Goal: Information Seeking & Learning: Find specific page/section

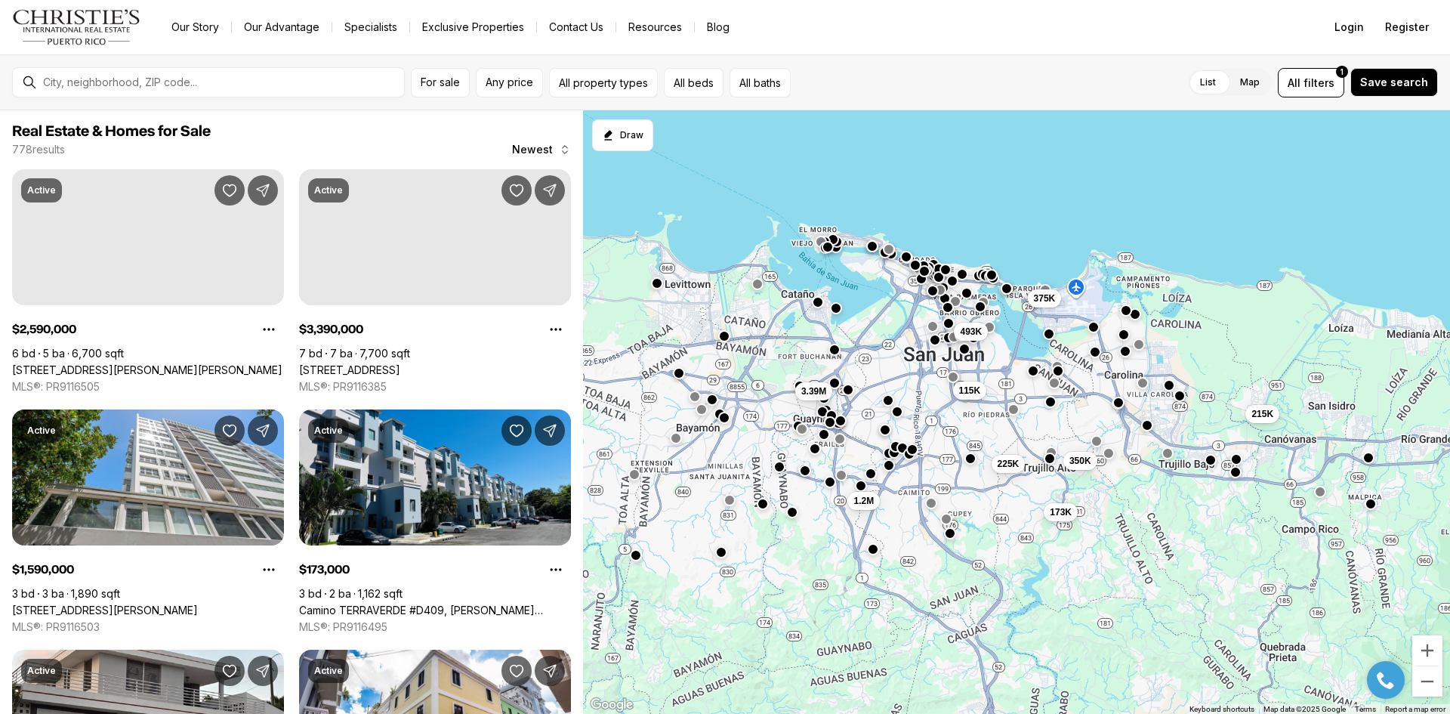
drag, startPoint x: 799, startPoint y: 244, endPoint x: 923, endPoint y: 199, distance: 131.6
click at [923, 199] on div "493K 115K 215K 173K 225K 350K 375K 1.2M 3.39M" at bounding box center [1016, 412] width 867 height 604
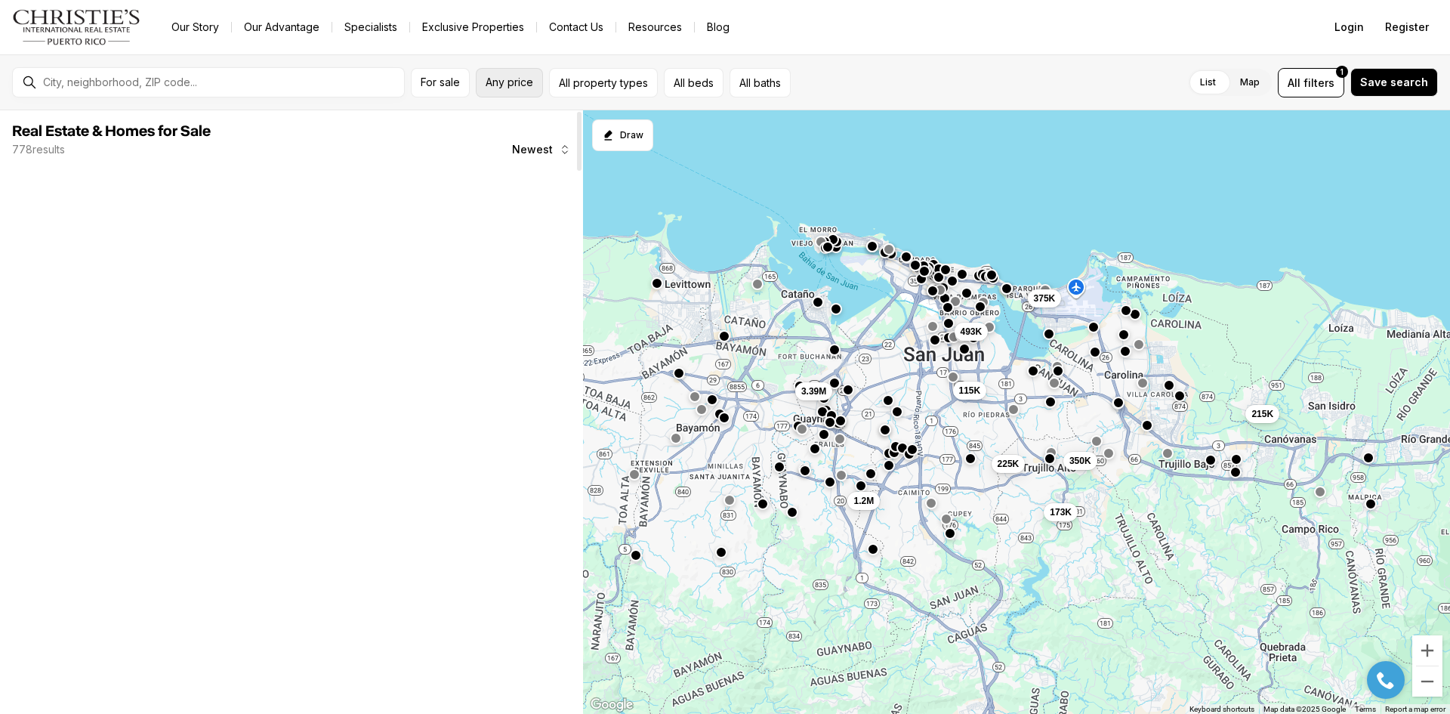
click at [517, 90] on button "Any price" at bounding box center [509, 82] width 67 height 29
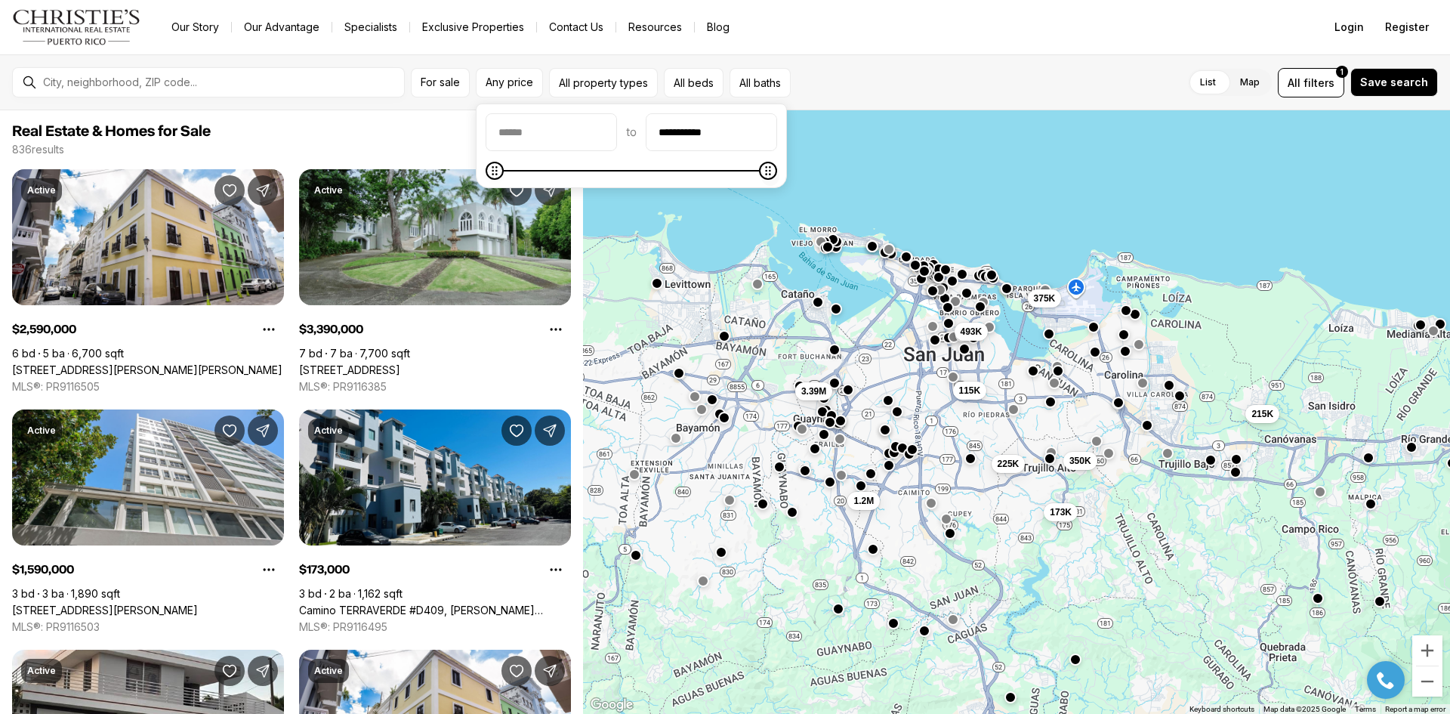
click at [695, 173] on span at bounding box center [632, 170] width 292 height 15
click at [499, 180] on span at bounding box center [504, 171] width 18 height 18
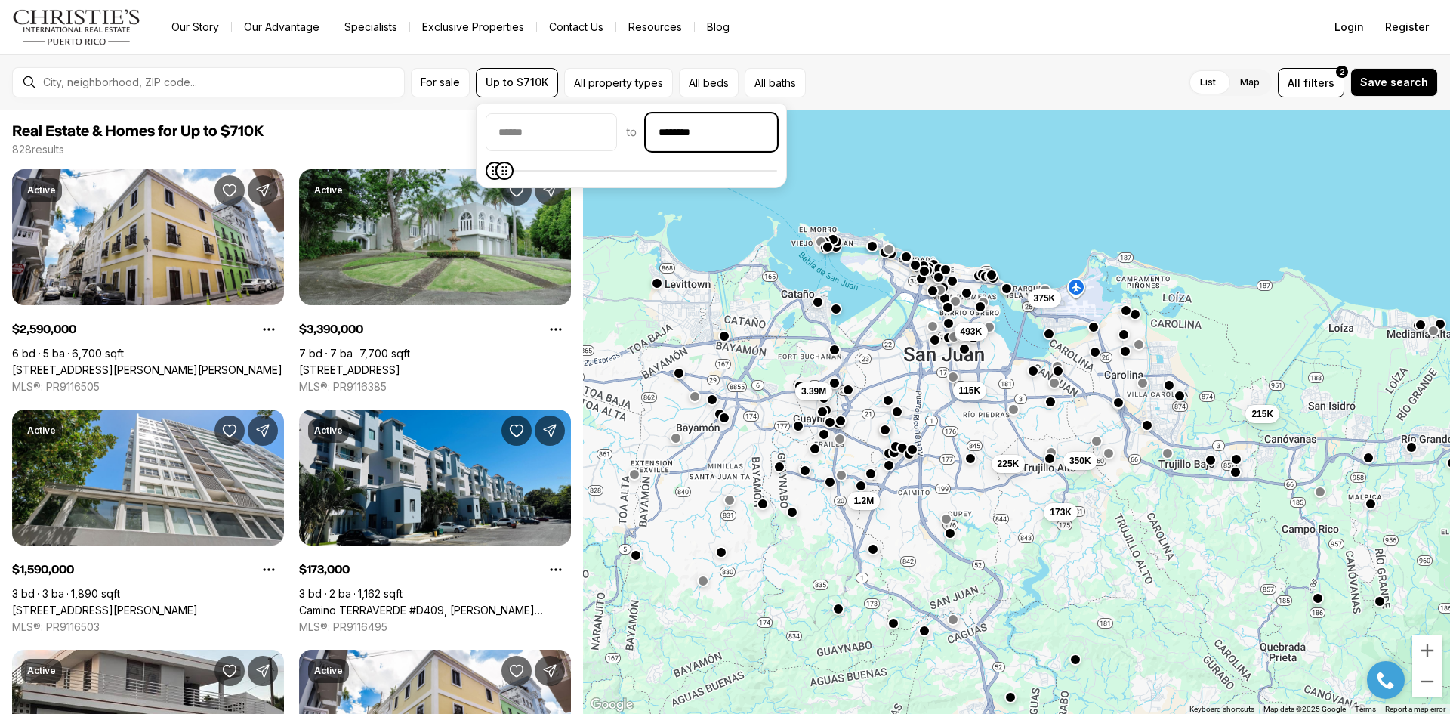
click at [721, 137] on input "********" at bounding box center [712, 132] width 130 height 36
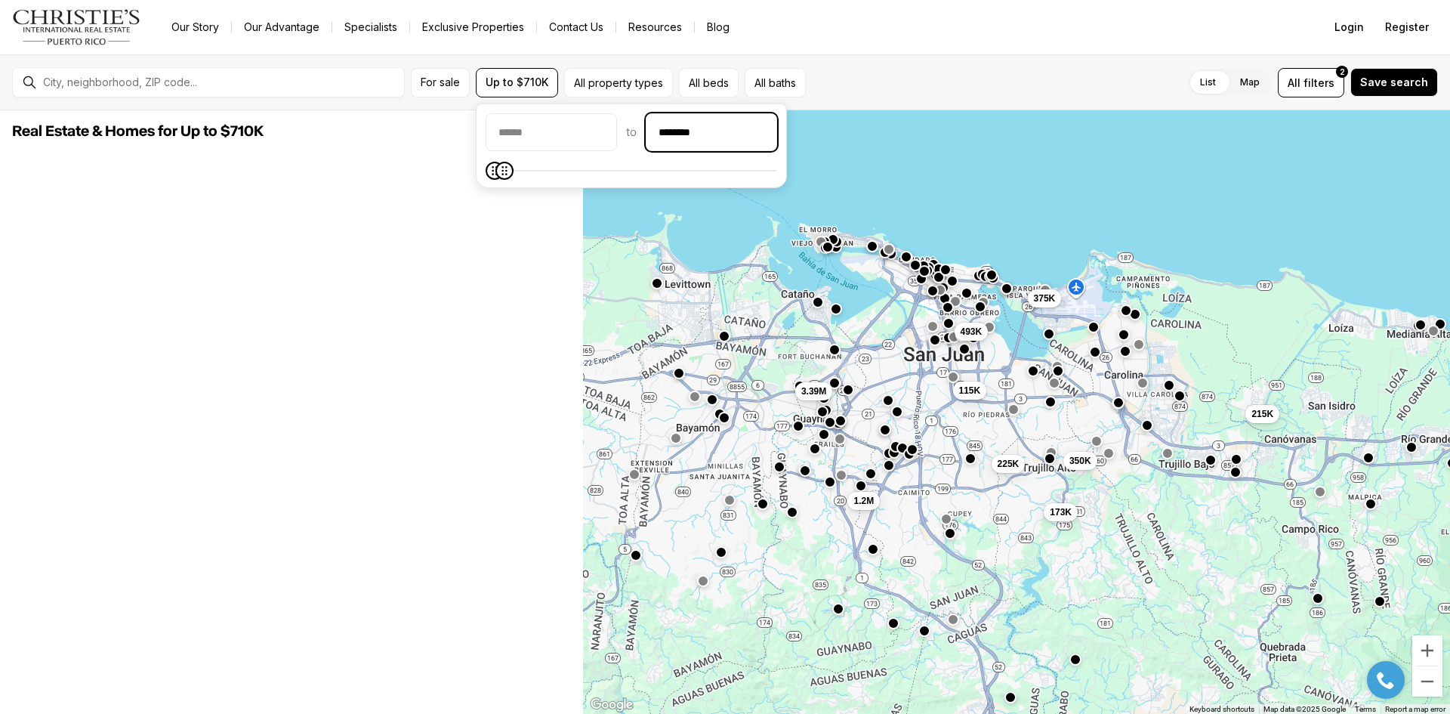
click at [721, 137] on input "********" at bounding box center [712, 132] width 130 height 36
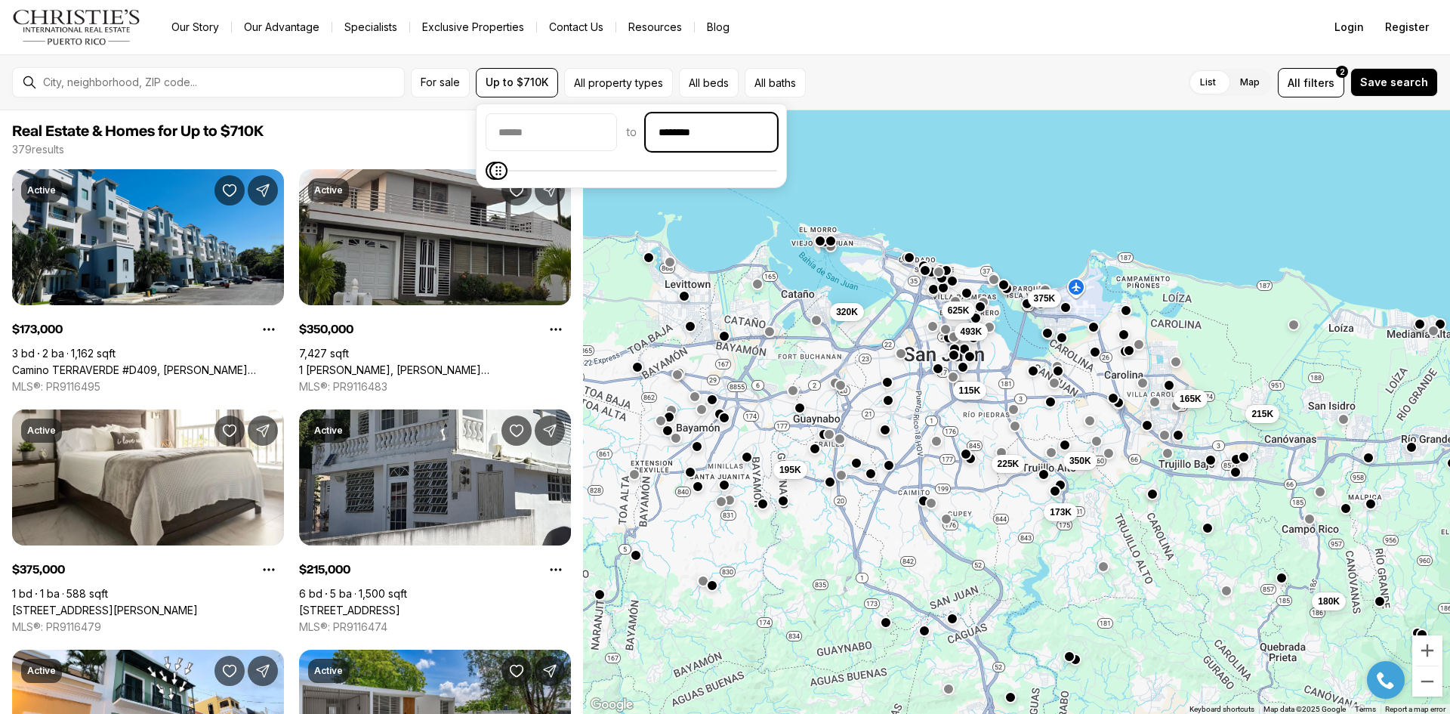
type input "********"
click at [609, 131] on input "priceMin" at bounding box center [551, 132] width 130 height 36
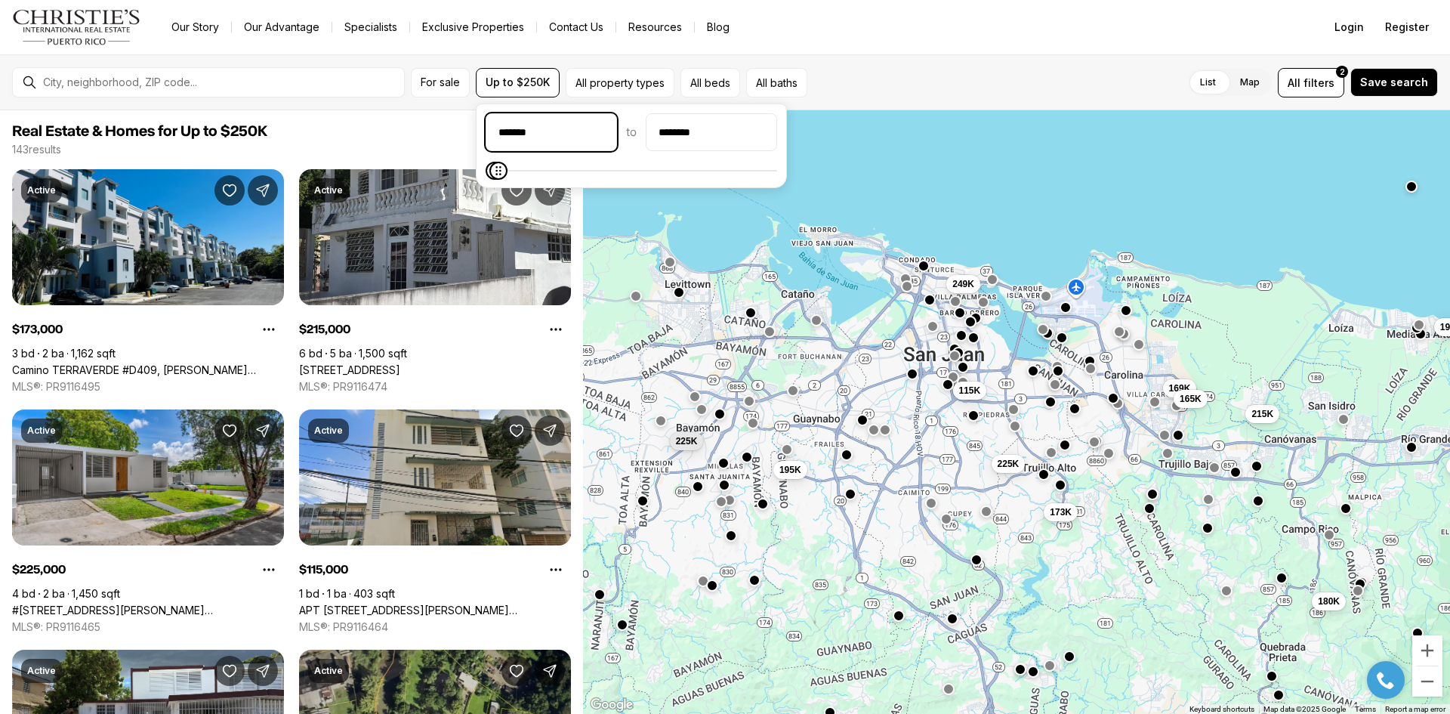
type input "********"
click at [1004, 77] on div "List Map List Map All filters 2 Save search" at bounding box center [1125, 82] width 625 height 29
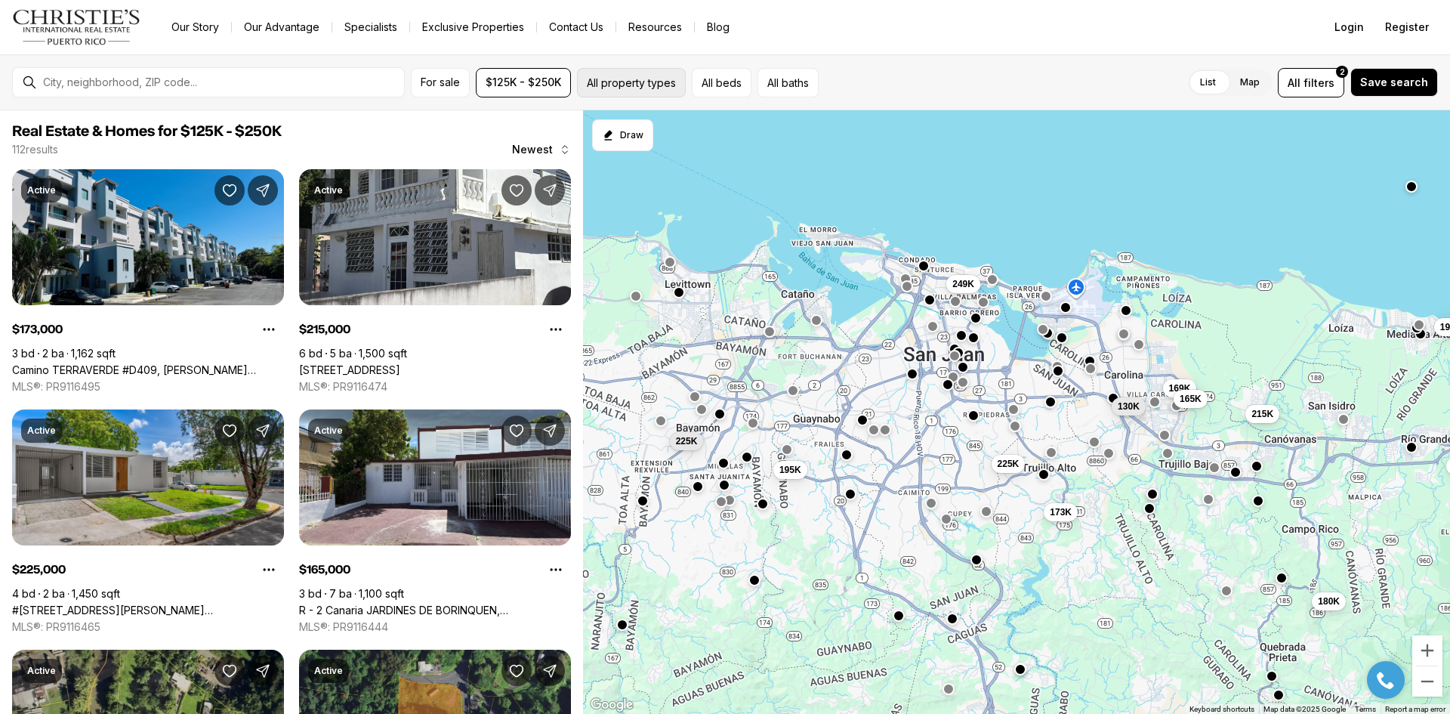
click at [619, 94] on button "All property types" at bounding box center [631, 82] width 109 height 29
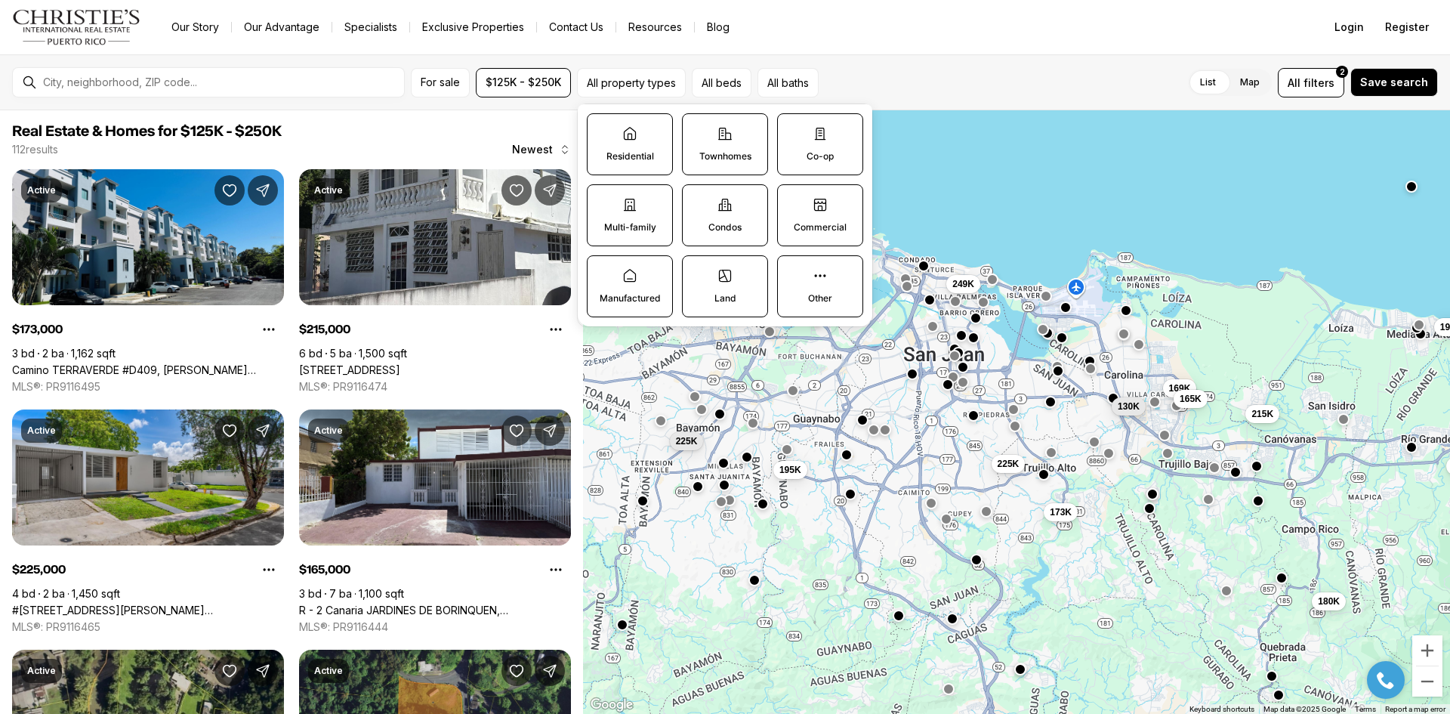
click at [871, 85] on div "List Map List Map All filters 2 Save search" at bounding box center [1131, 82] width 613 height 29
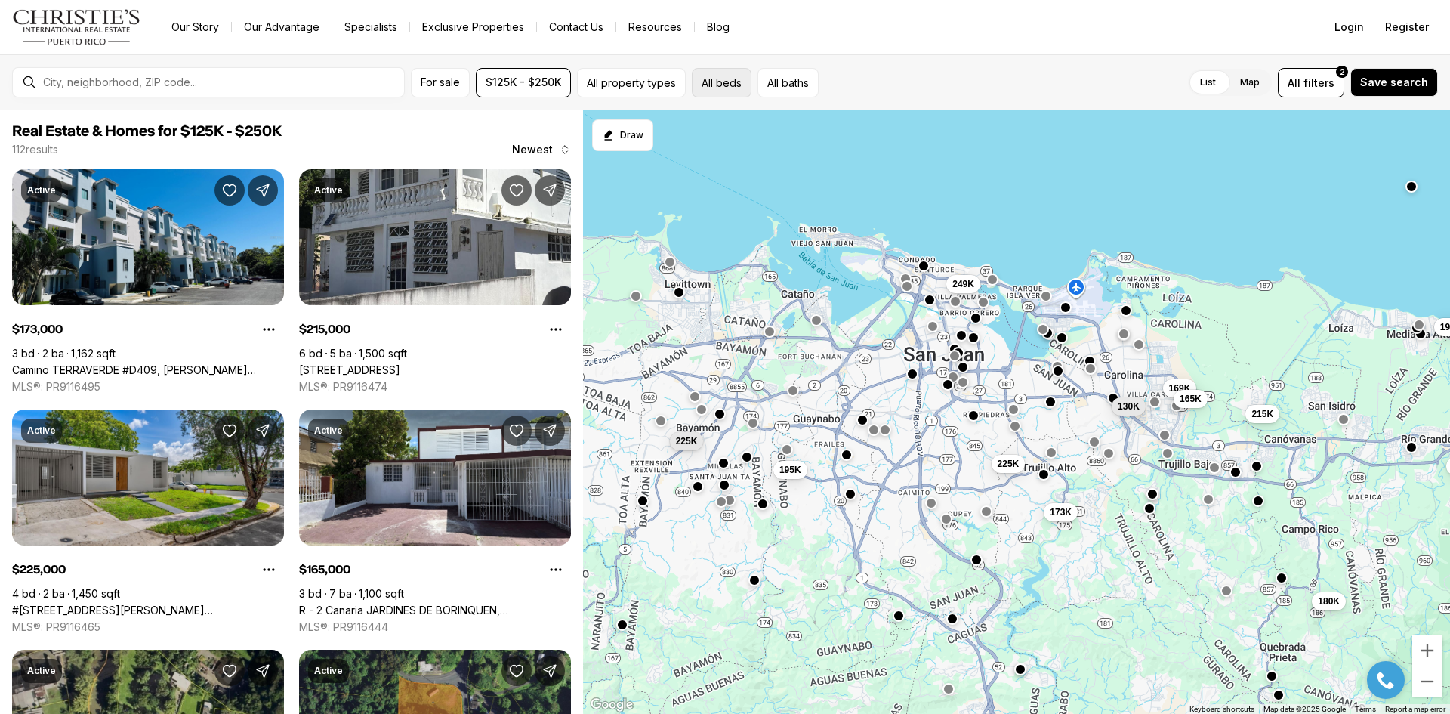
click at [736, 81] on button "All beds" at bounding box center [722, 82] width 60 height 29
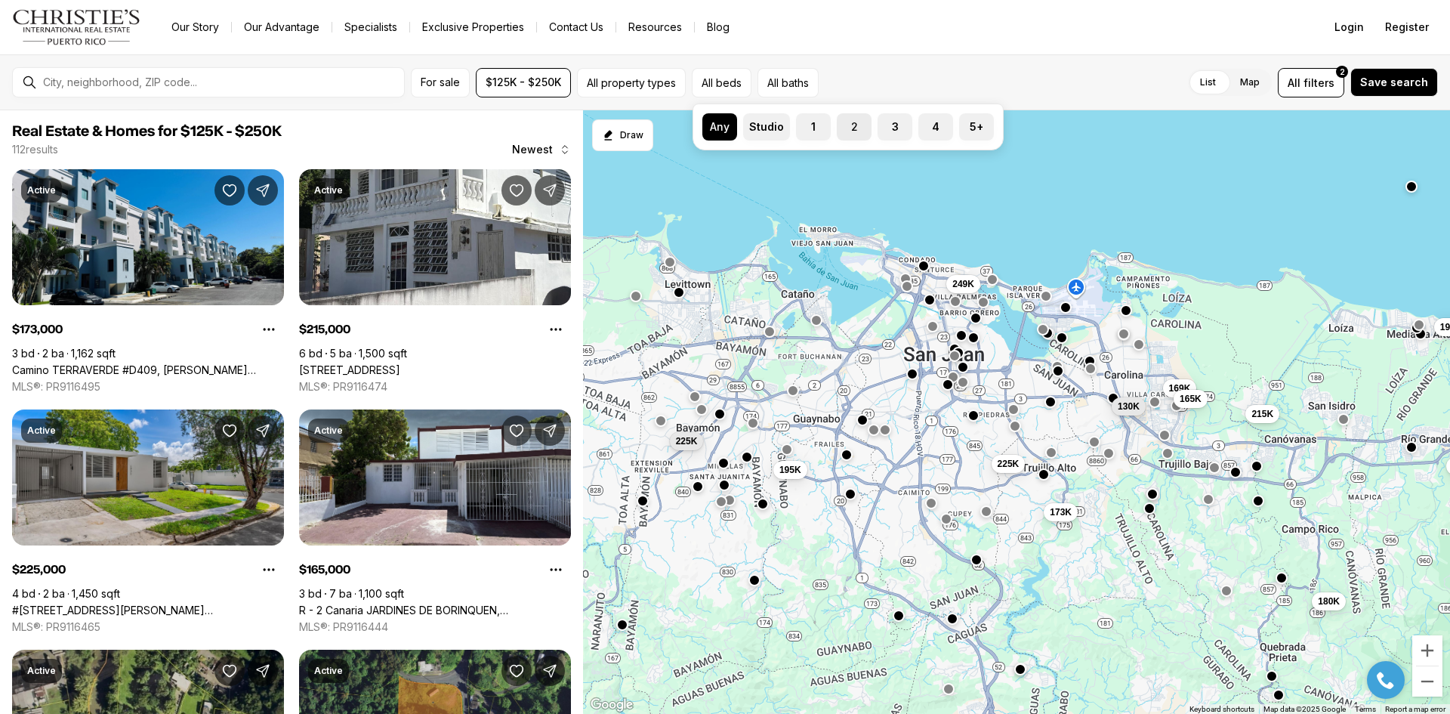
click at [857, 131] on label "2" at bounding box center [854, 126] width 35 height 27
click at [852, 128] on button "2" at bounding box center [844, 120] width 15 height 15
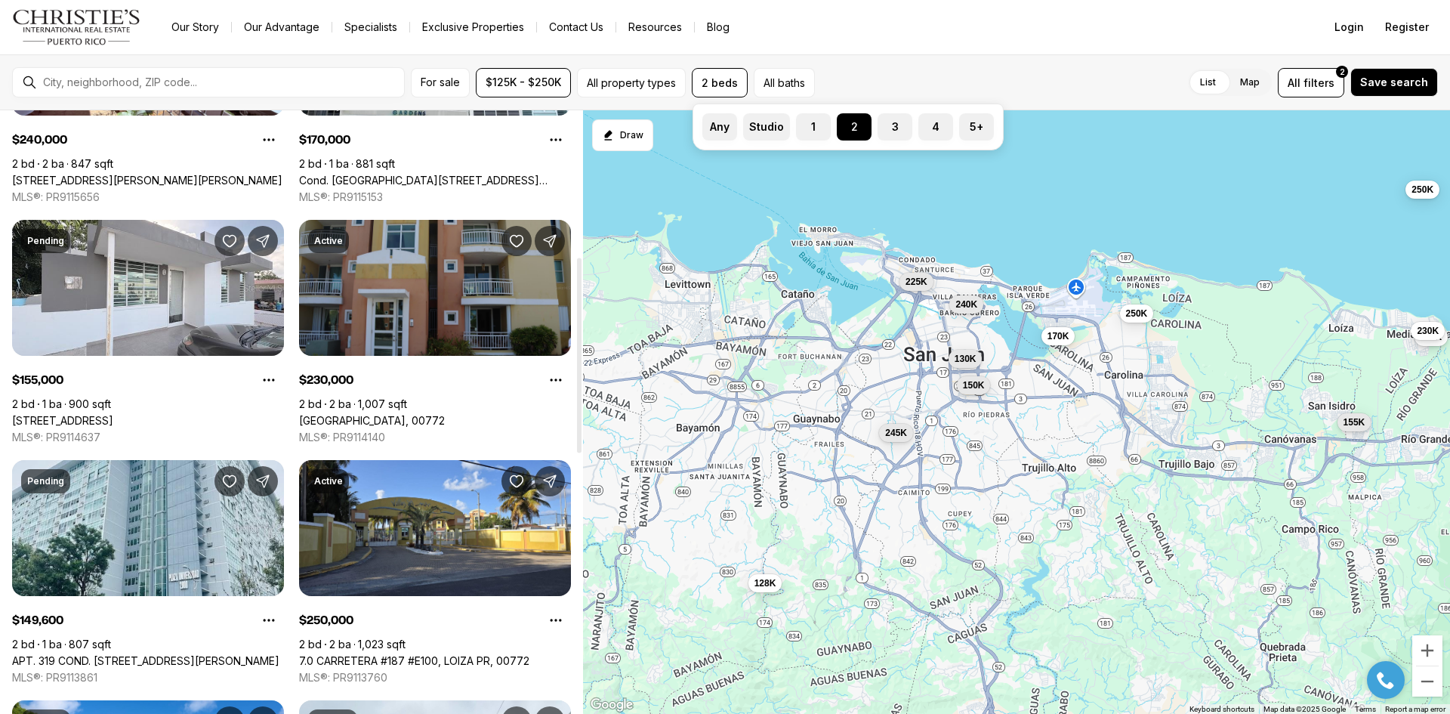
scroll to position [453, 0]
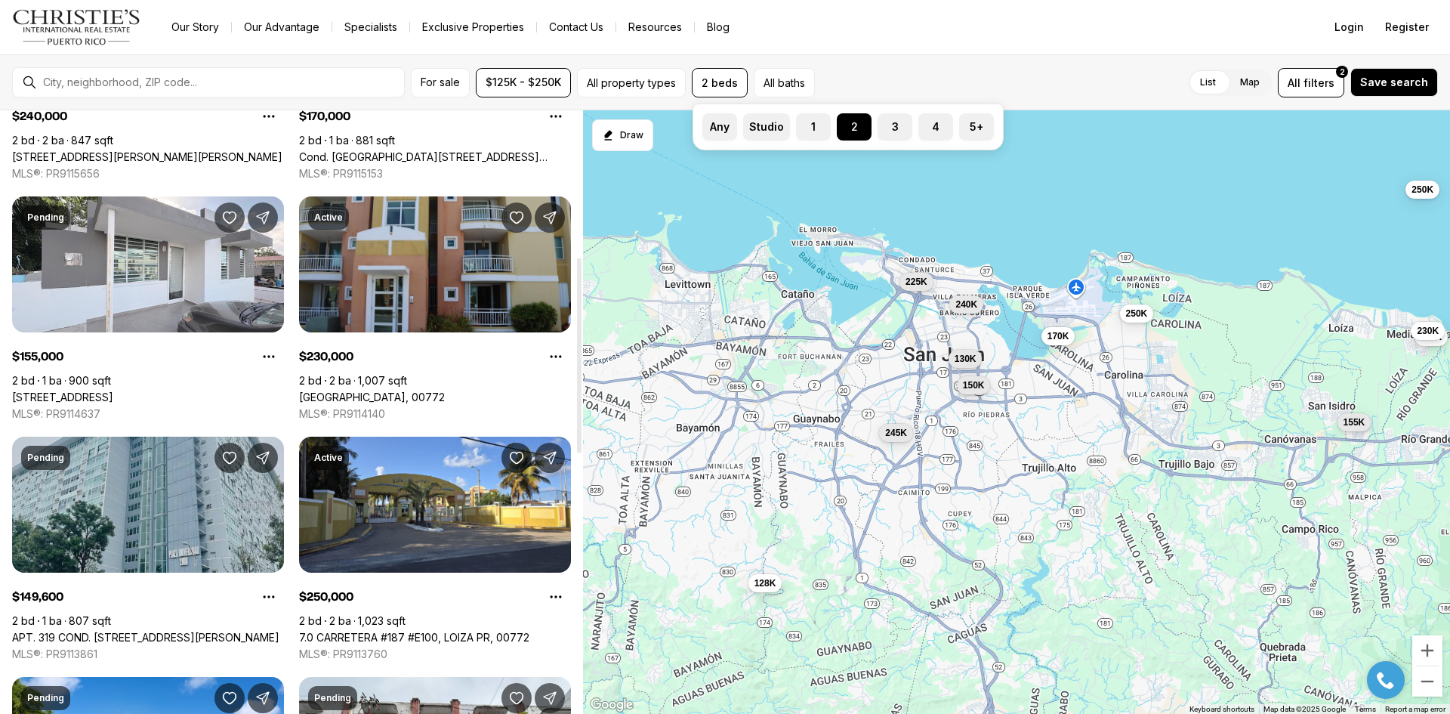
click at [187, 631] on link "APT. 319 COND. PLAZA UNIVERSIDAD #319, SAN JUAN PR, 00926" at bounding box center [145, 638] width 267 height 14
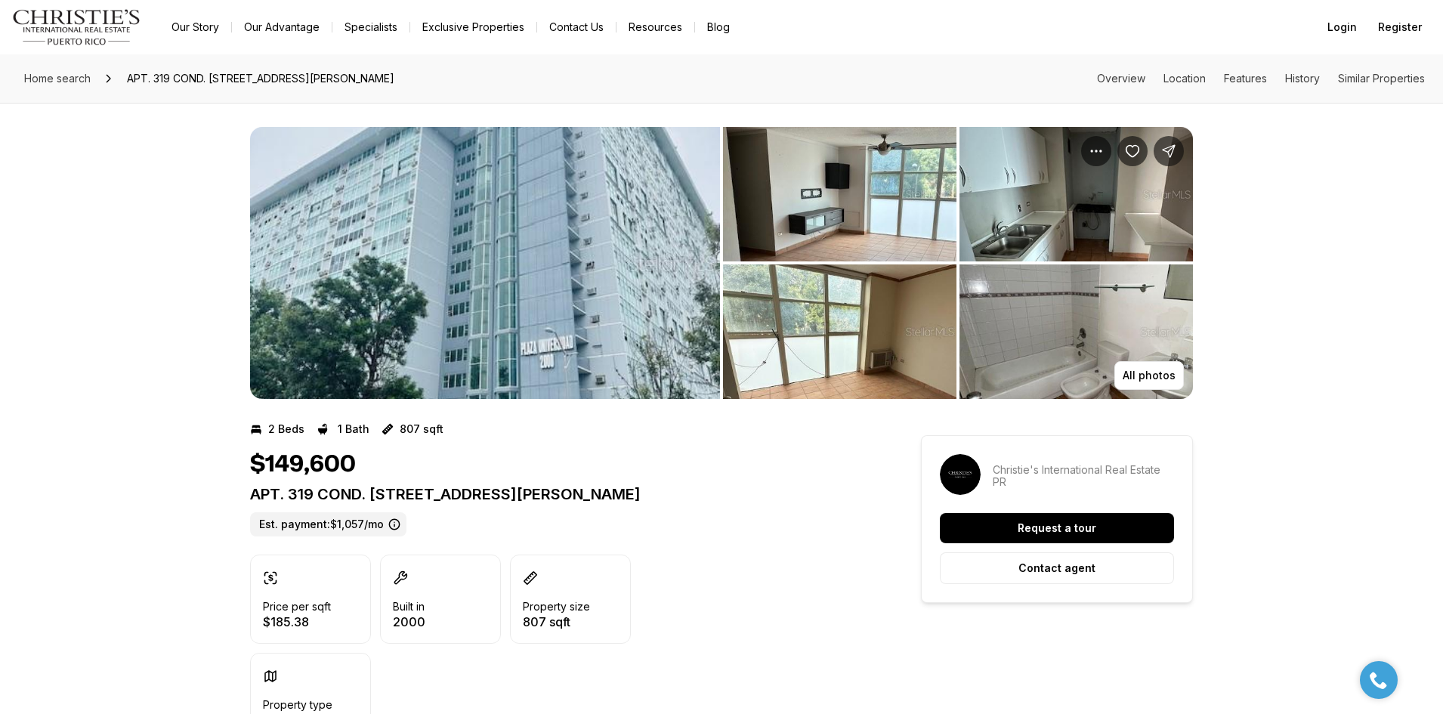
click at [796, 300] on img "View image gallery" at bounding box center [839, 331] width 233 height 134
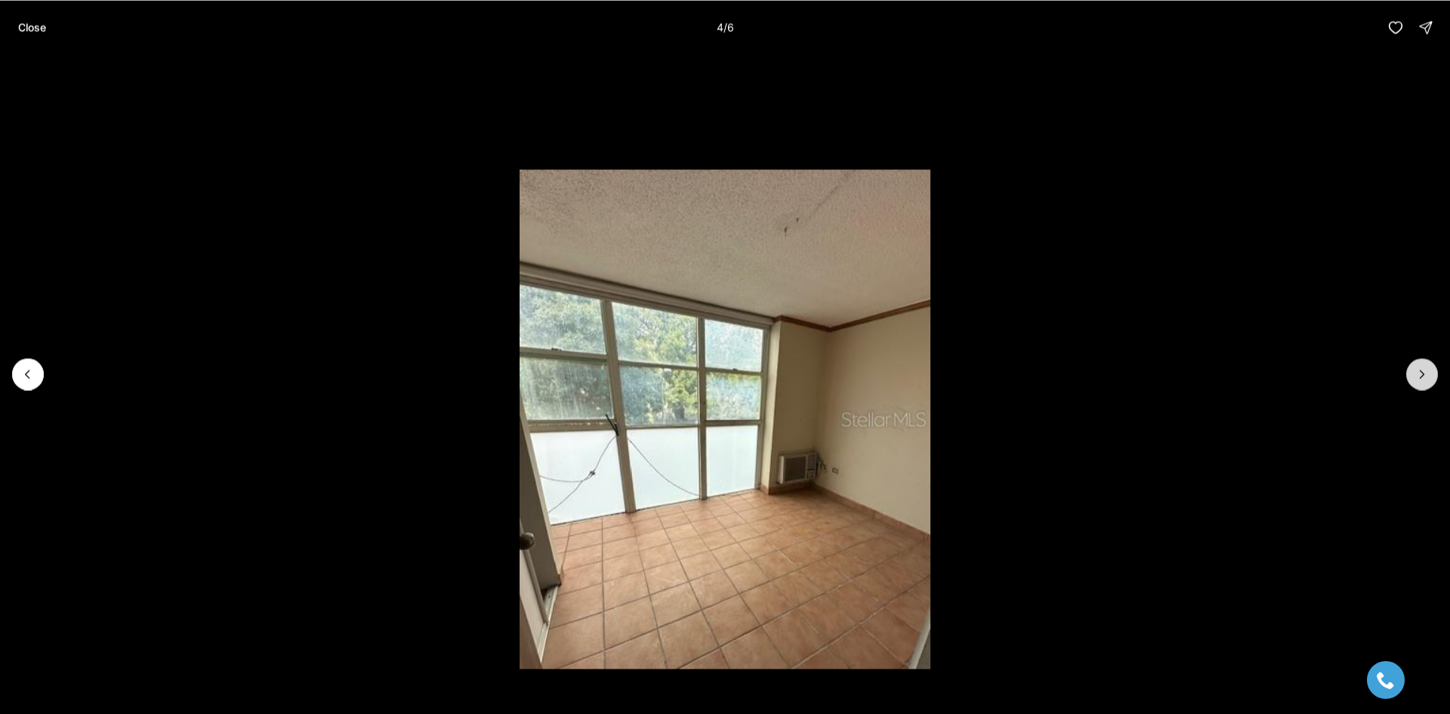
click at [1428, 381] on icon "Next slide" at bounding box center [1422, 373] width 15 height 15
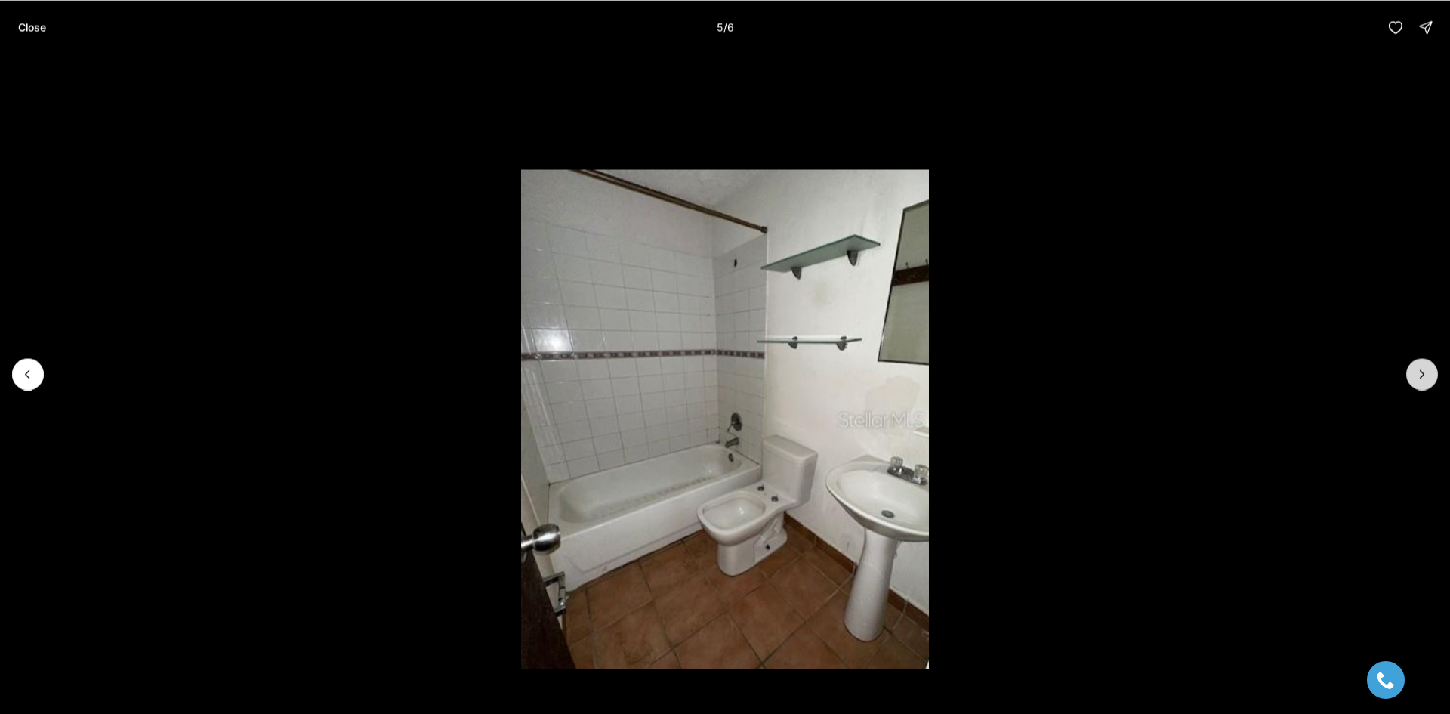
click at [1428, 381] on icon "Next slide" at bounding box center [1422, 373] width 15 height 15
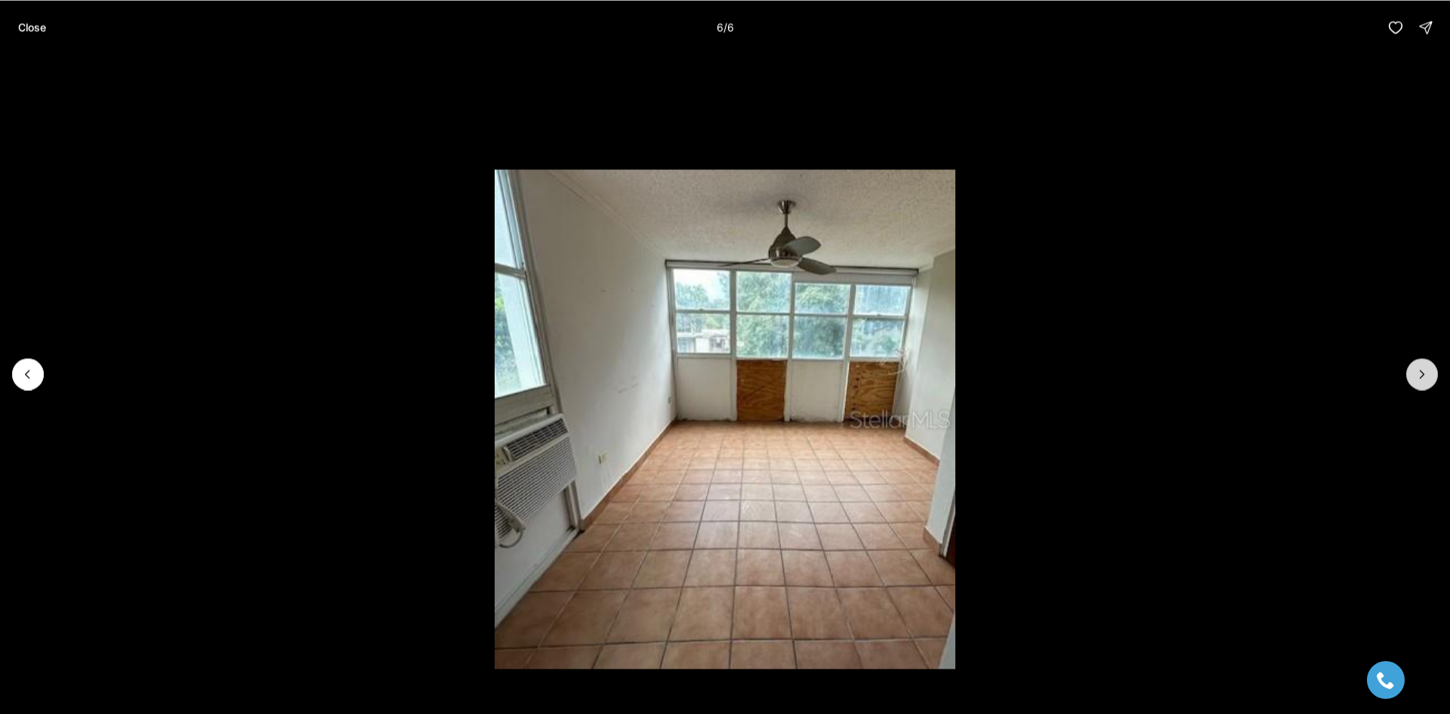
click at [1428, 381] on div at bounding box center [1422, 374] width 32 height 32
click at [1433, 375] on div at bounding box center [1422, 374] width 32 height 32
click at [1422, 375] on div at bounding box center [1422, 374] width 32 height 32
click at [1283, 336] on li "6 of 6" at bounding box center [725, 373] width 1450 height 638
click at [24, 36] on button "Close" at bounding box center [32, 27] width 46 height 30
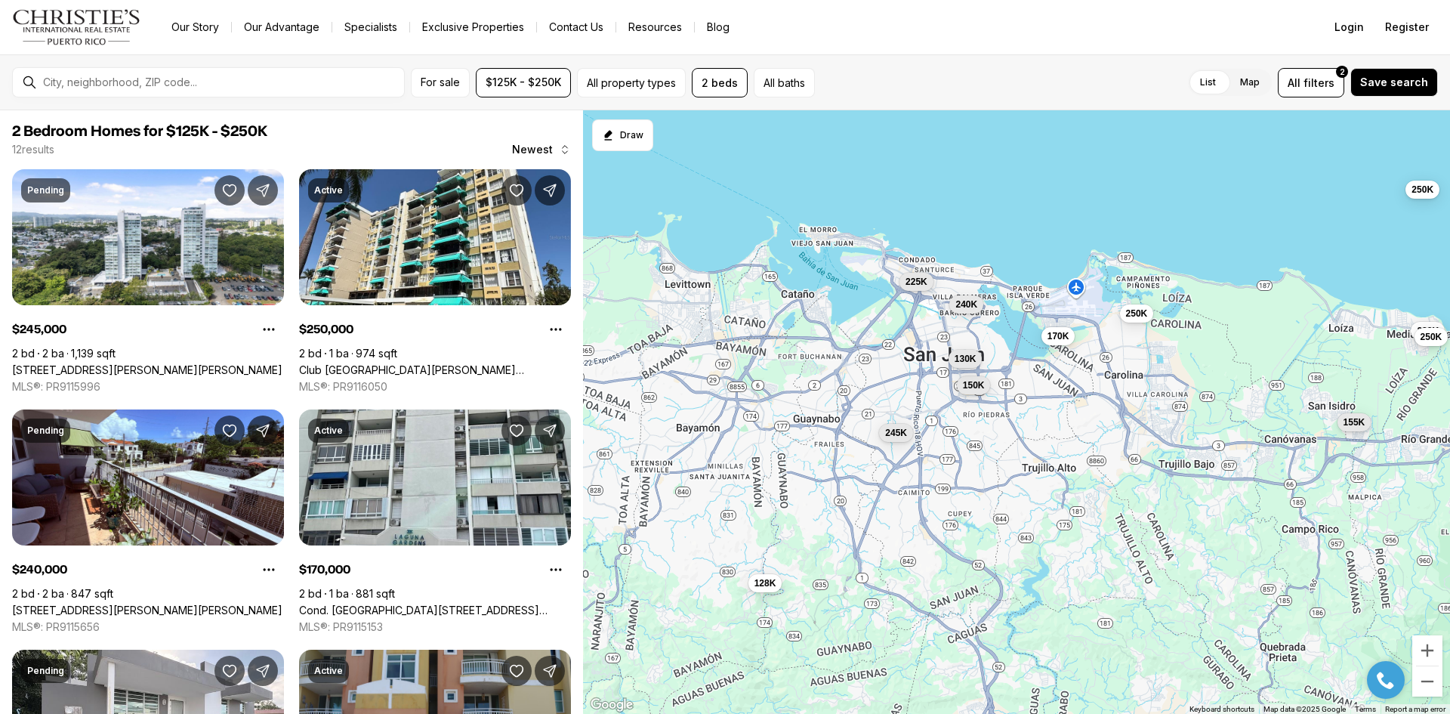
click at [324, 88] on div at bounding box center [220, 82] width 367 height 24
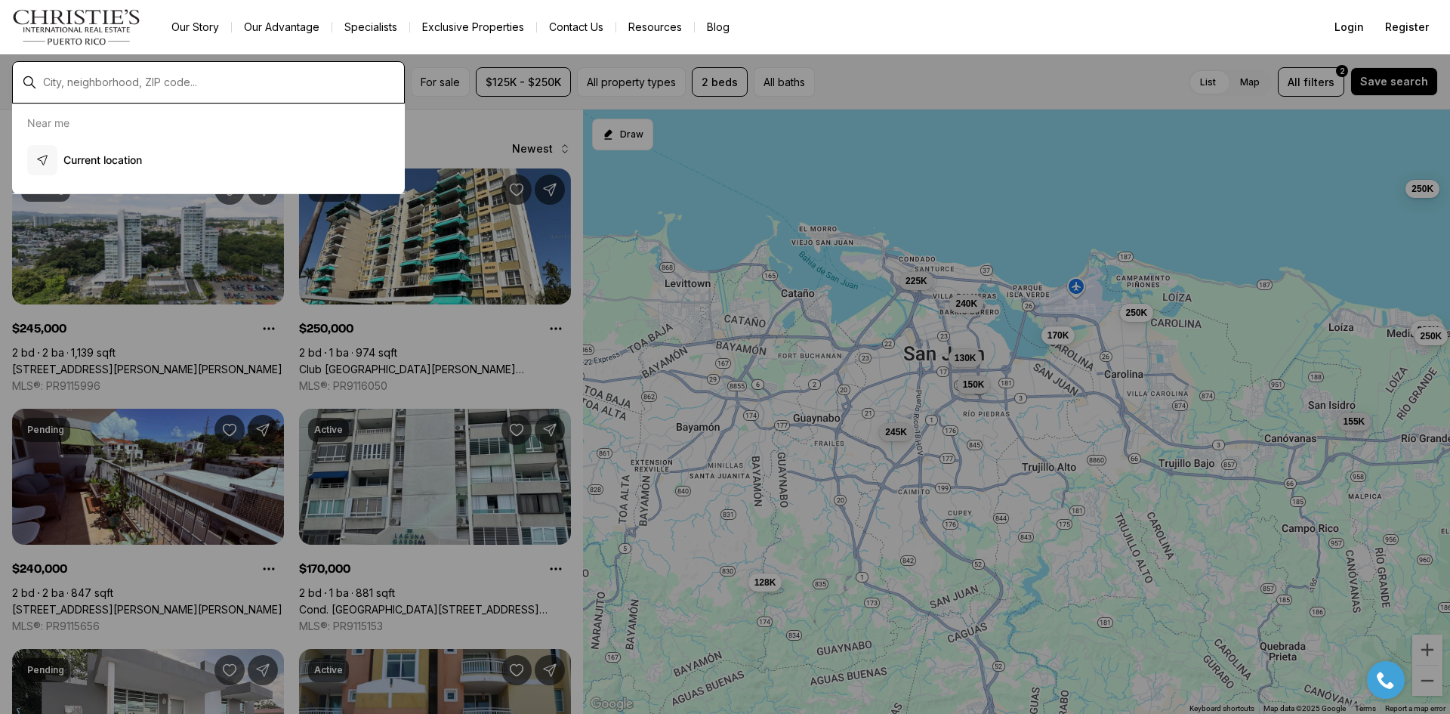
click at [131, 83] on input "text" at bounding box center [220, 82] width 355 height 12
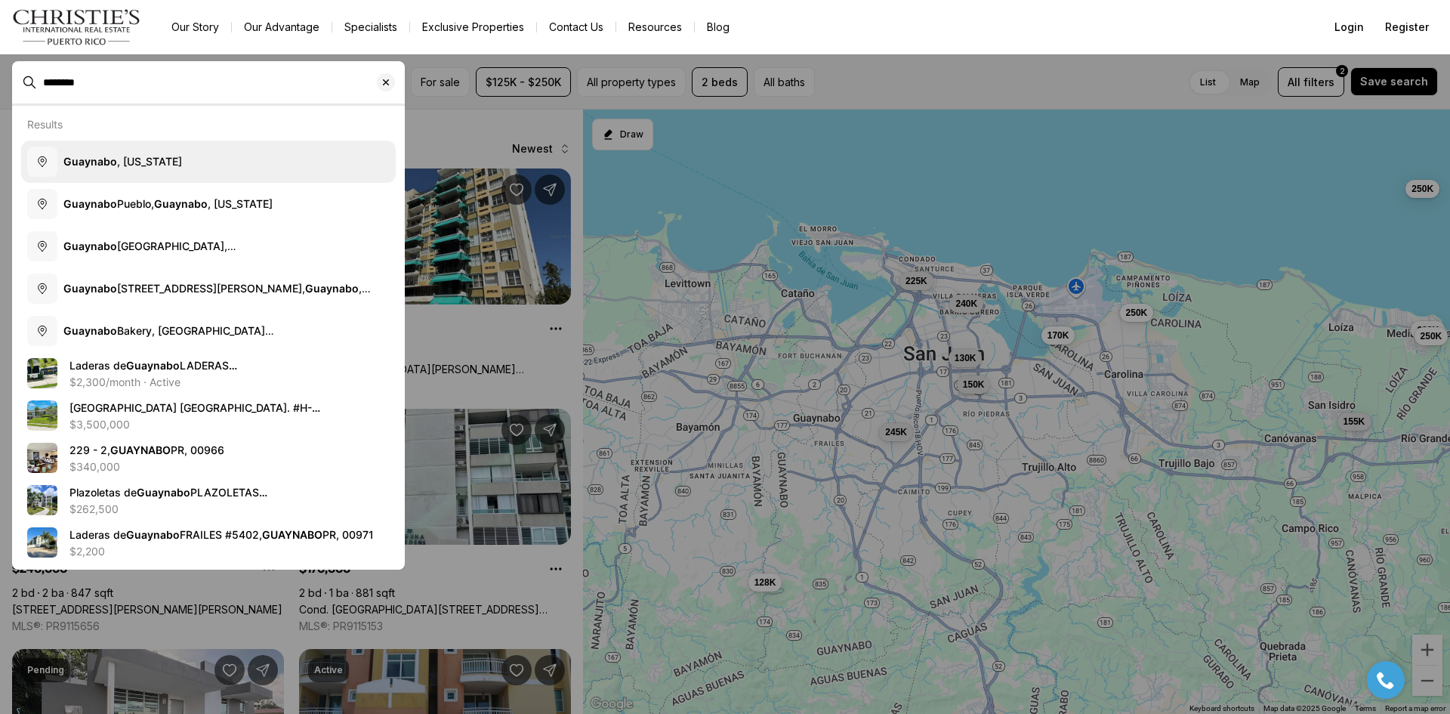
type input "********"
click at [171, 175] on button "Guaynabo , Puerto Rico" at bounding box center [208, 161] width 375 height 42
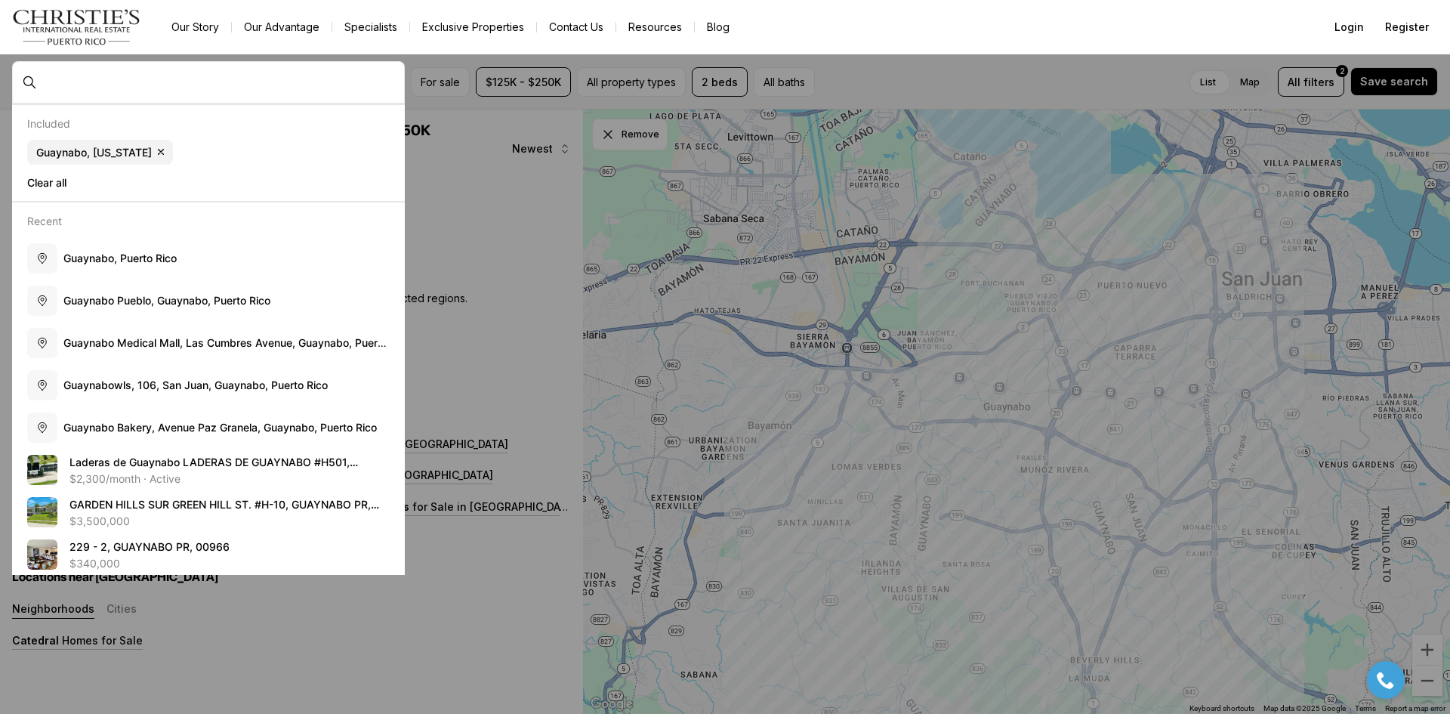
click at [187, 91] on div at bounding box center [220, 82] width 367 height 24
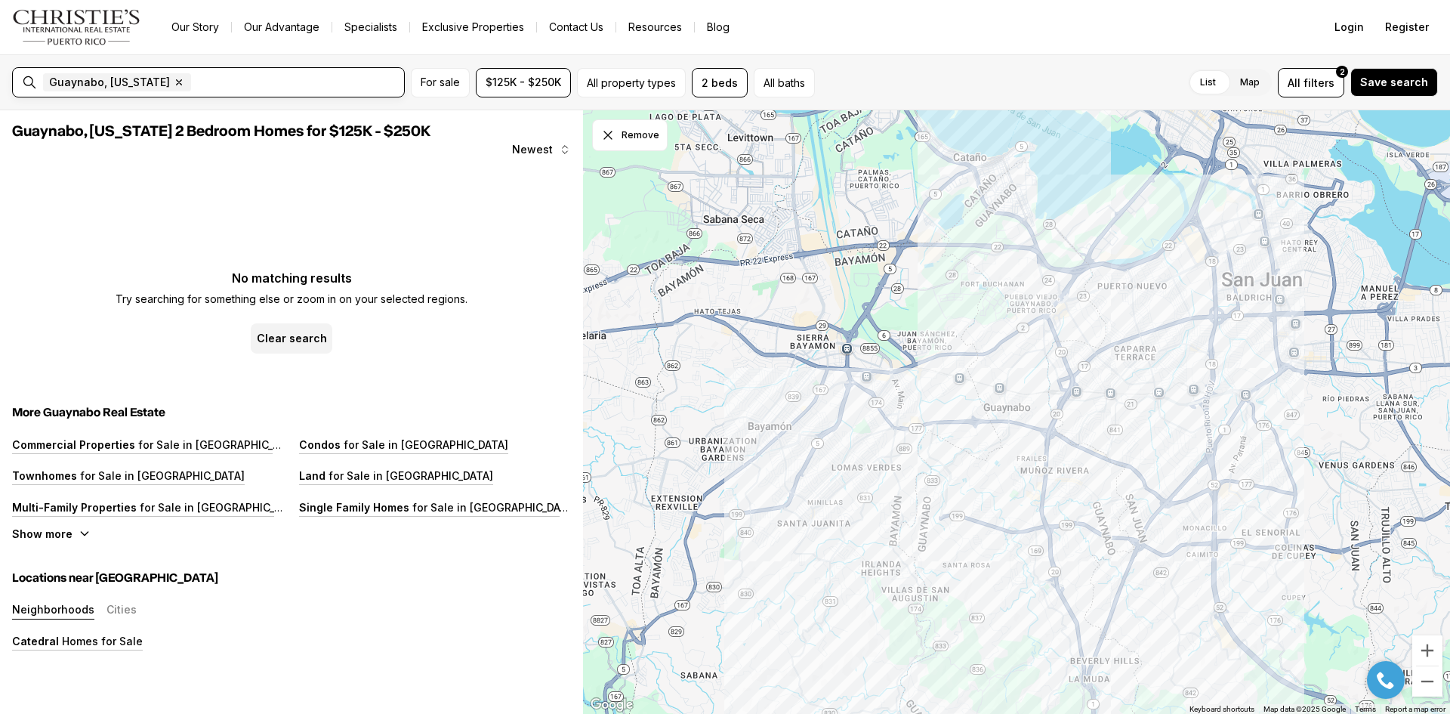
click at [203, 85] on input "text" at bounding box center [296, 82] width 204 height 18
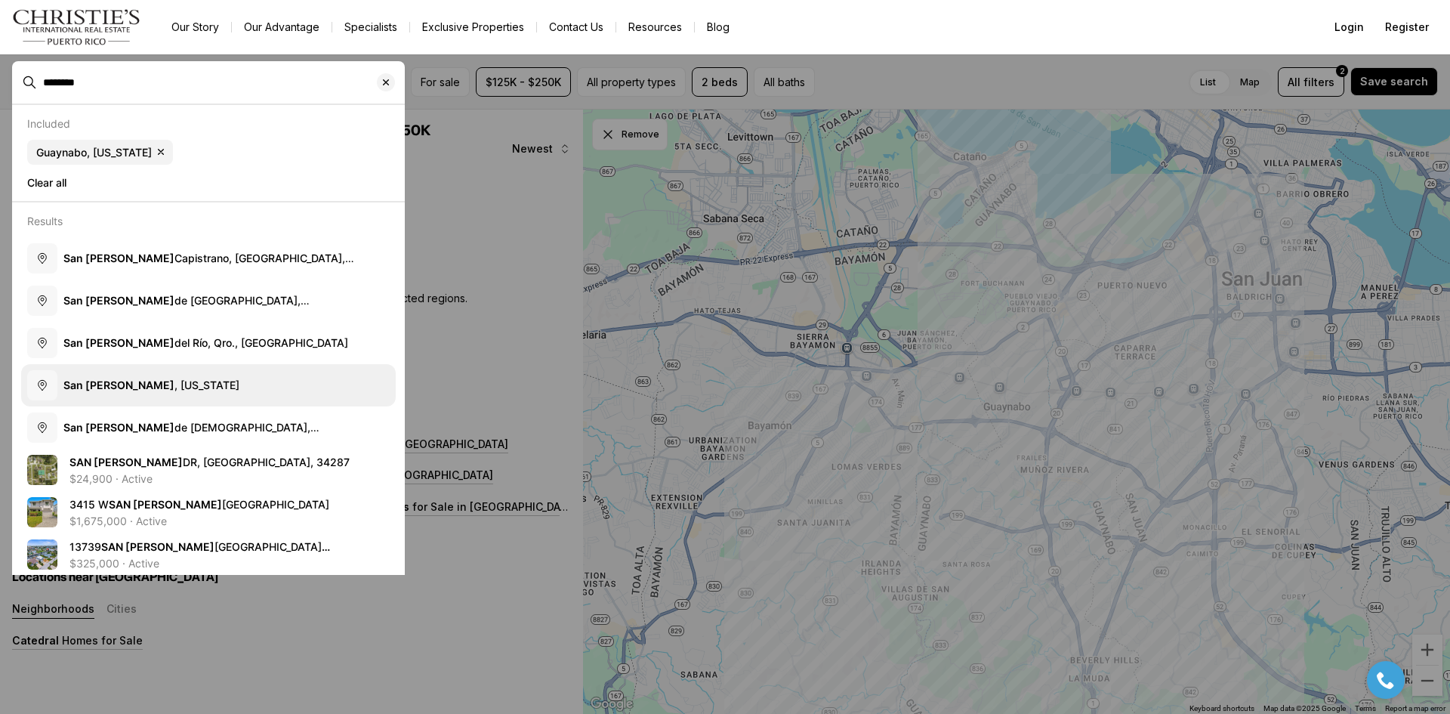
type input "********"
click at [155, 374] on button "San Juan , Puerto Rico" at bounding box center [208, 385] width 375 height 42
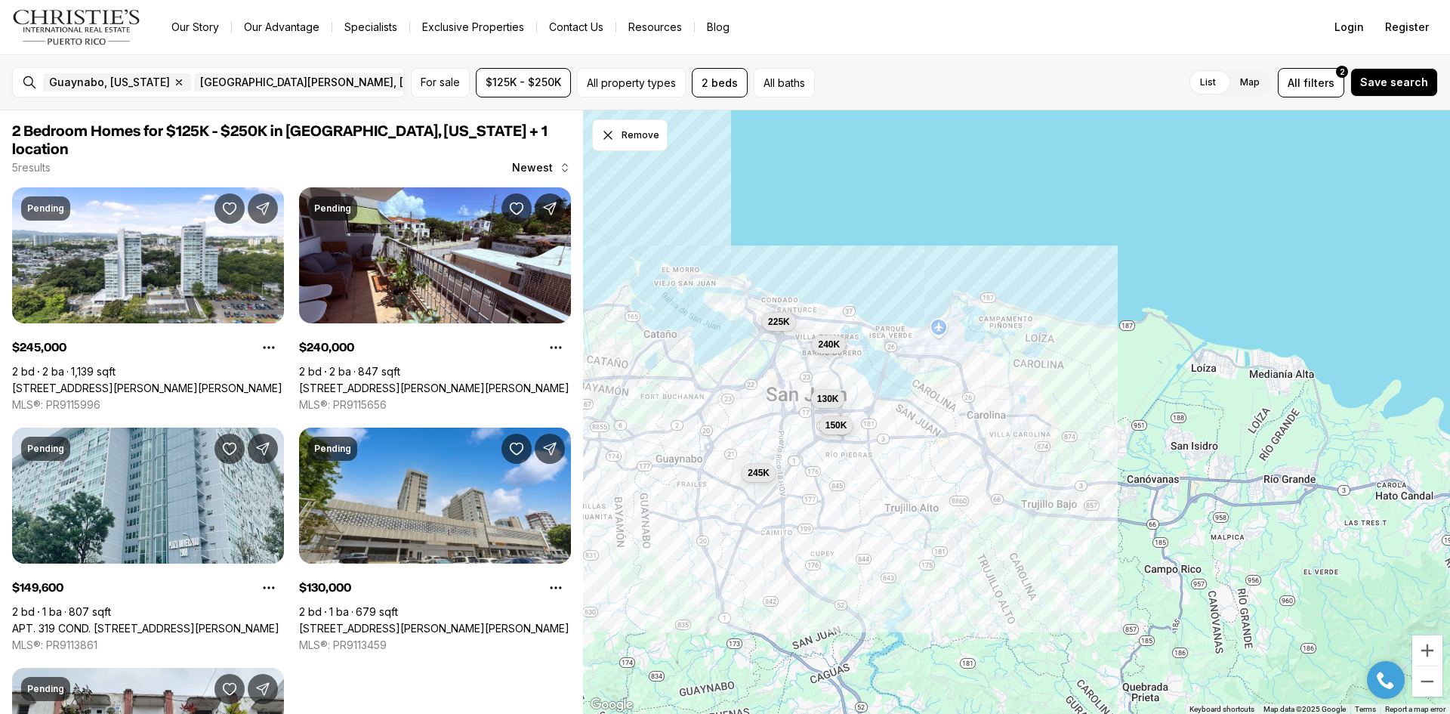
drag, startPoint x: 989, startPoint y: 364, endPoint x: 760, endPoint y: 375, distance: 229.9
click at [760, 375] on div "245K 240K 150K 130K 225K" at bounding box center [1016, 412] width 867 height 604
click at [784, 326] on button "225K" at bounding box center [779, 320] width 34 height 18
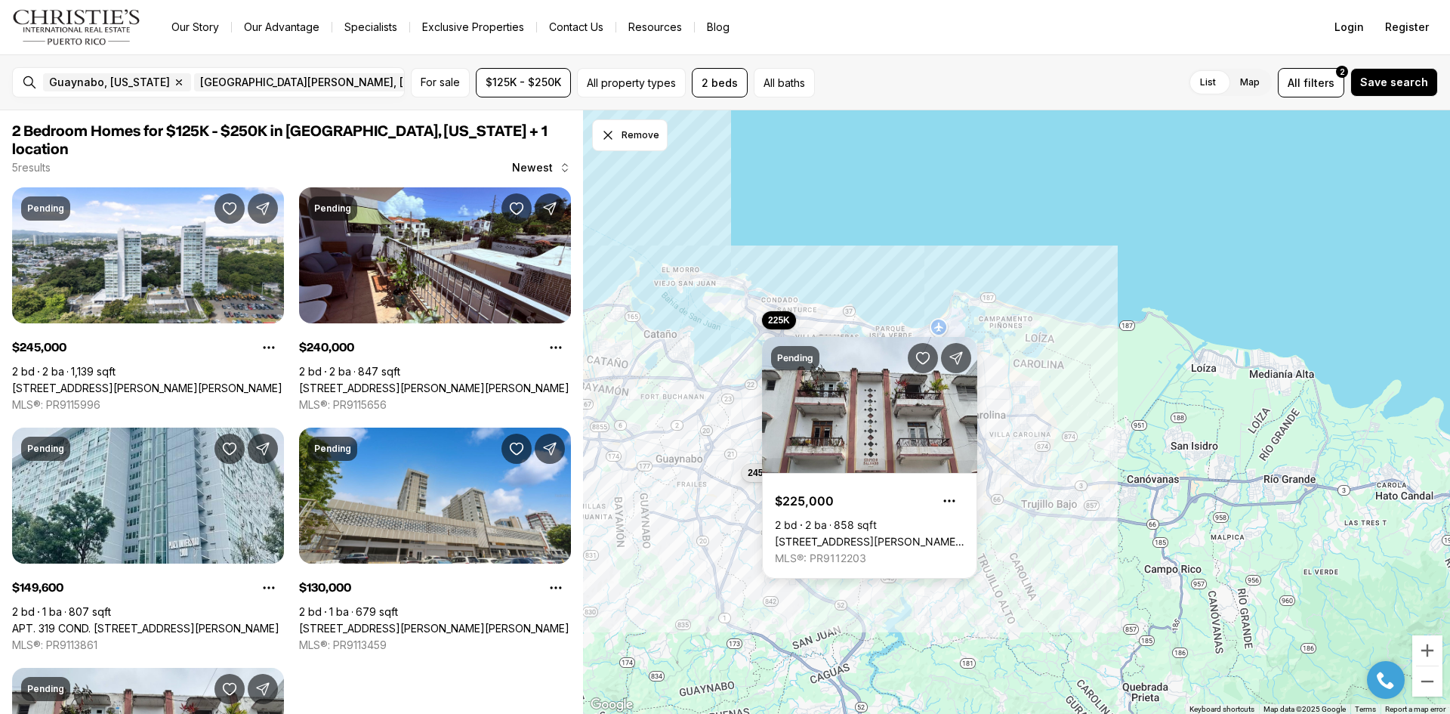
click at [884, 222] on div "245K 240K 150K 130K 225K" at bounding box center [1016, 412] width 867 height 604
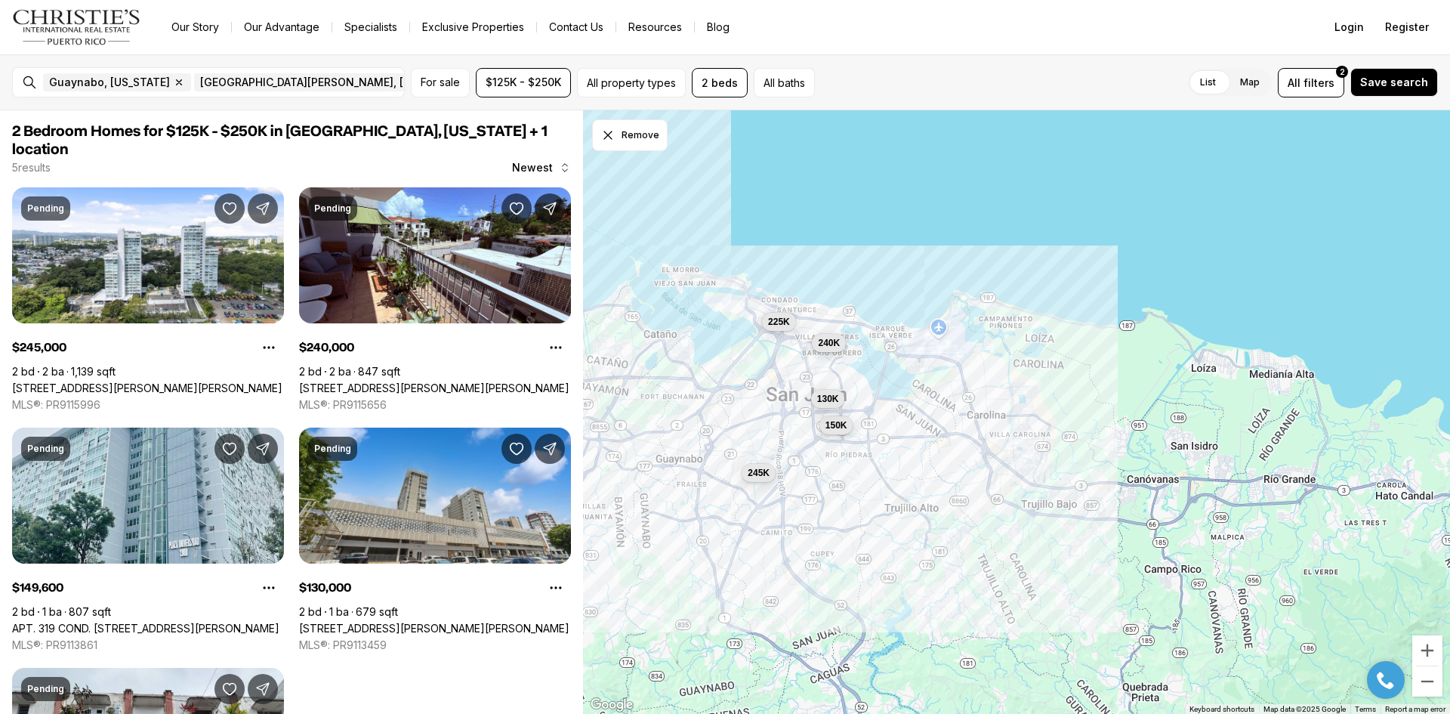
click at [825, 350] on button "240K" at bounding box center [829, 343] width 34 height 18
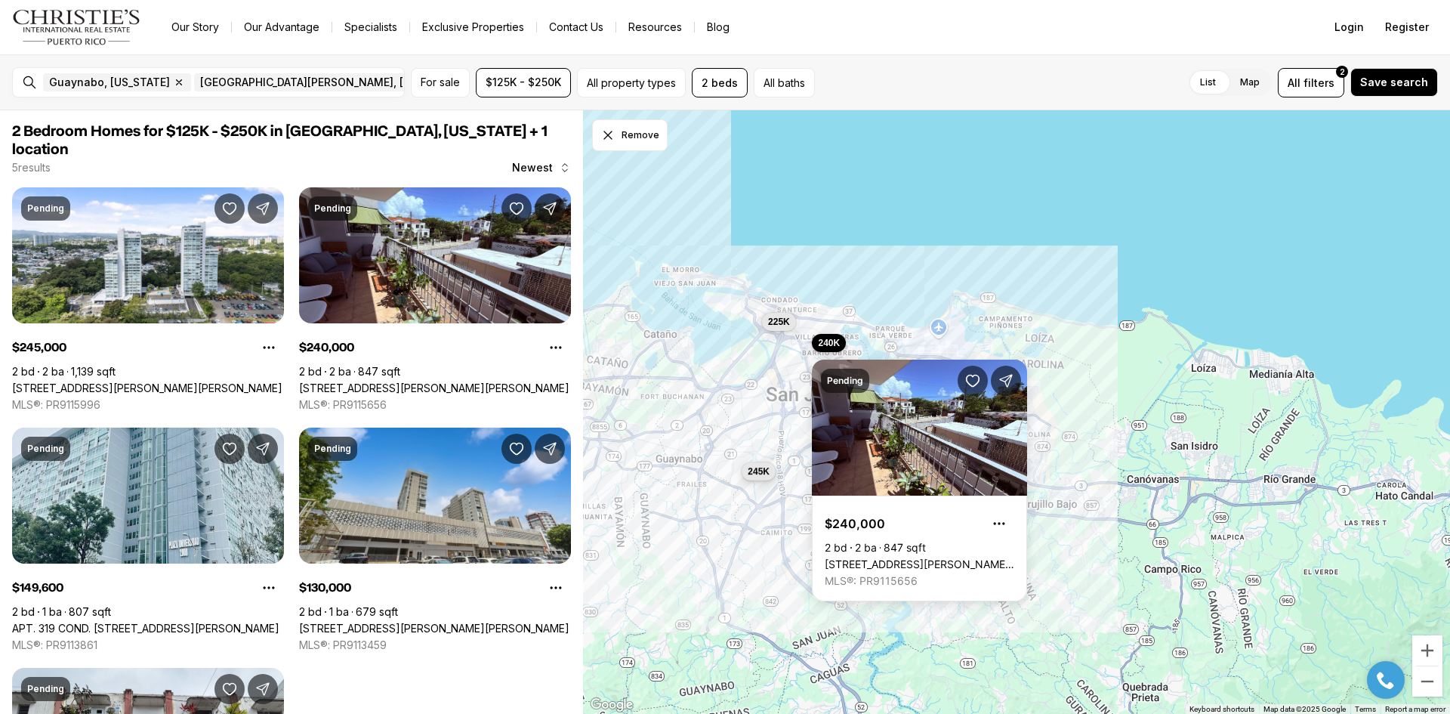
click at [755, 471] on span "245K" at bounding box center [759, 471] width 22 height 12
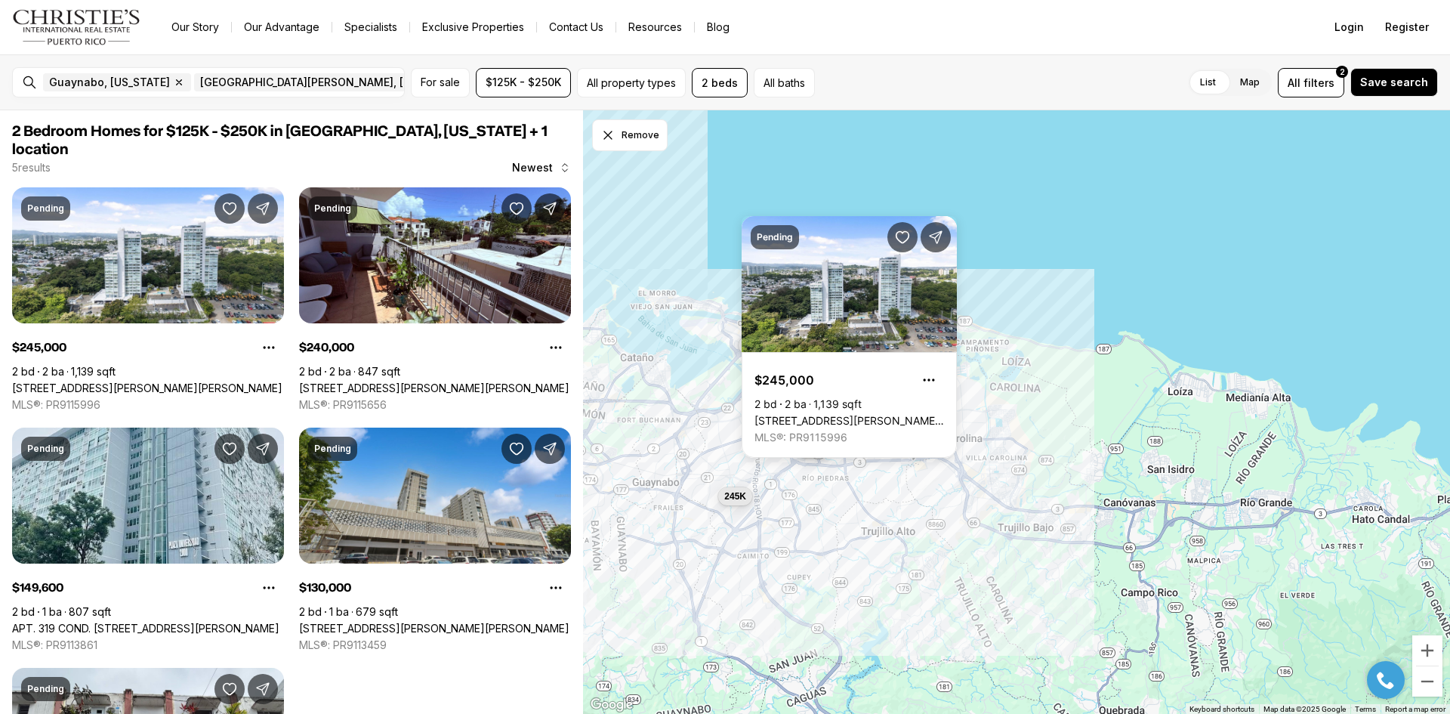
drag, startPoint x: 814, startPoint y: 533, endPoint x: 792, endPoint y: 452, distance: 83.7
click at [804, 543] on div "245K 240K 150K 130K 225K" at bounding box center [1016, 412] width 867 height 604
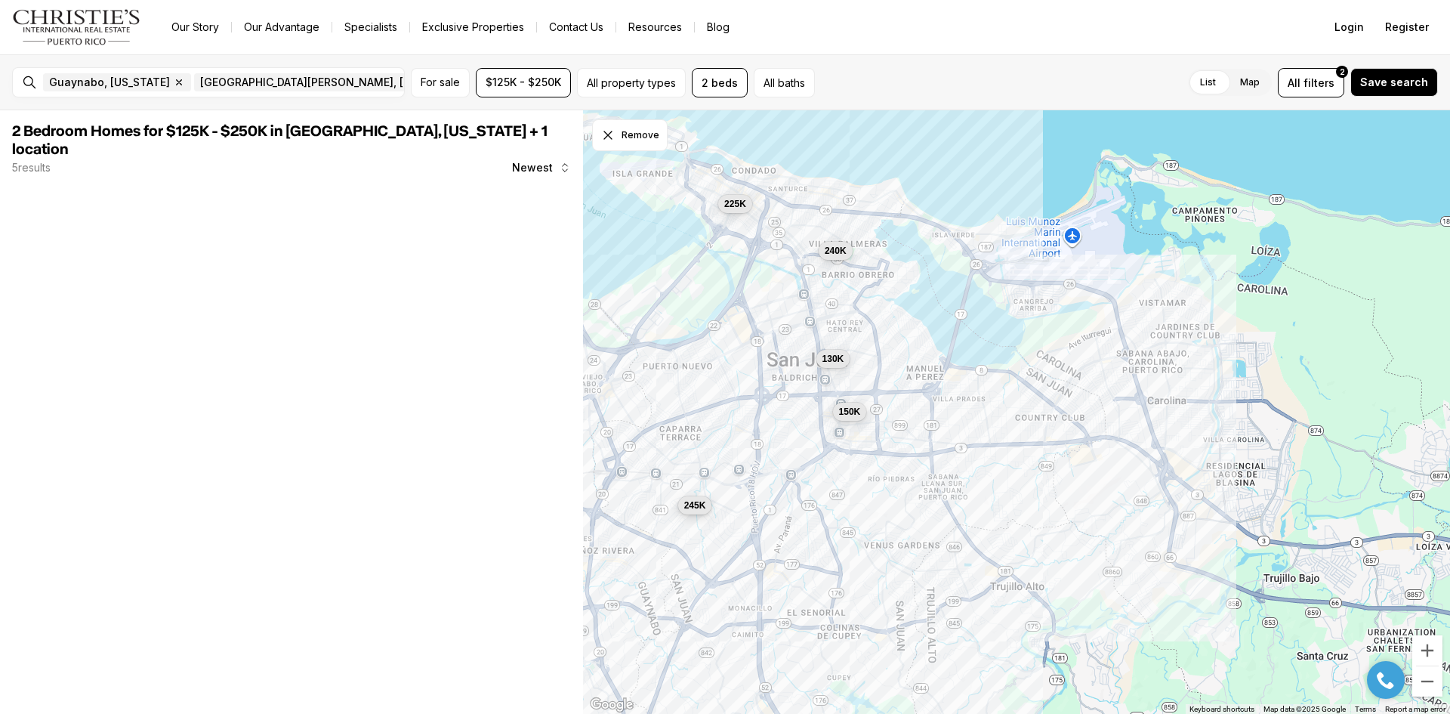
click at [696, 507] on span "245K" at bounding box center [695, 505] width 22 height 12
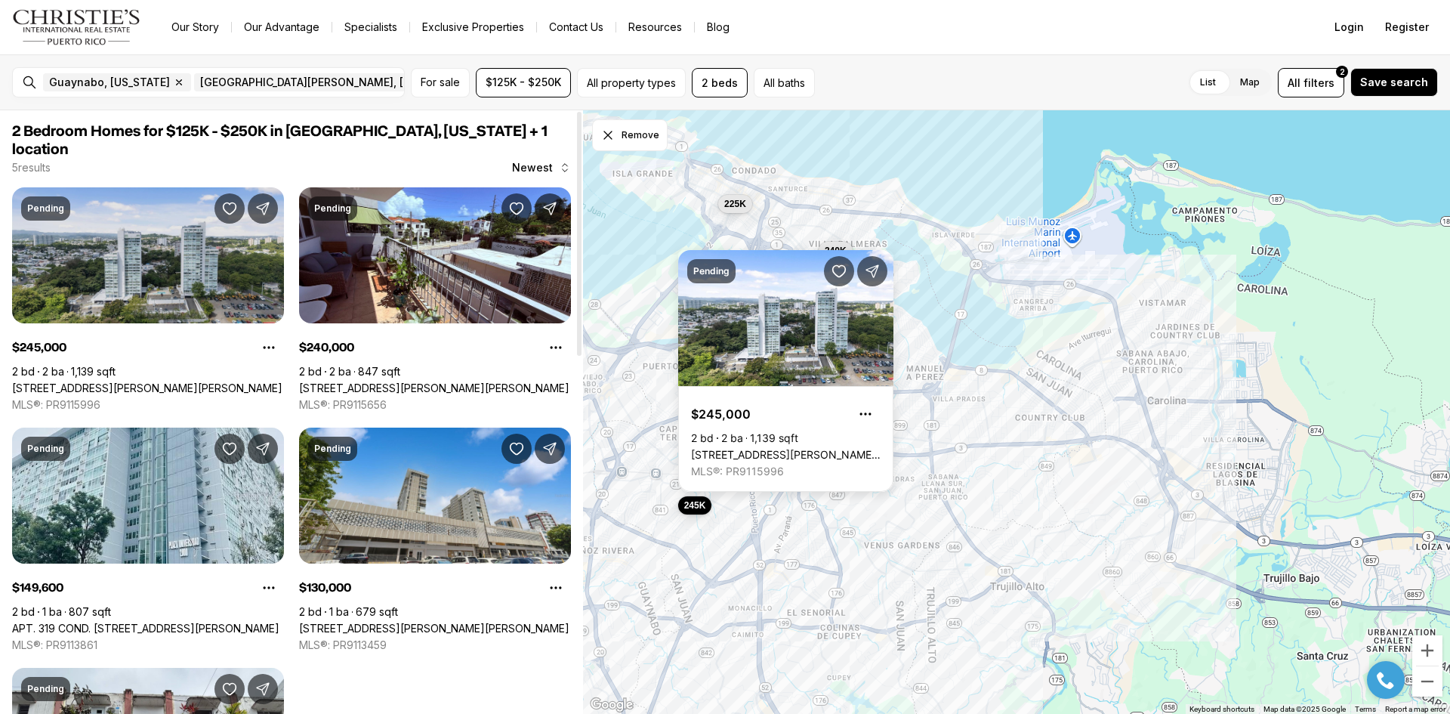
click at [228, 381] on link "[STREET_ADDRESS][PERSON_NAME][PERSON_NAME]" at bounding box center [147, 388] width 270 height 14
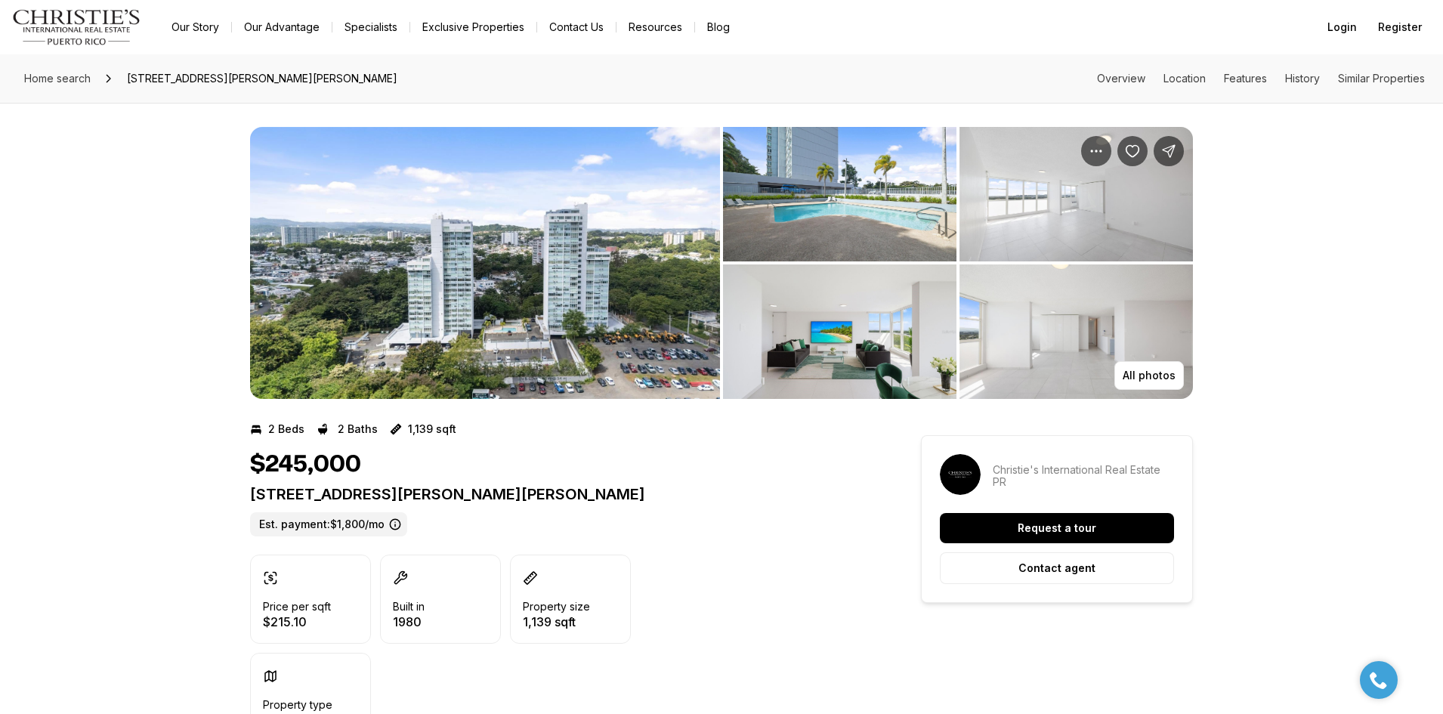
click at [453, 341] on img "View image gallery" at bounding box center [485, 263] width 470 height 272
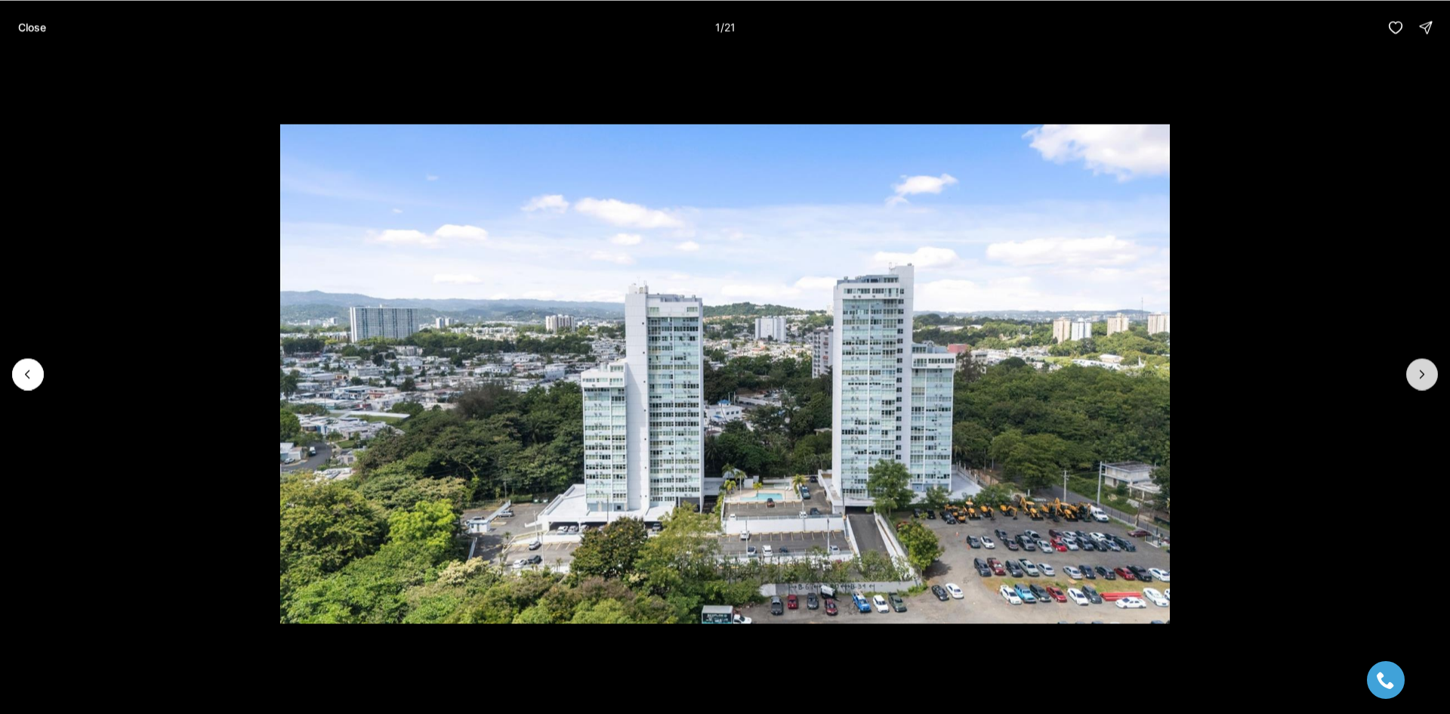
click at [1425, 382] on button "Next slide" at bounding box center [1422, 374] width 32 height 32
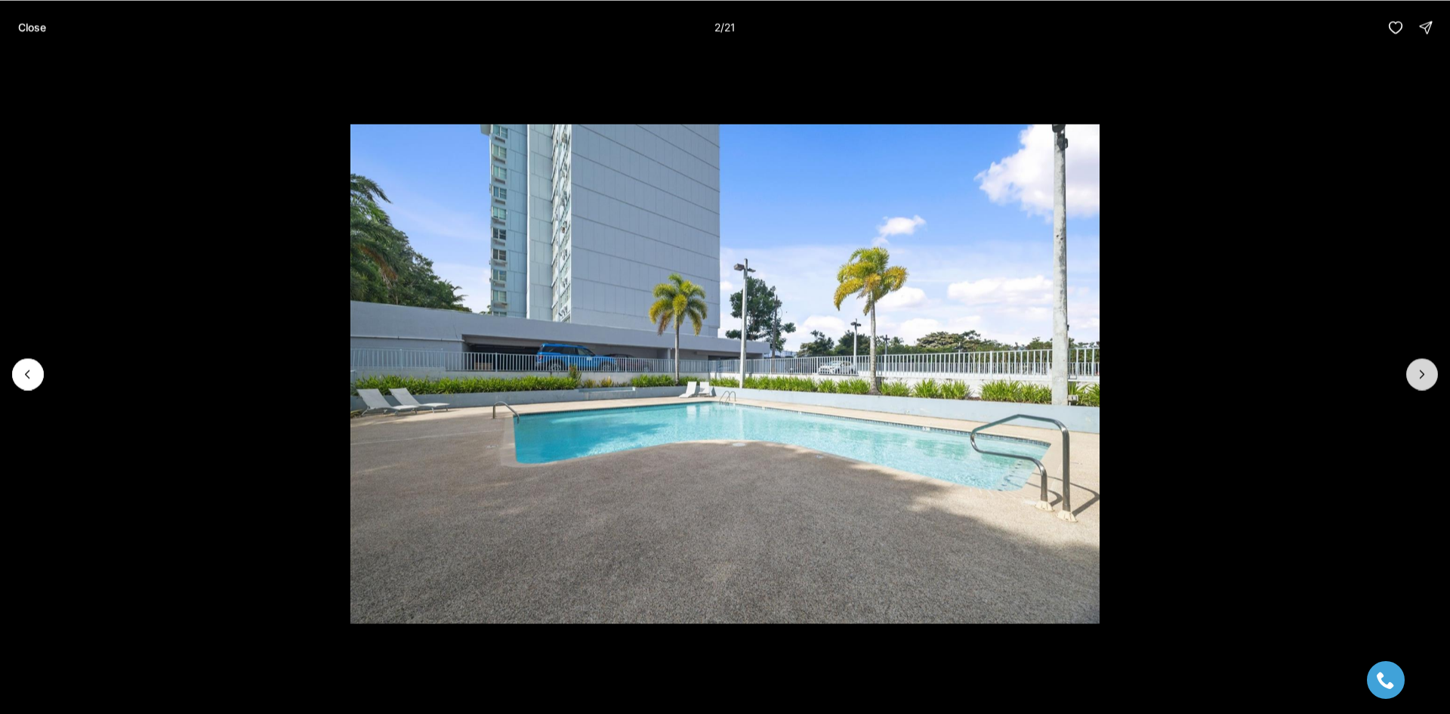
click at [1425, 382] on button "Next slide" at bounding box center [1422, 374] width 32 height 32
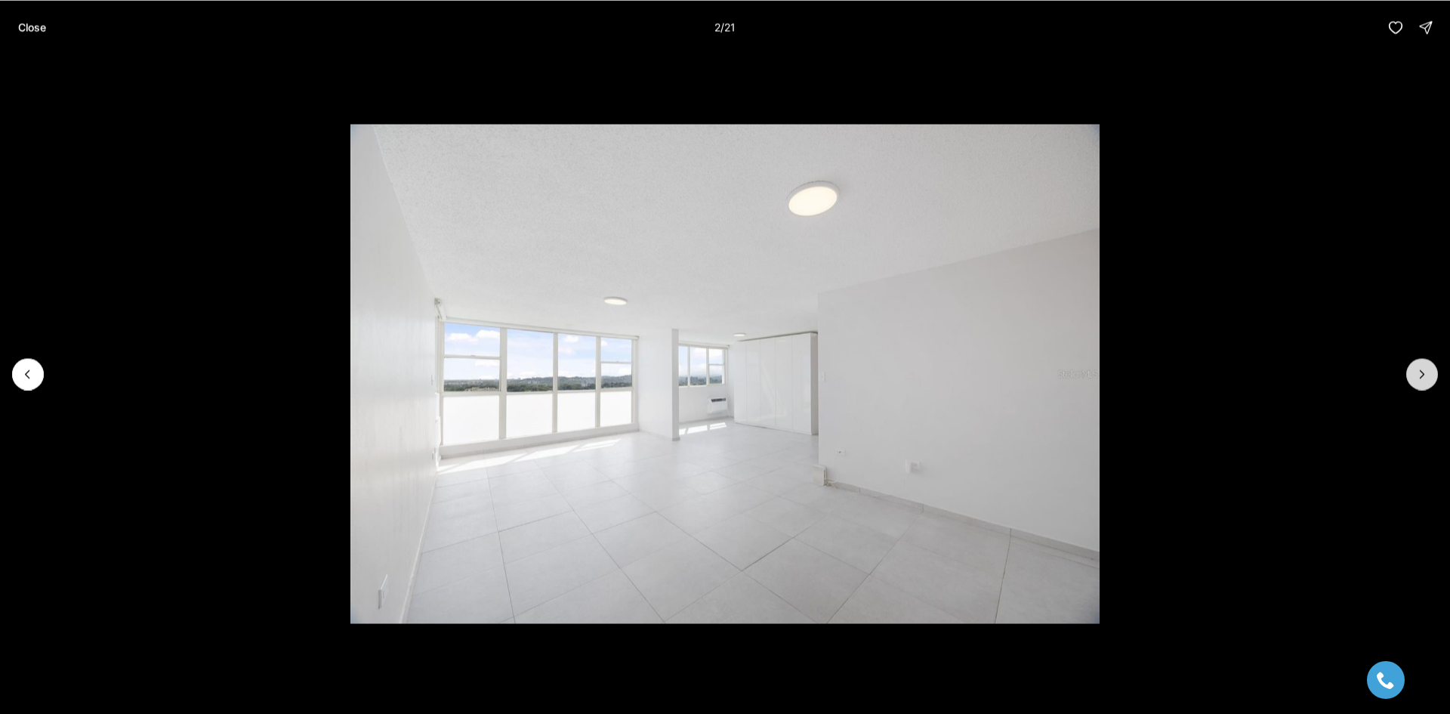
click at [1425, 382] on button "Next slide" at bounding box center [1422, 374] width 32 height 32
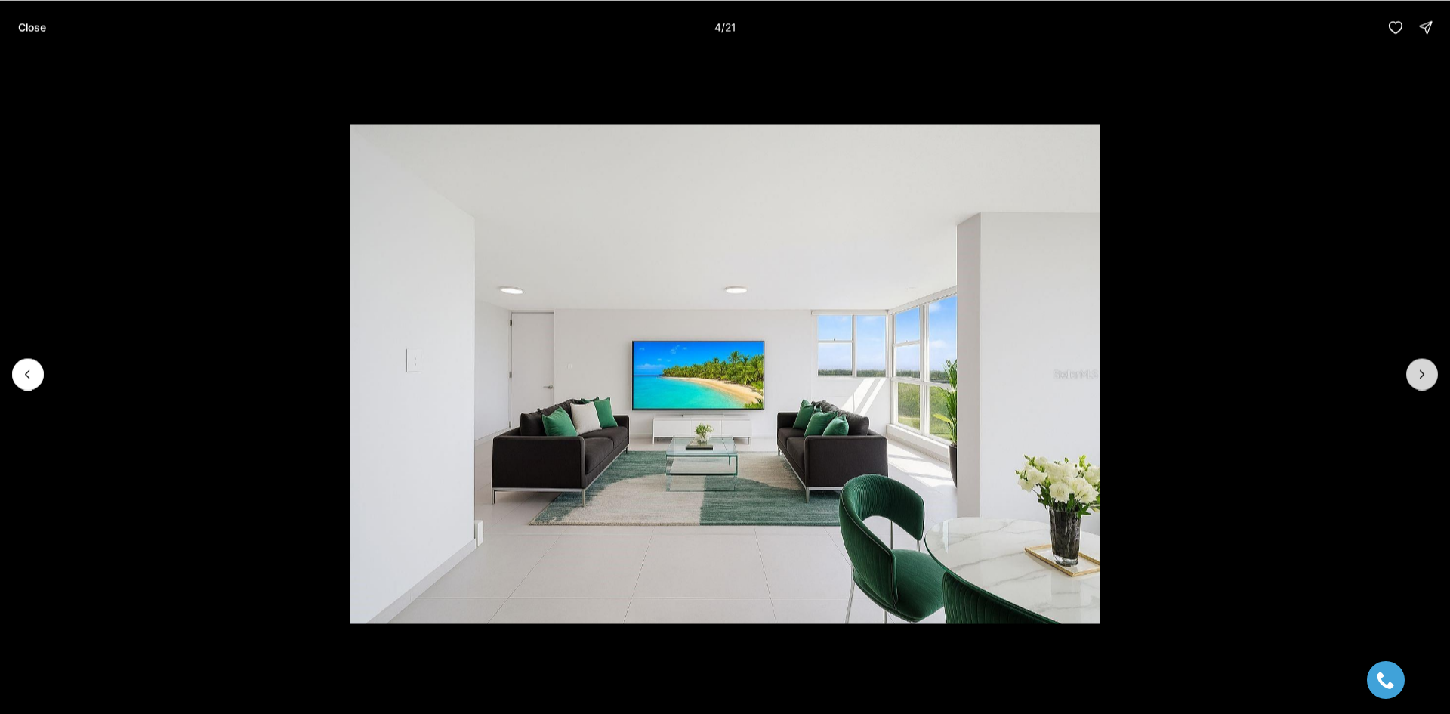
click at [1425, 382] on button "Next slide" at bounding box center [1422, 374] width 32 height 32
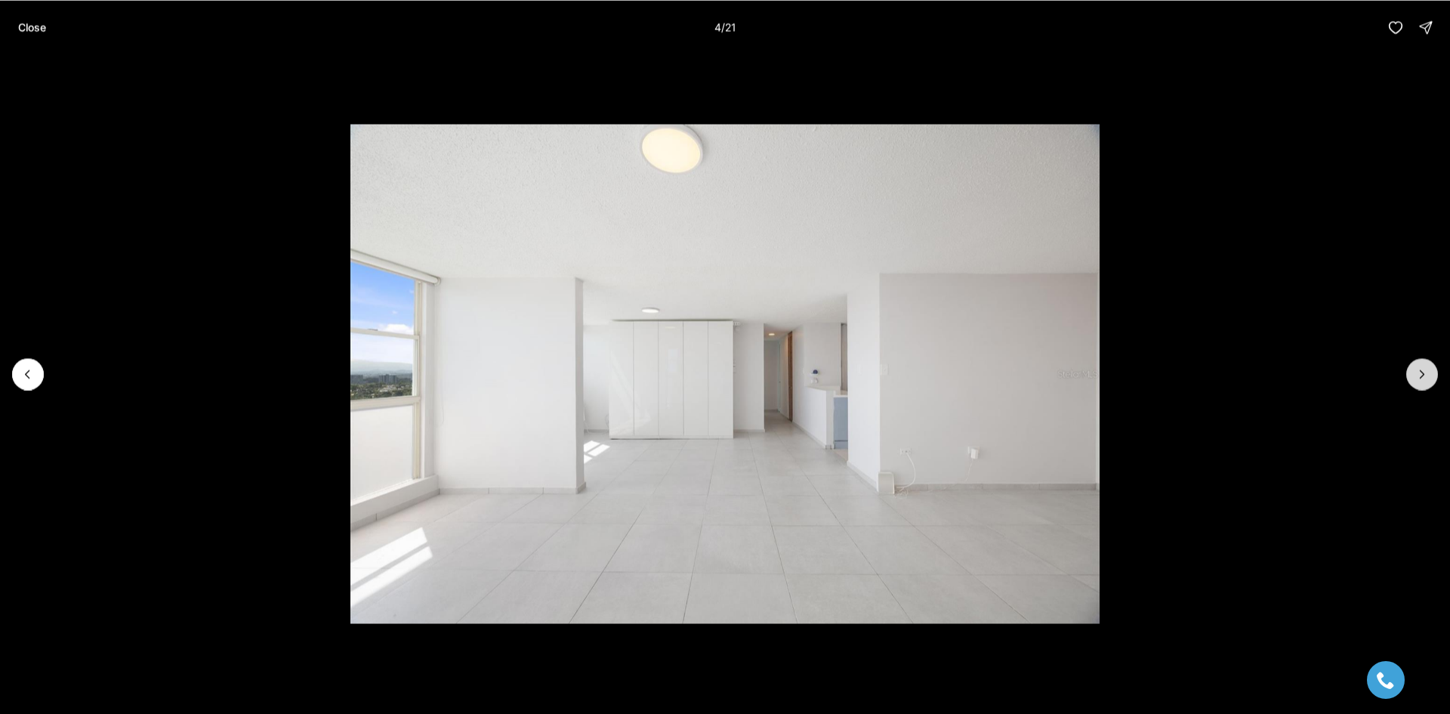
click at [1425, 382] on button "Next slide" at bounding box center [1422, 374] width 32 height 32
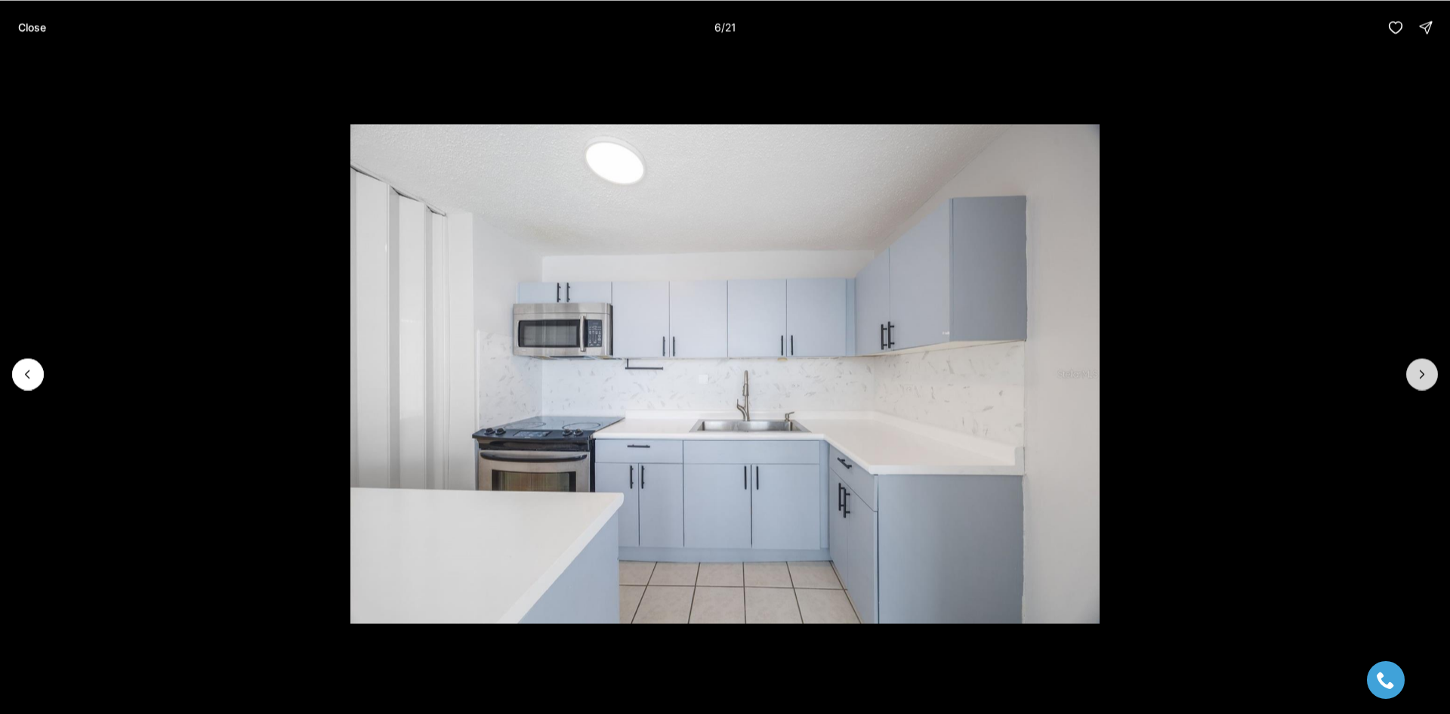
click at [1425, 382] on button "Next slide" at bounding box center [1422, 374] width 32 height 32
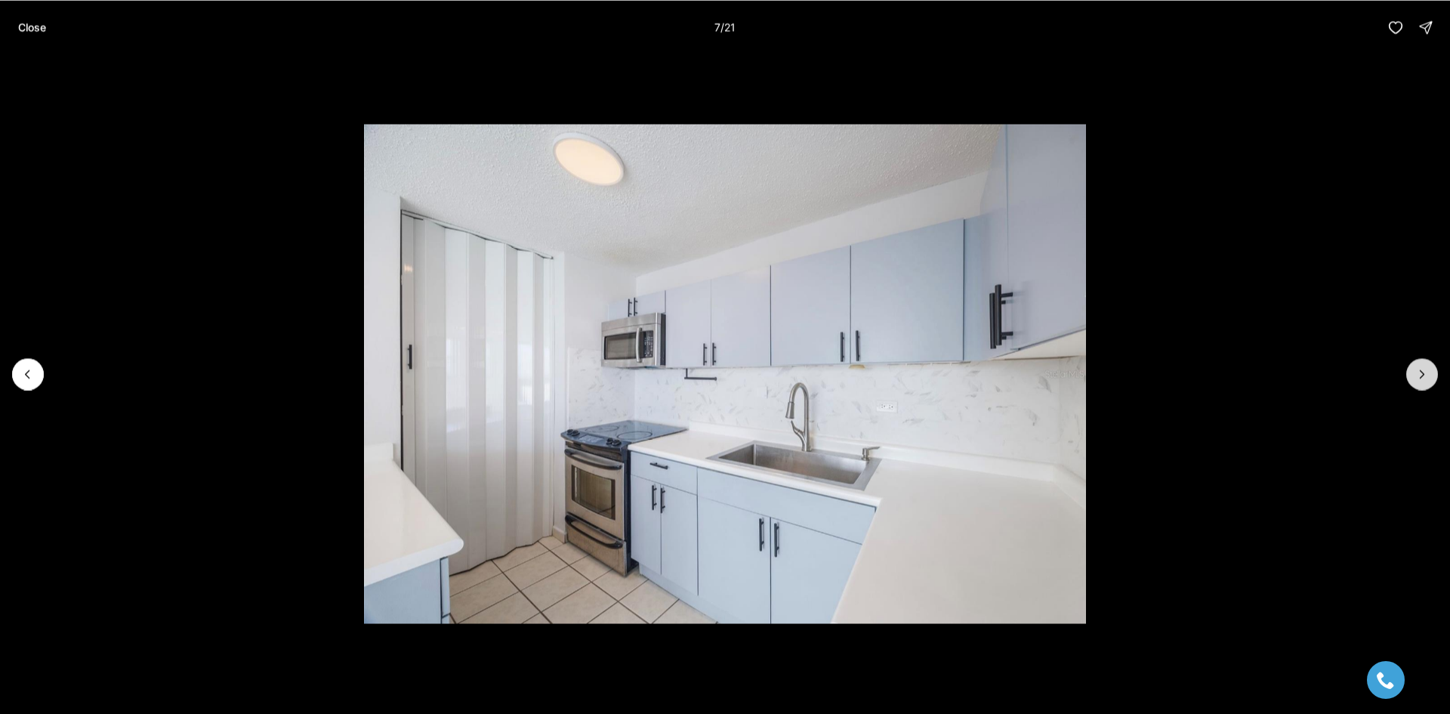
click at [1425, 382] on button "Next slide" at bounding box center [1422, 374] width 32 height 32
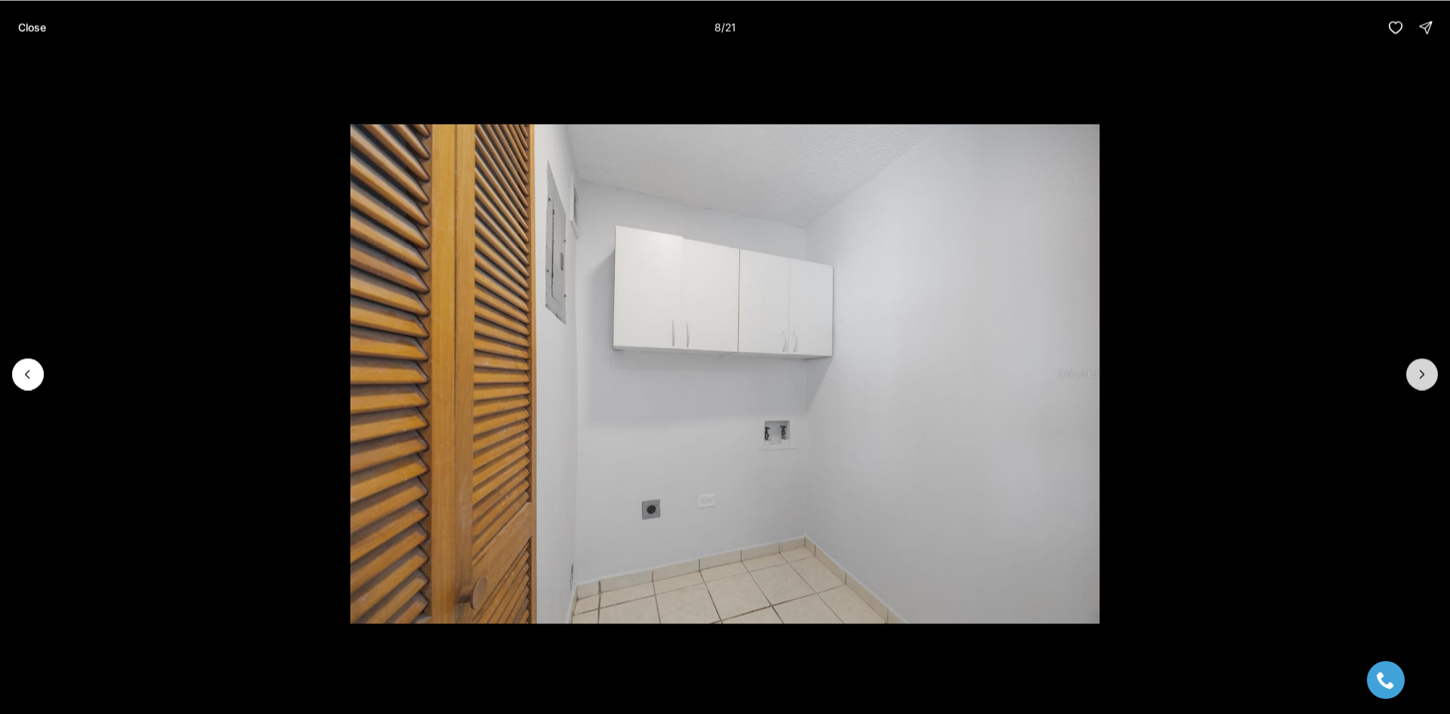
click at [1422, 380] on icon "Next slide" at bounding box center [1422, 373] width 15 height 15
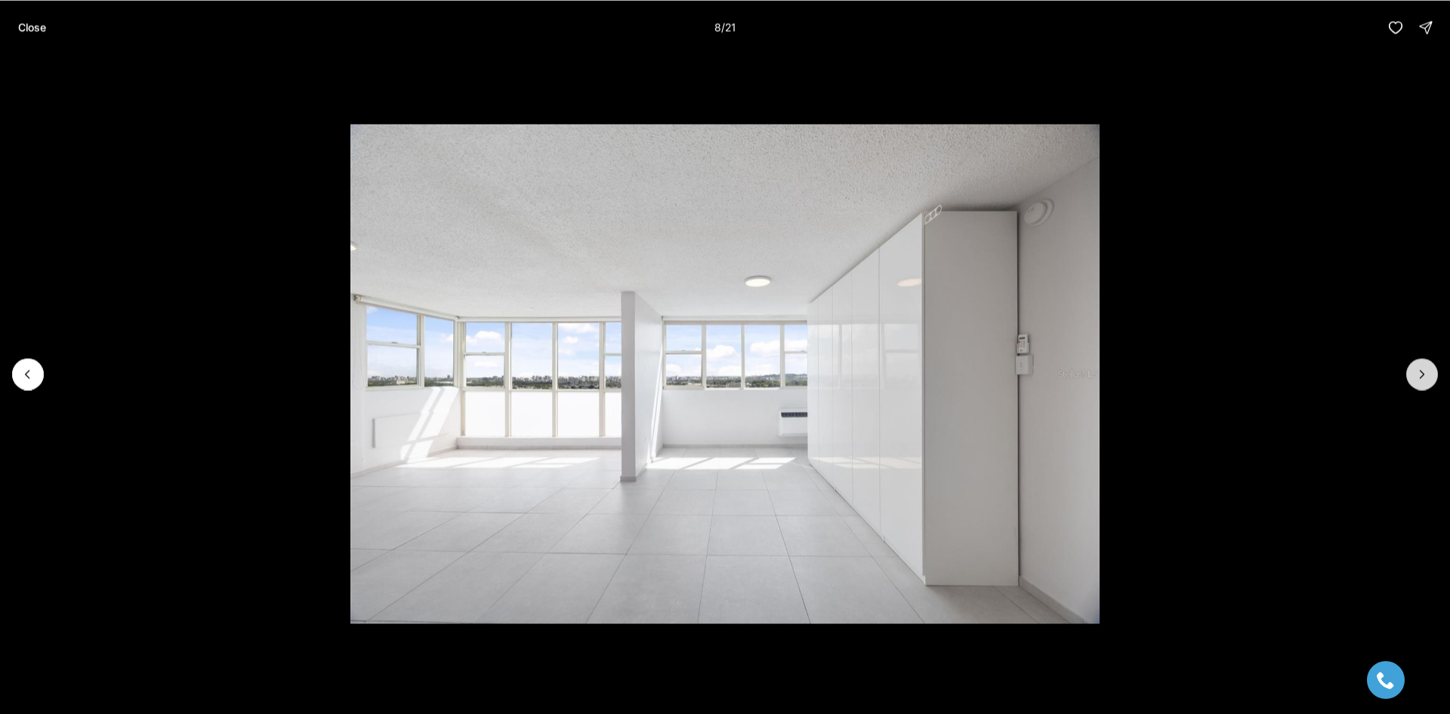
click at [1422, 380] on icon "Next slide" at bounding box center [1422, 373] width 15 height 15
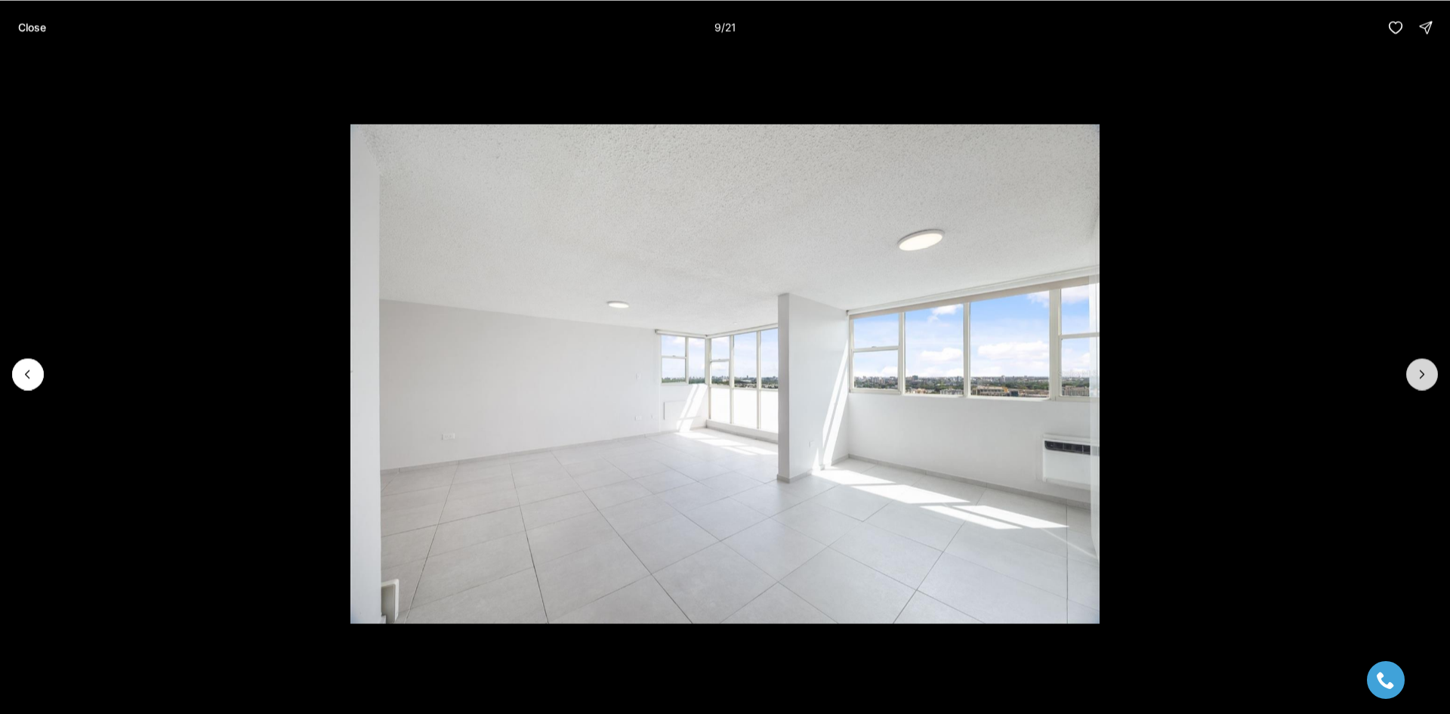
click at [1422, 380] on icon "Next slide" at bounding box center [1422, 373] width 15 height 15
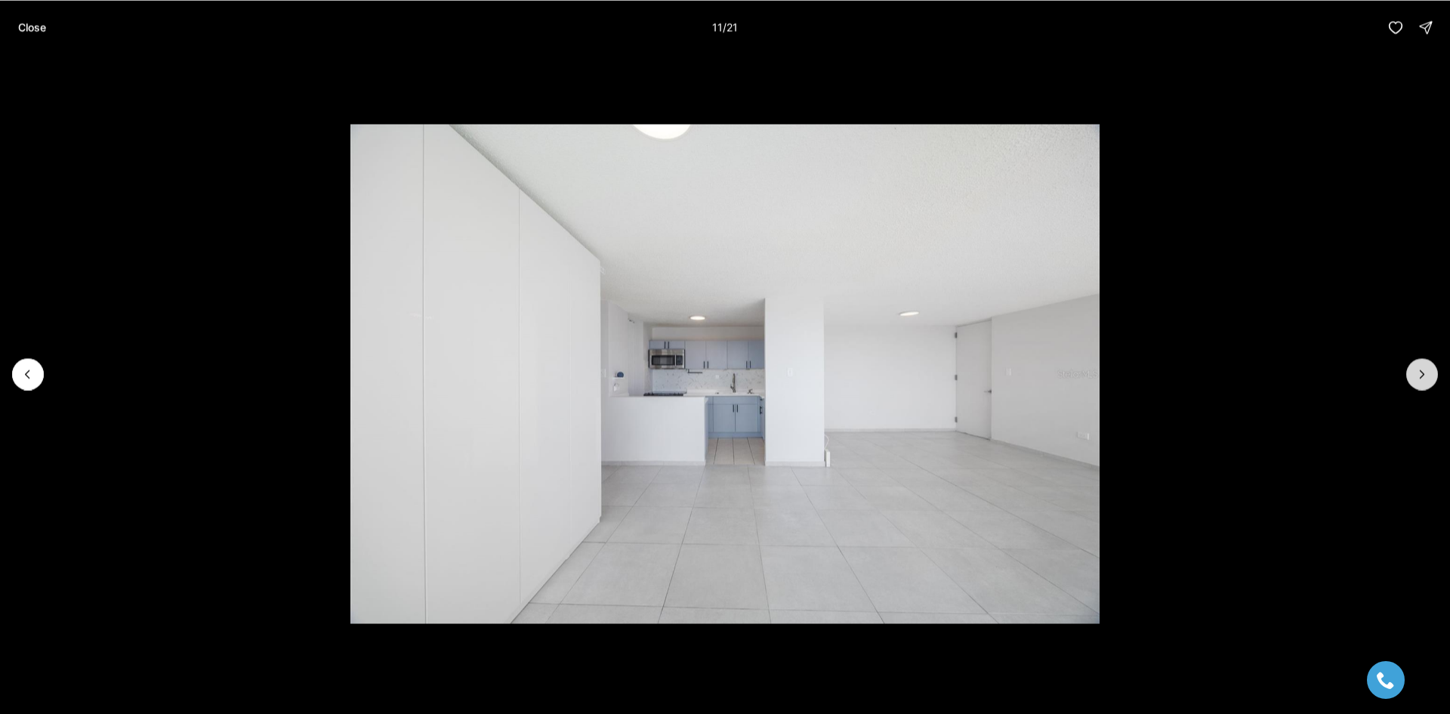
click at [1422, 380] on icon "Next slide" at bounding box center [1422, 373] width 15 height 15
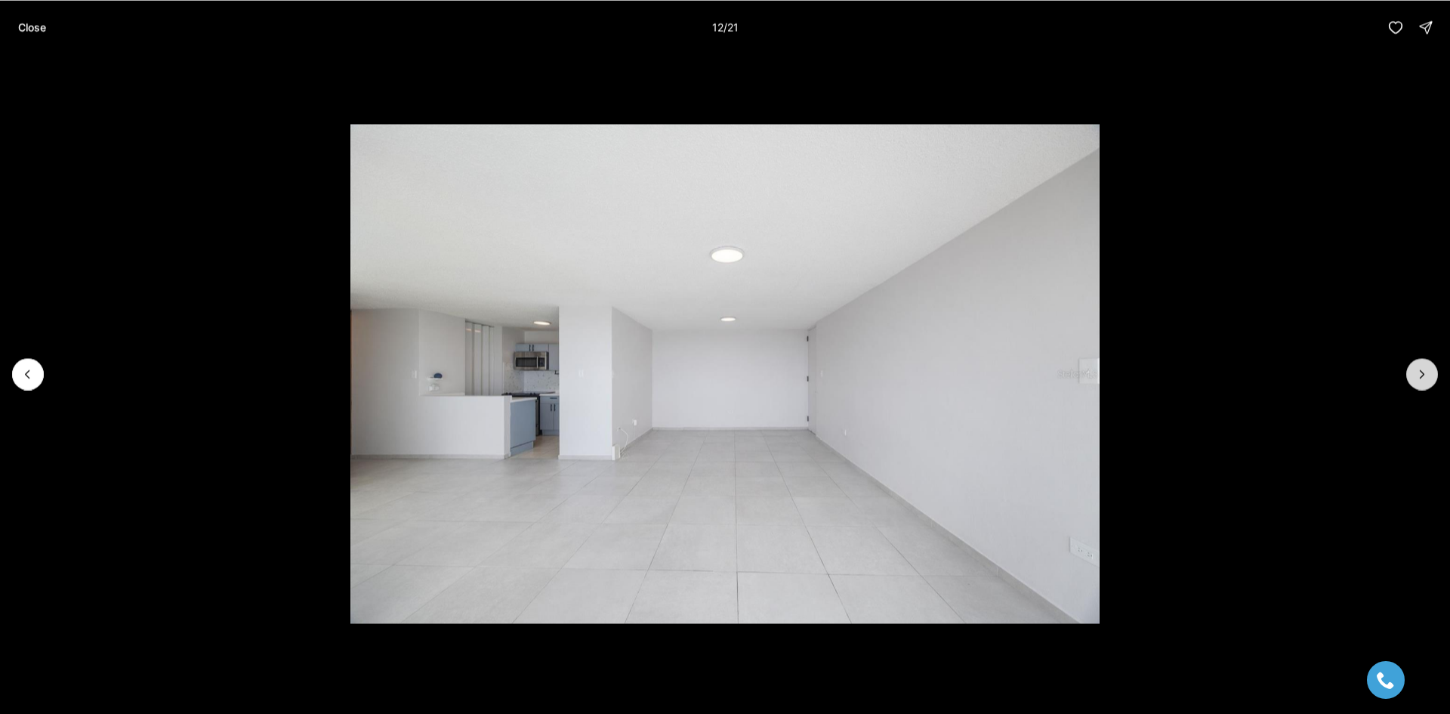
click at [1422, 380] on icon "Next slide" at bounding box center [1422, 373] width 15 height 15
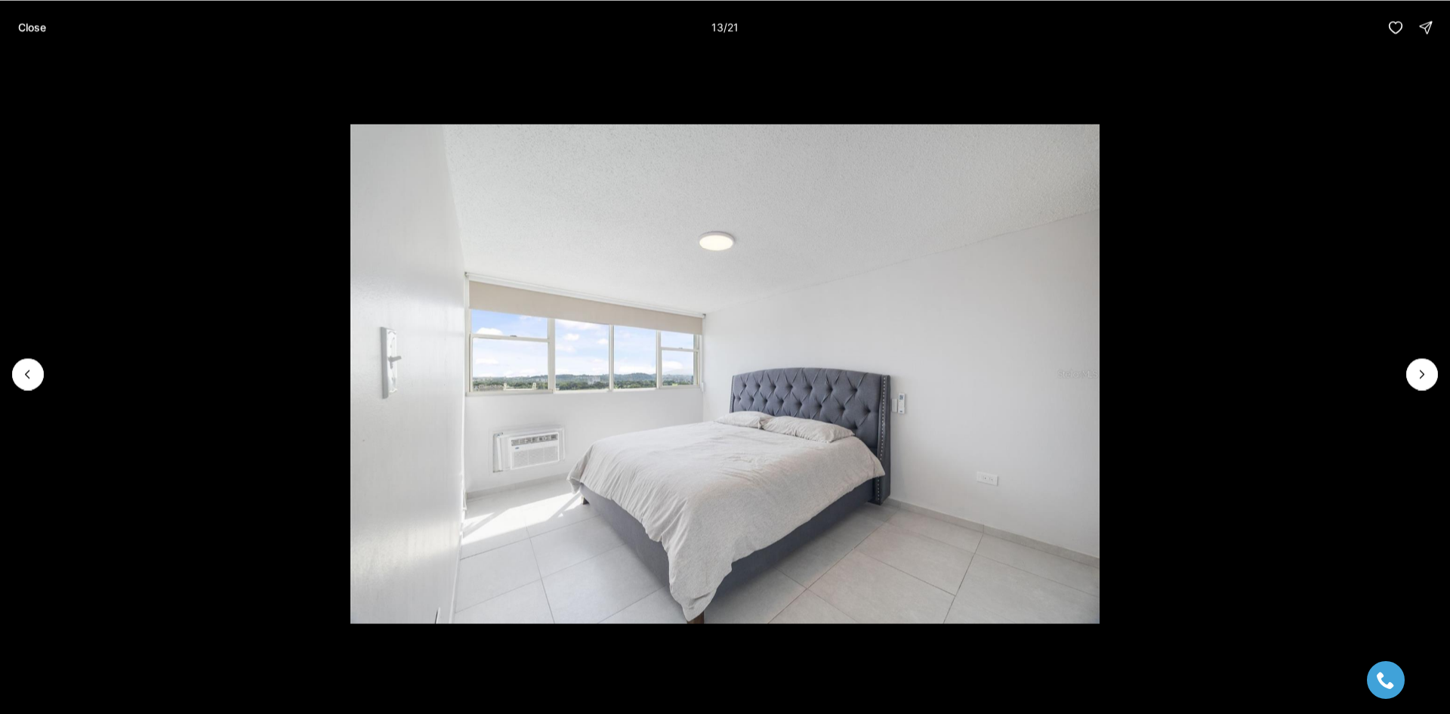
click at [1282, 403] on li "13 of 21" at bounding box center [725, 373] width 1450 height 638
click at [35, 38] on button "Close" at bounding box center [32, 27] width 46 height 30
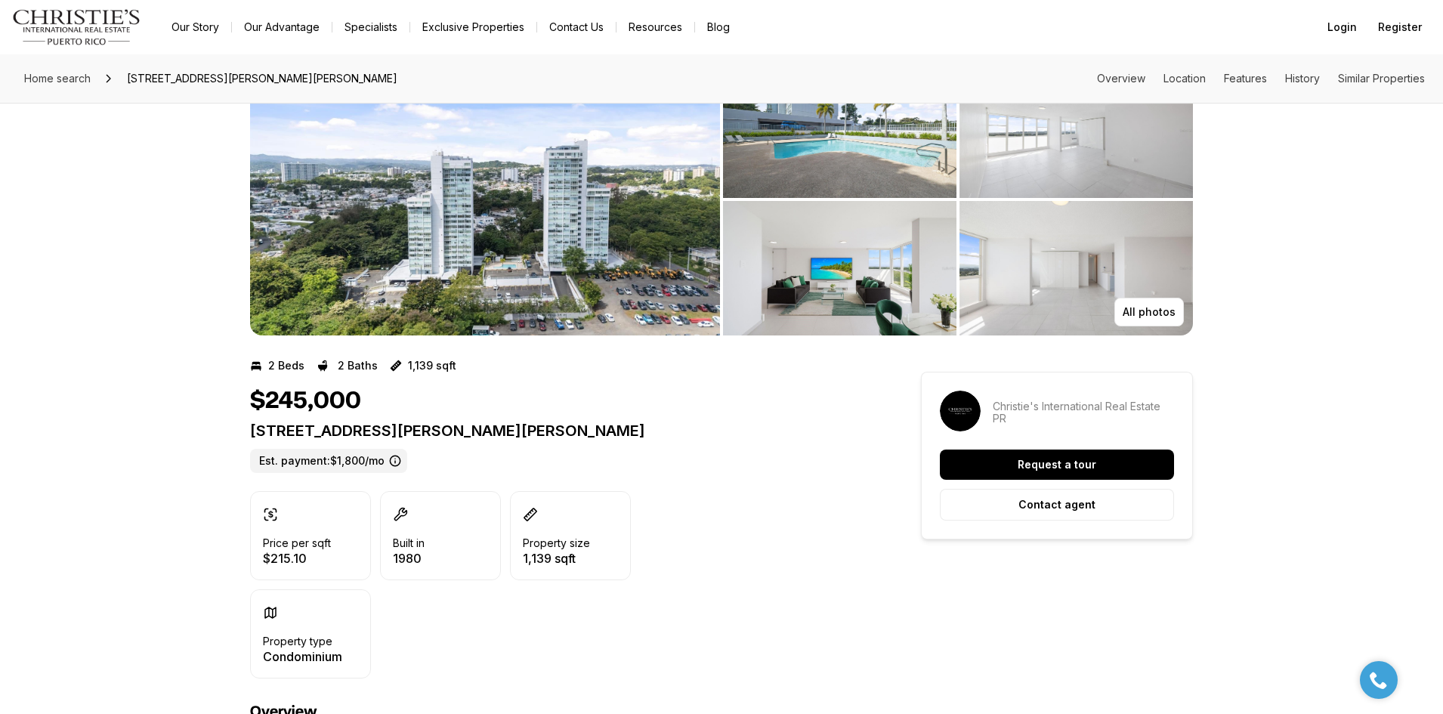
scroll to position [76, 0]
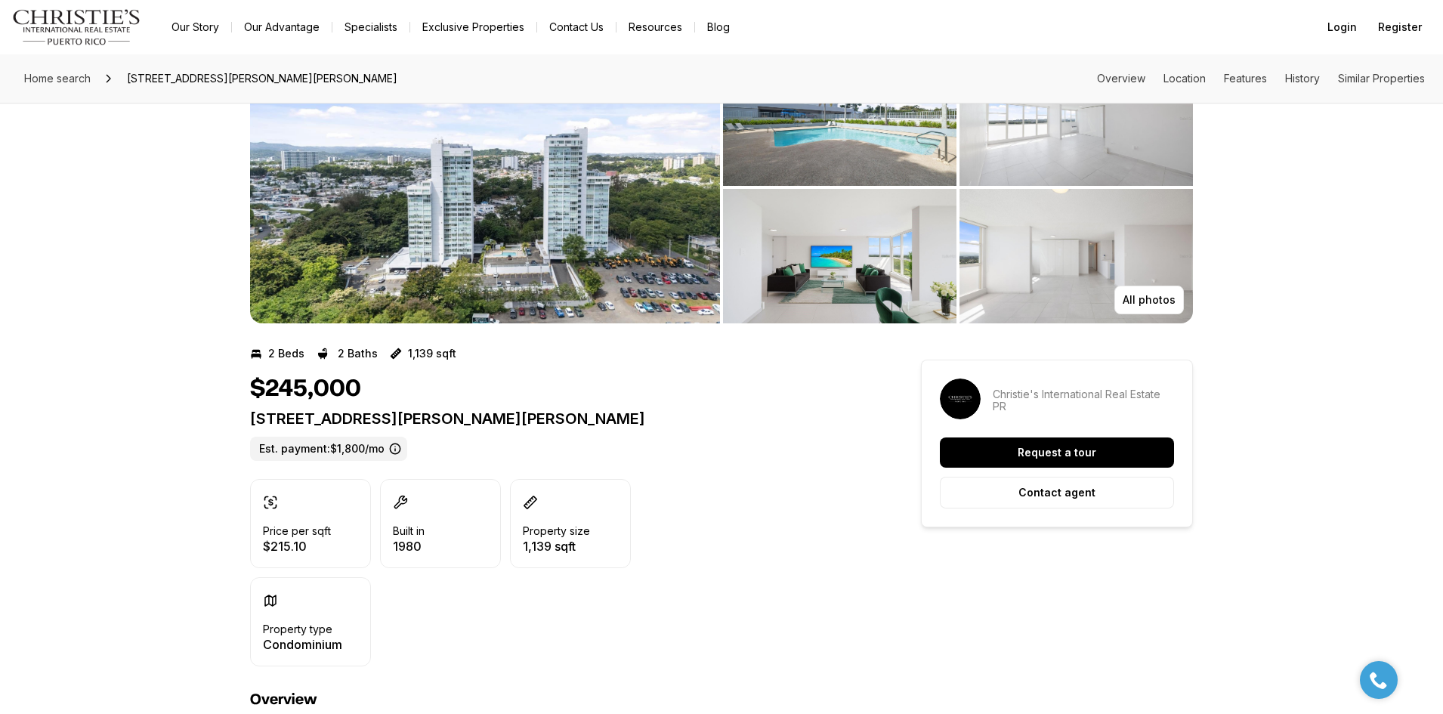
click at [487, 276] on img "View image gallery" at bounding box center [485, 187] width 470 height 272
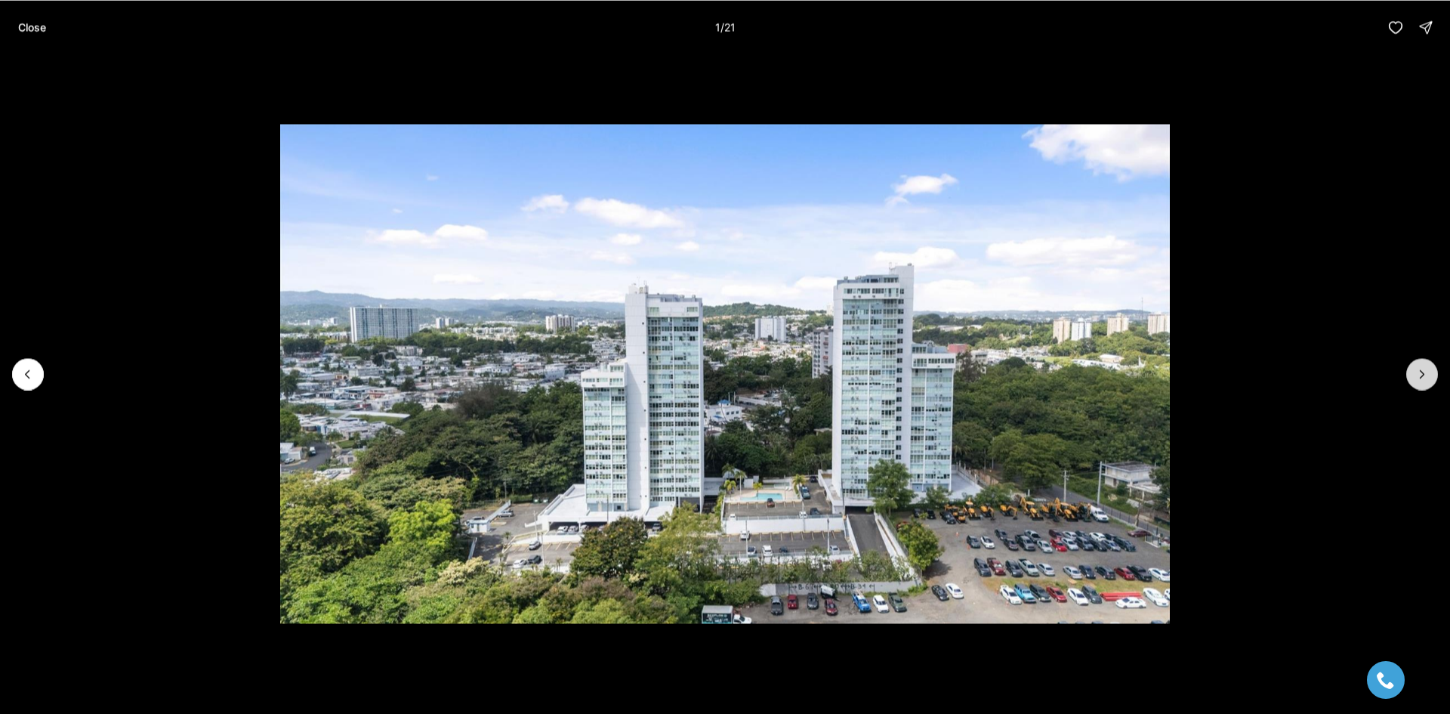
click at [1417, 374] on icon "Next slide" at bounding box center [1422, 373] width 15 height 15
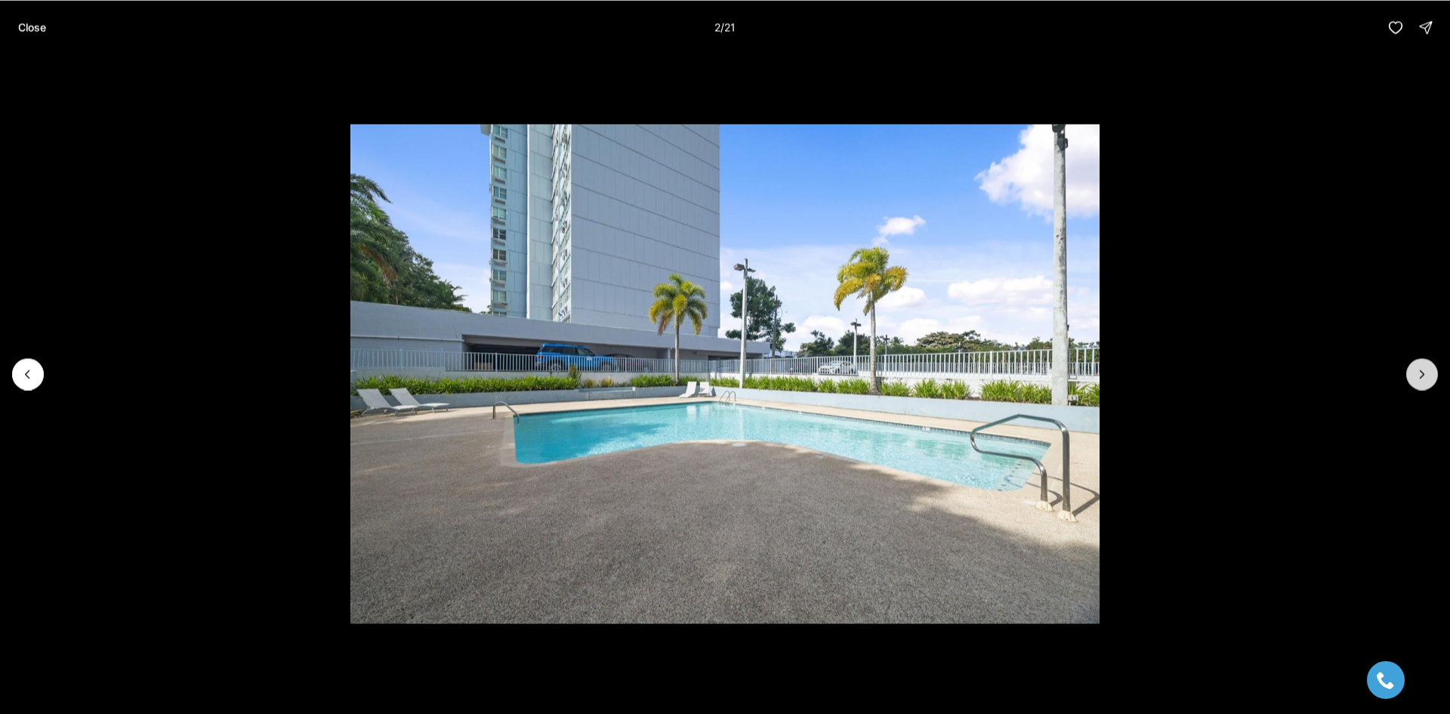
click at [1417, 374] on icon "Next slide" at bounding box center [1422, 373] width 15 height 15
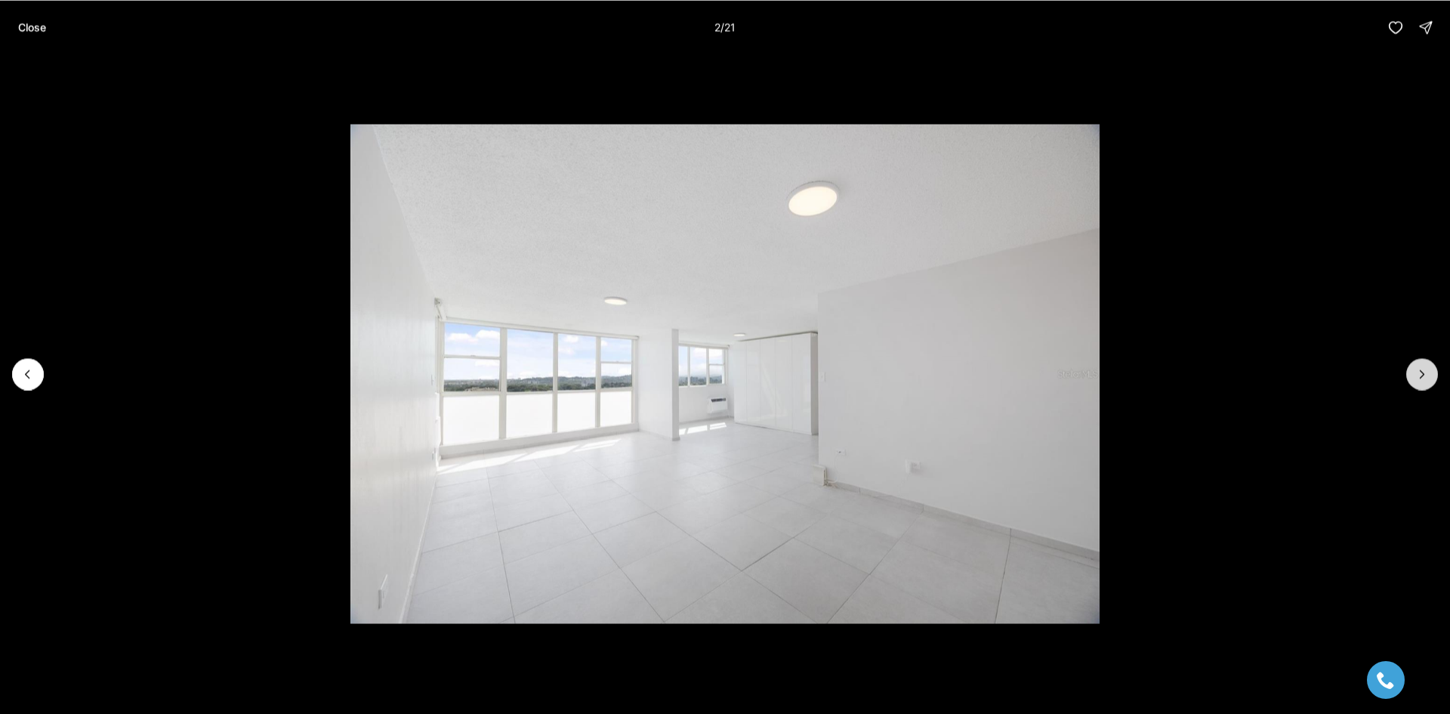
click at [1417, 374] on icon "Next slide" at bounding box center [1422, 373] width 15 height 15
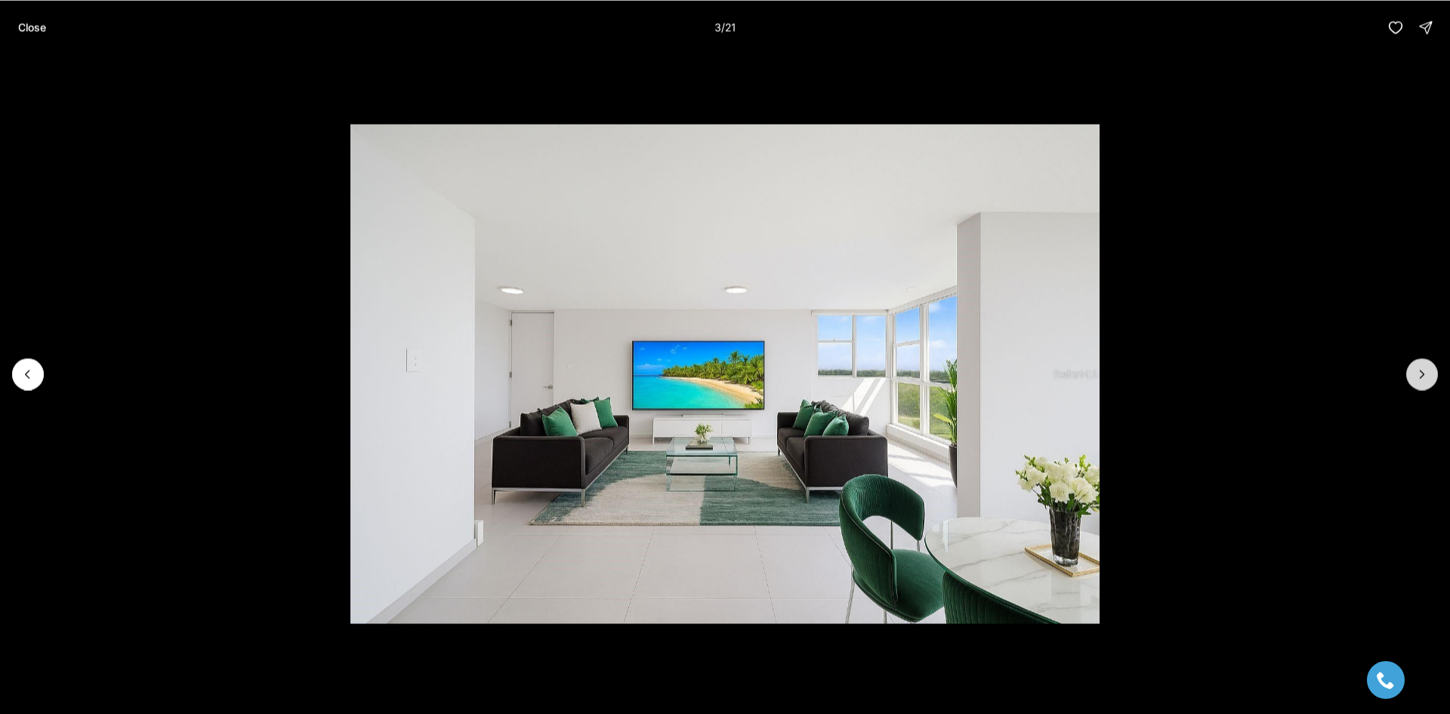
click at [1417, 374] on icon "Next slide" at bounding box center [1422, 373] width 15 height 15
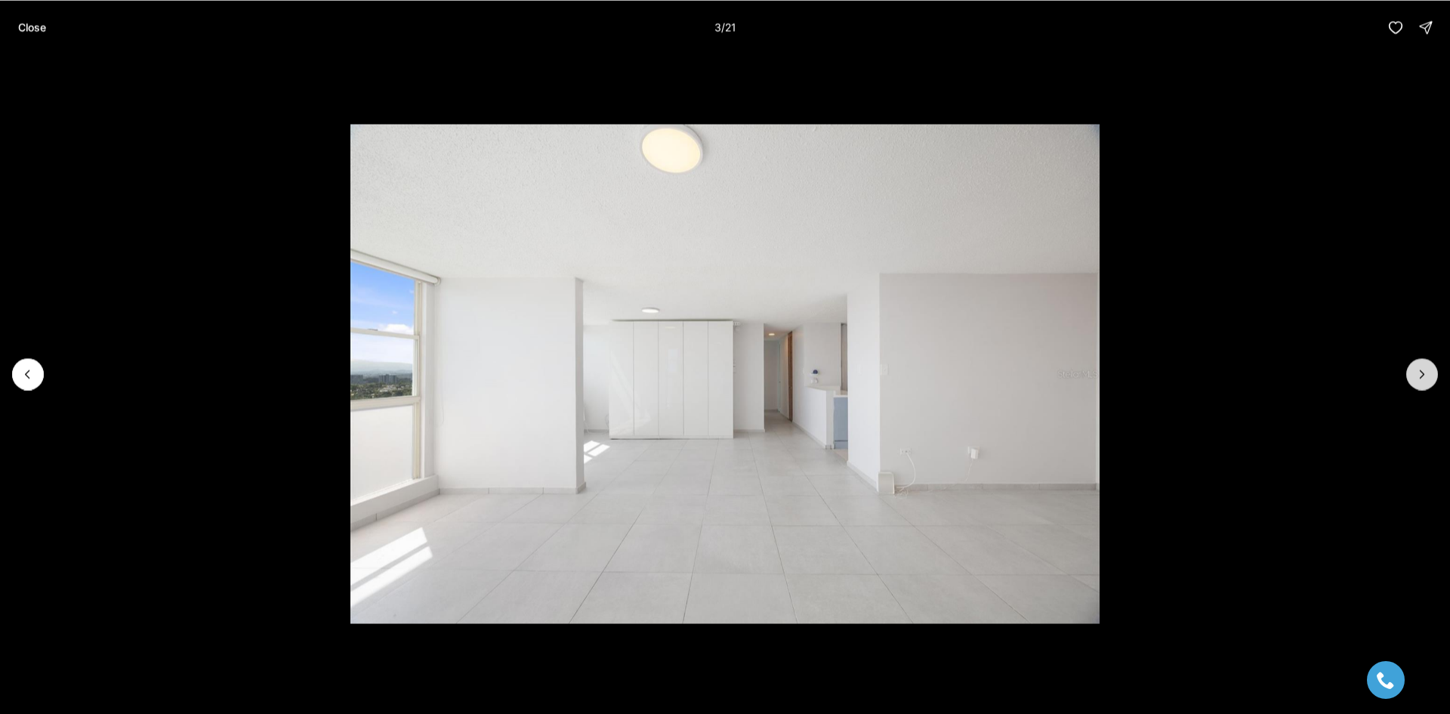
click at [1417, 374] on icon "Next slide" at bounding box center [1422, 373] width 15 height 15
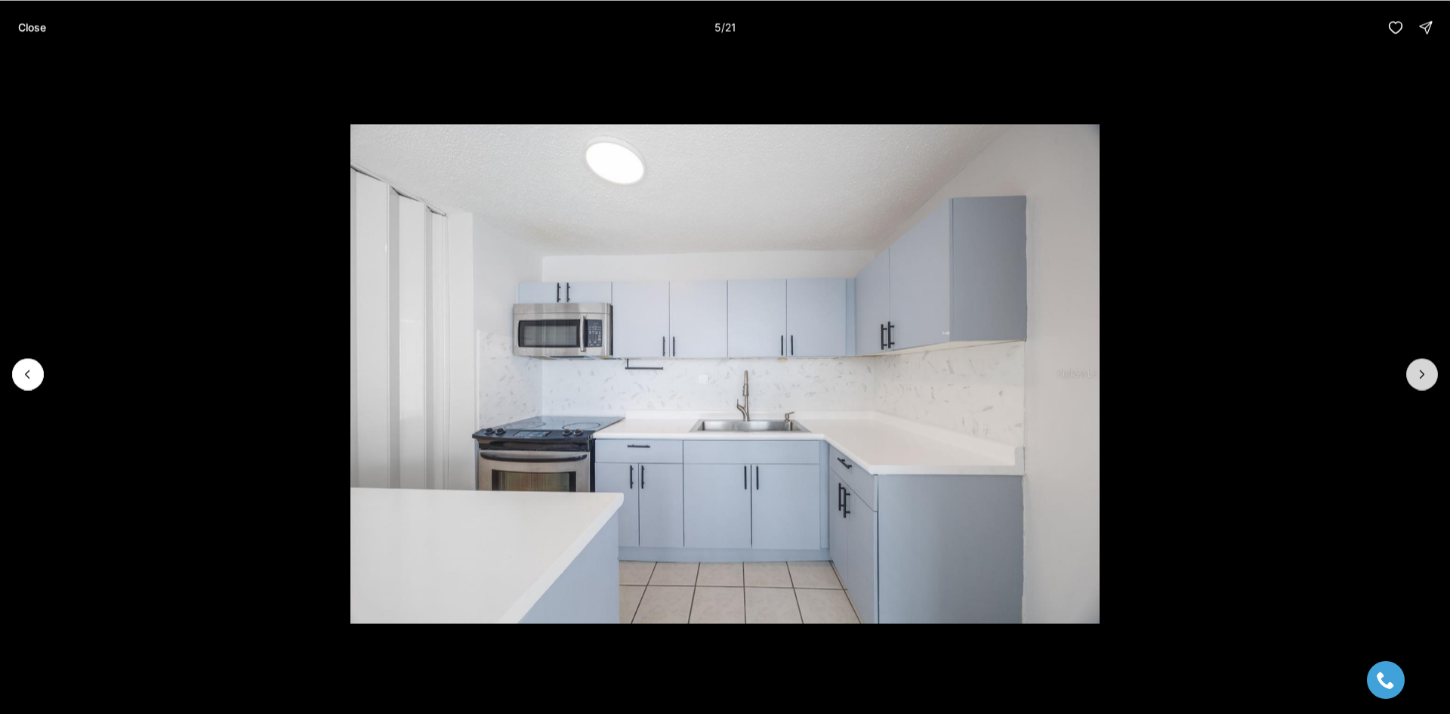
click at [1417, 374] on icon "Next slide" at bounding box center [1422, 373] width 15 height 15
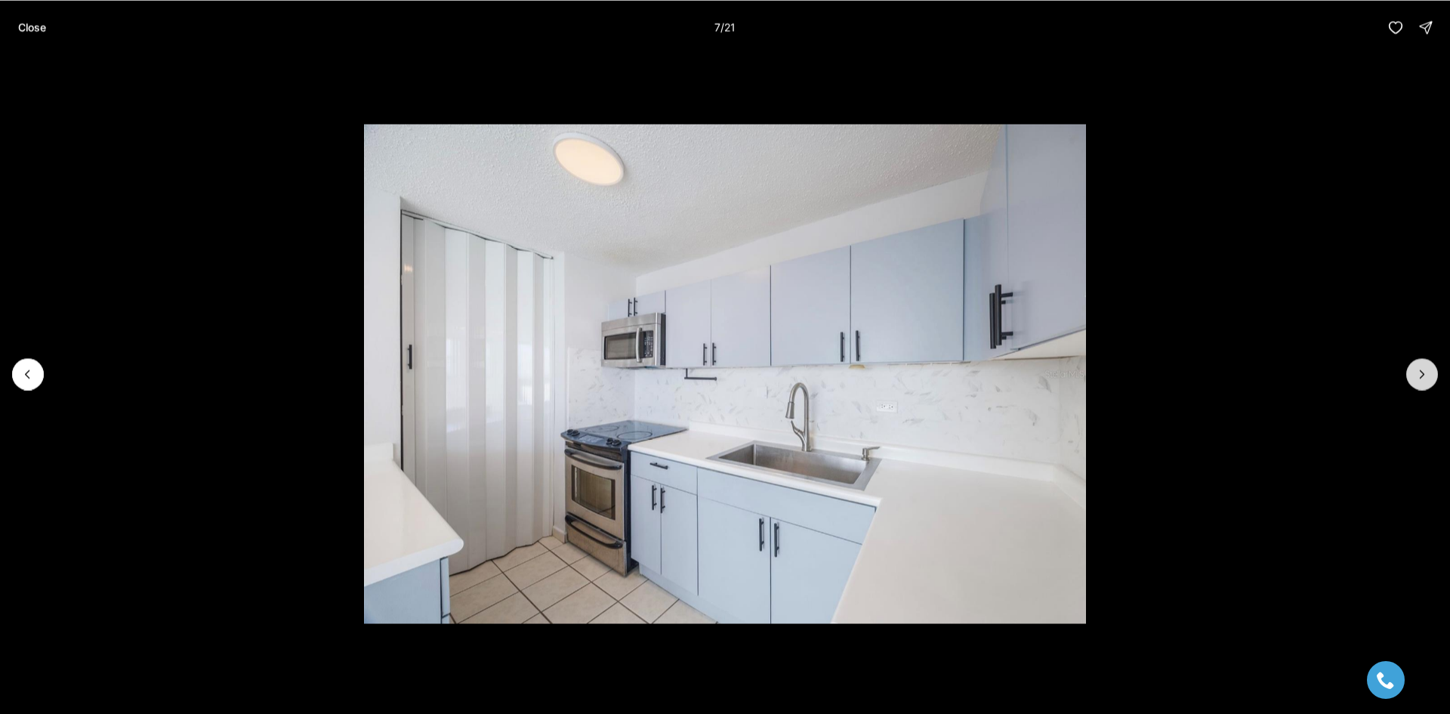
click at [1417, 374] on icon "Next slide" at bounding box center [1422, 373] width 15 height 15
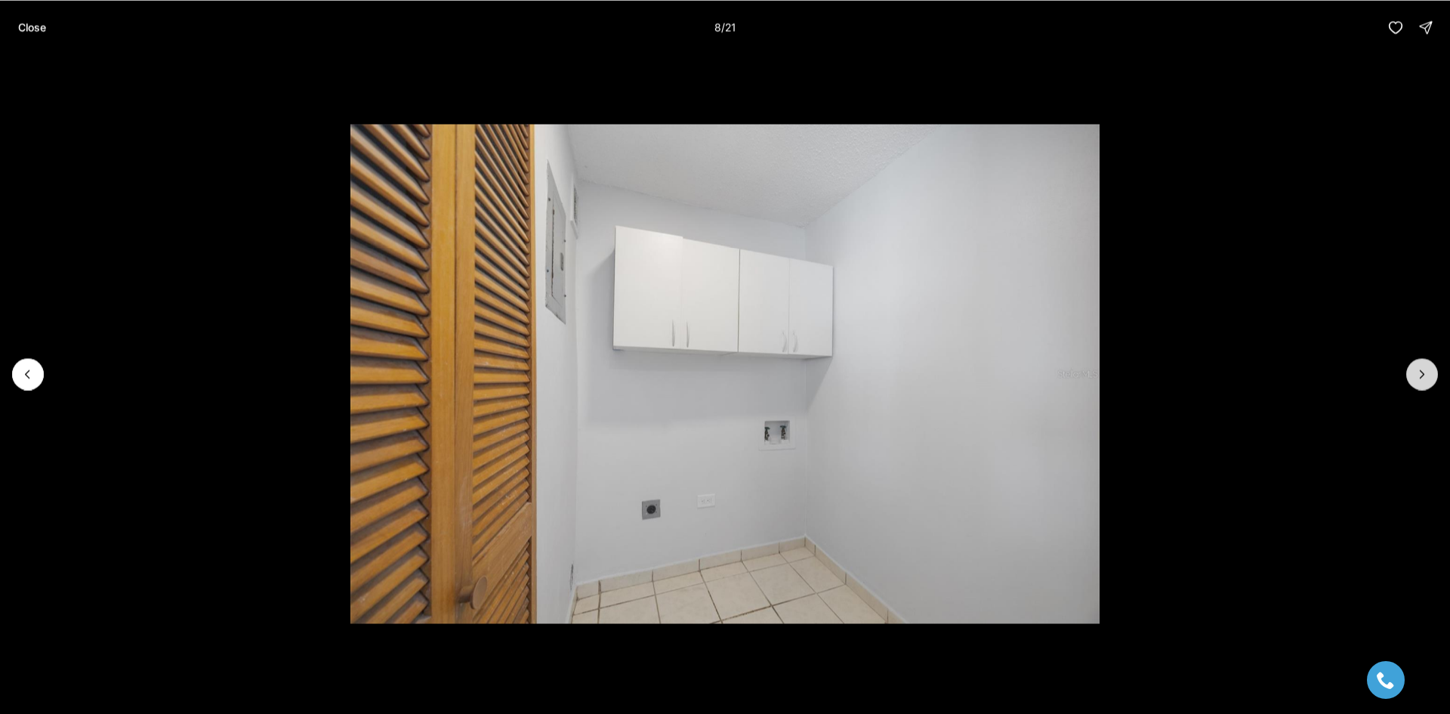
click at [1417, 374] on icon "Next slide" at bounding box center [1422, 373] width 15 height 15
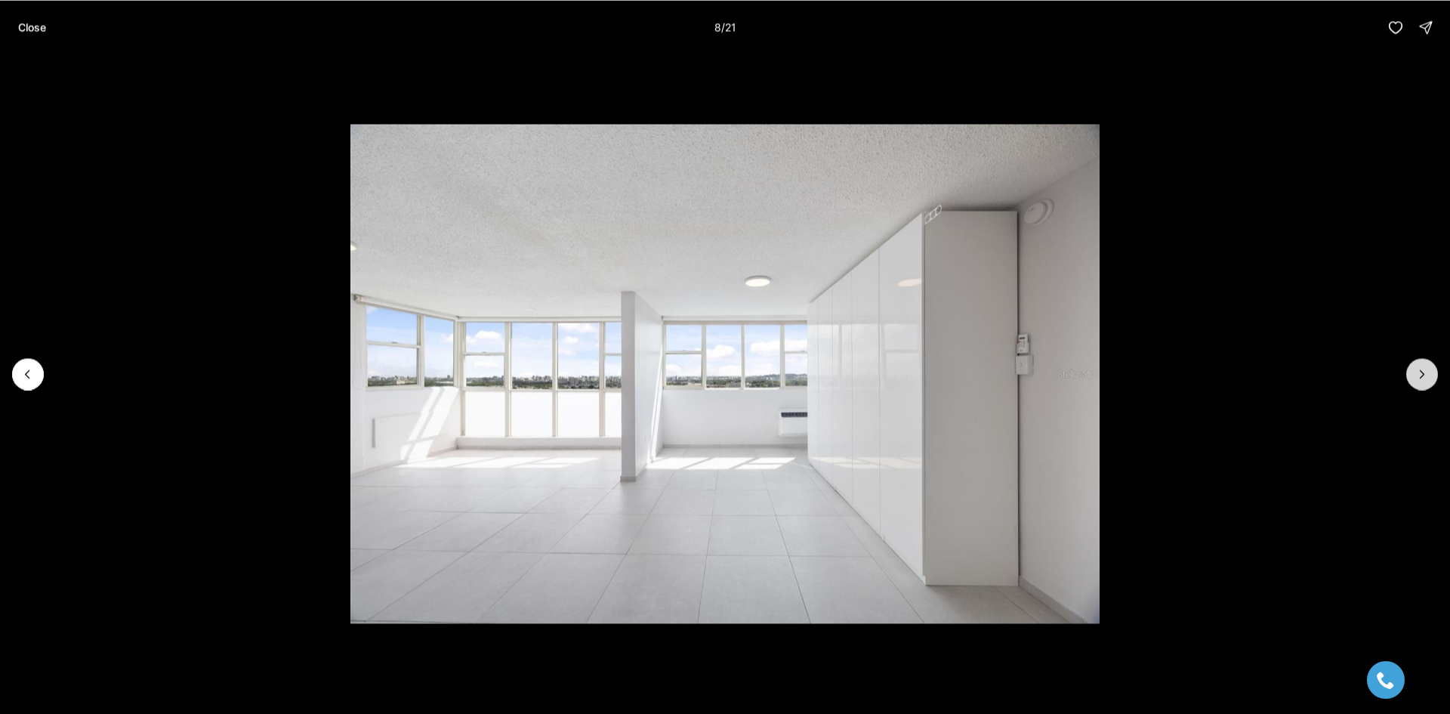
click at [1417, 374] on icon "Next slide" at bounding box center [1422, 373] width 15 height 15
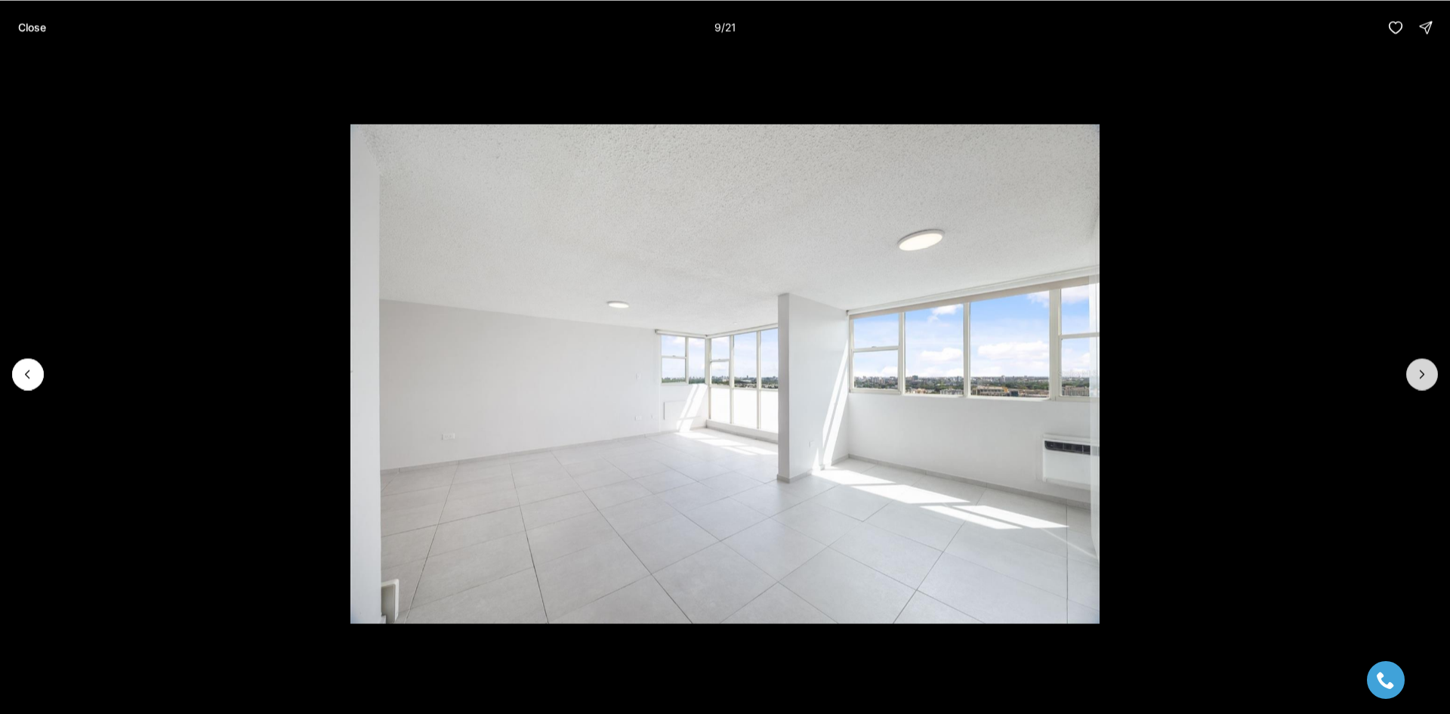
click at [1417, 374] on icon "Next slide" at bounding box center [1422, 373] width 15 height 15
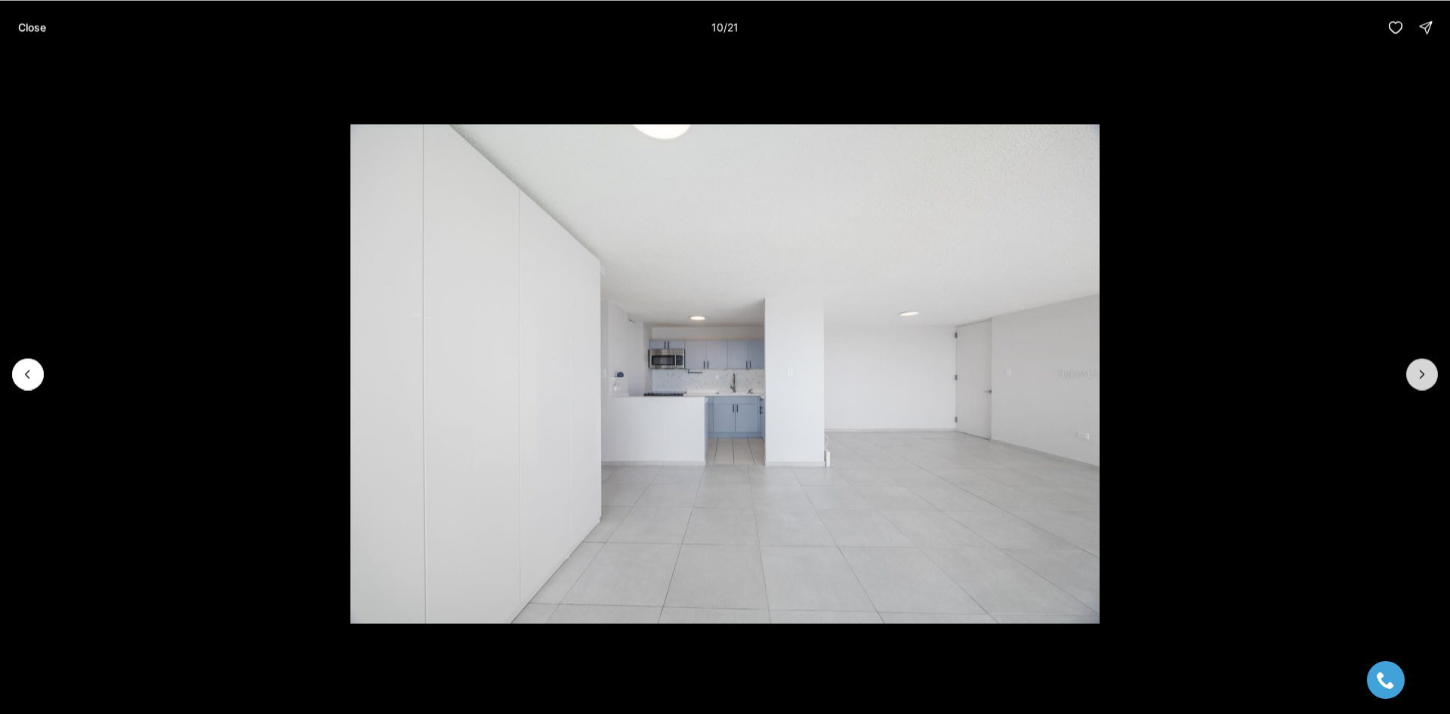
click at [1417, 374] on icon "Next slide" at bounding box center [1422, 373] width 15 height 15
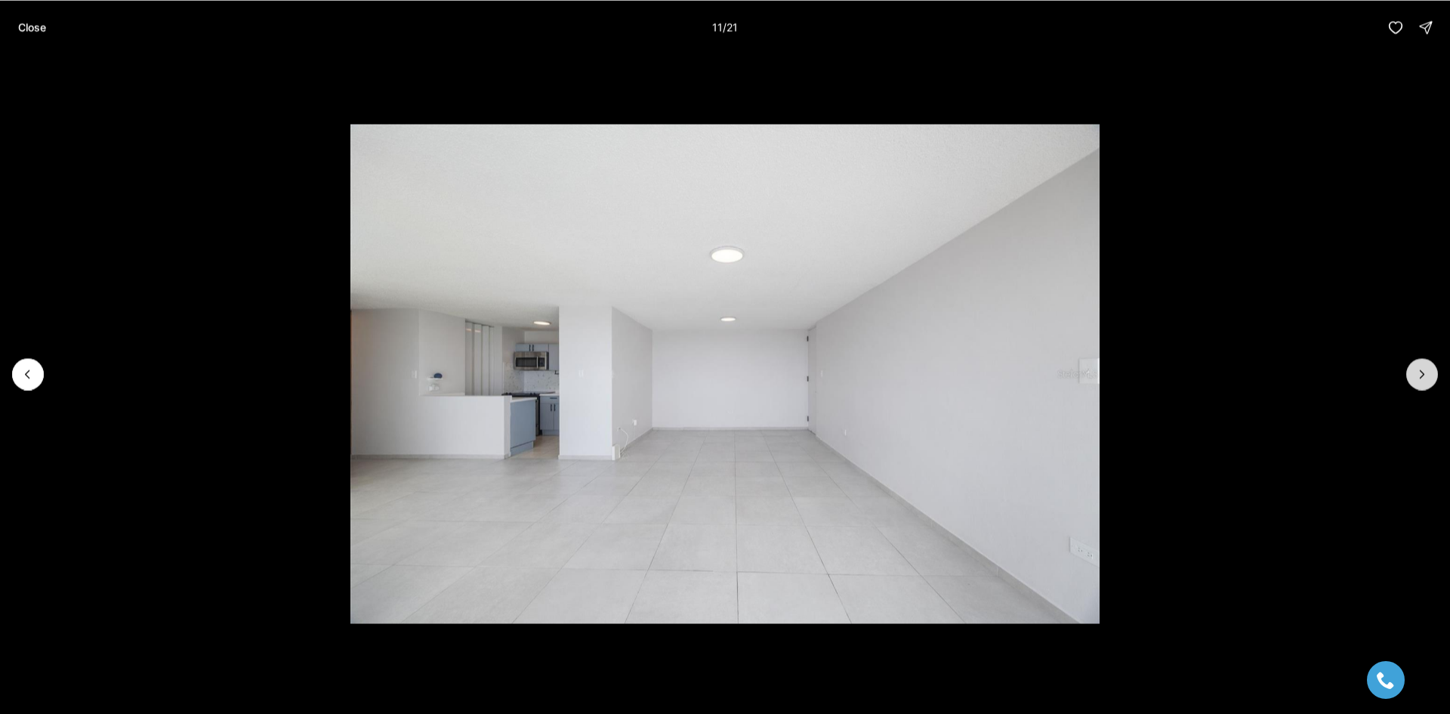
click at [1417, 374] on icon "Next slide" at bounding box center [1422, 373] width 15 height 15
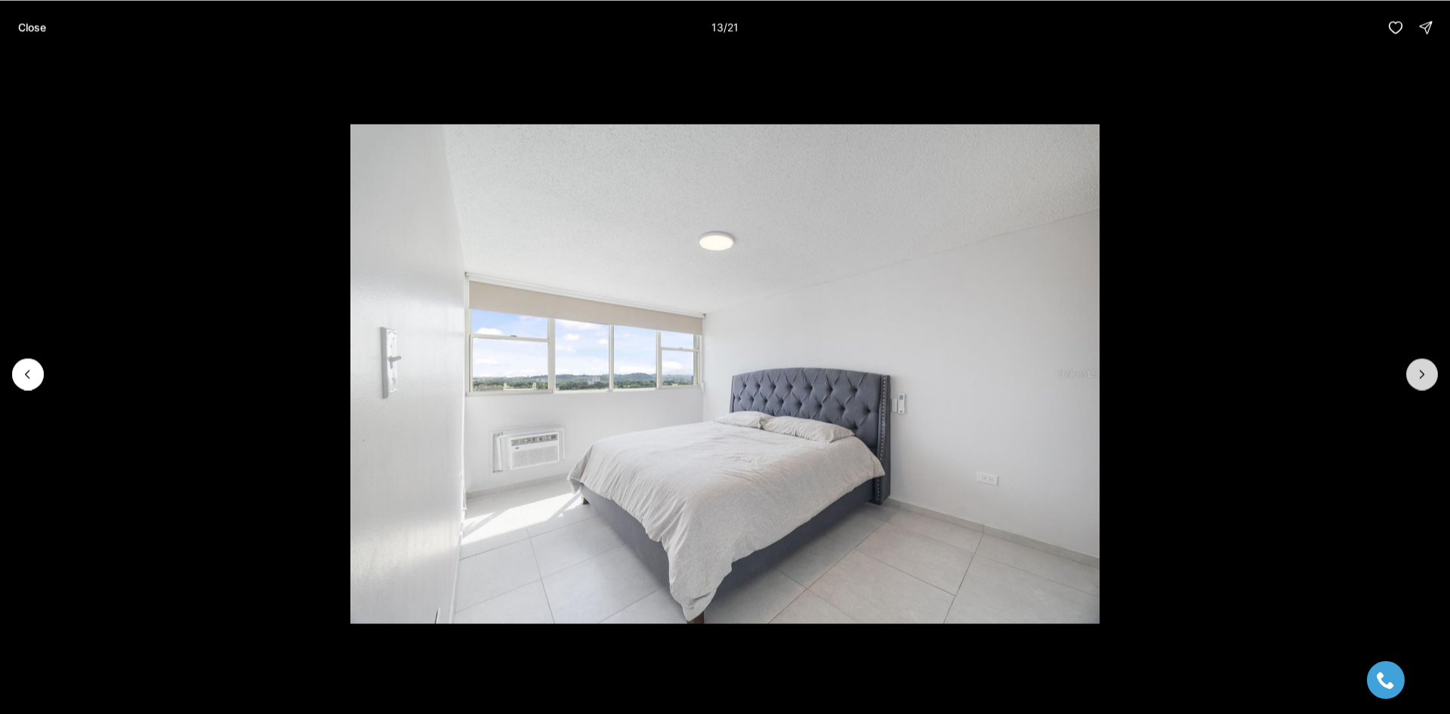
click at [1428, 363] on button "Next slide" at bounding box center [1422, 374] width 32 height 32
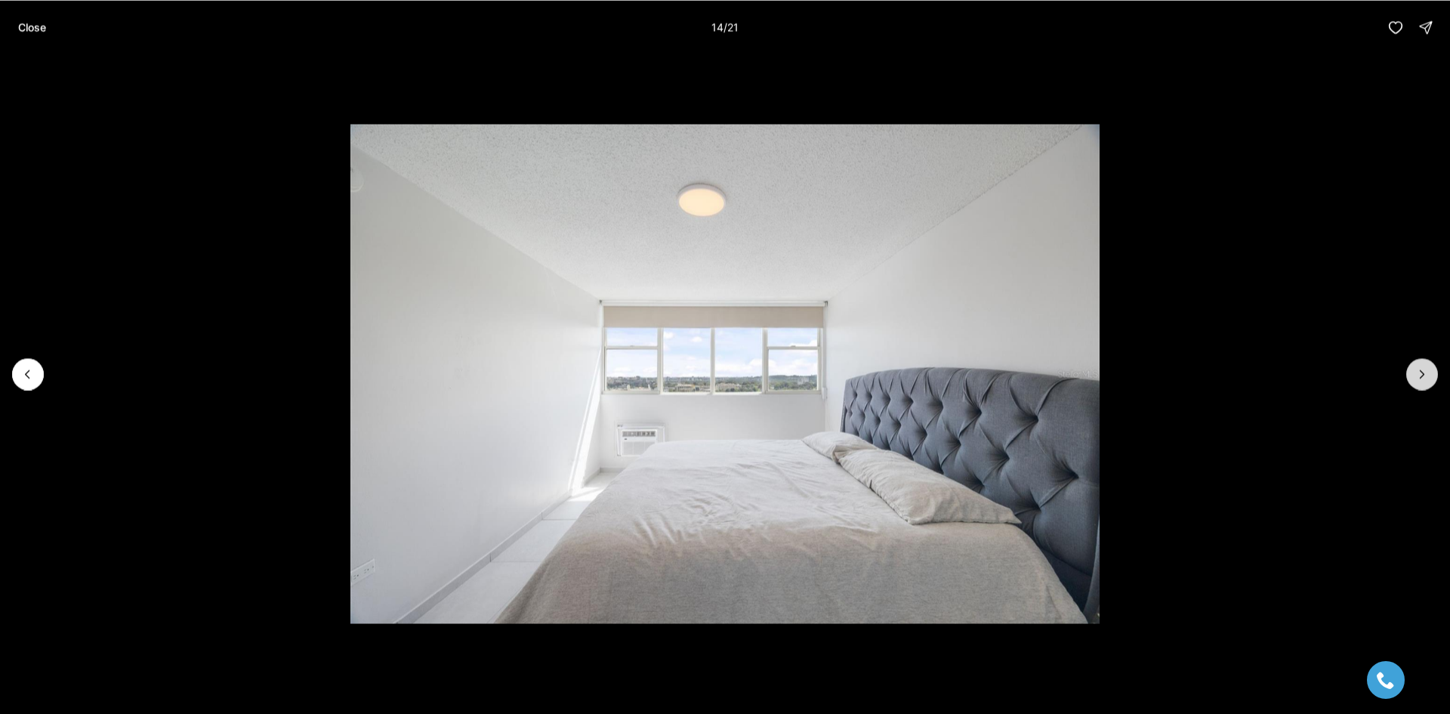
click at [1428, 363] on button "Next slide" at bounding box center [1422, 374] width 32 height 32
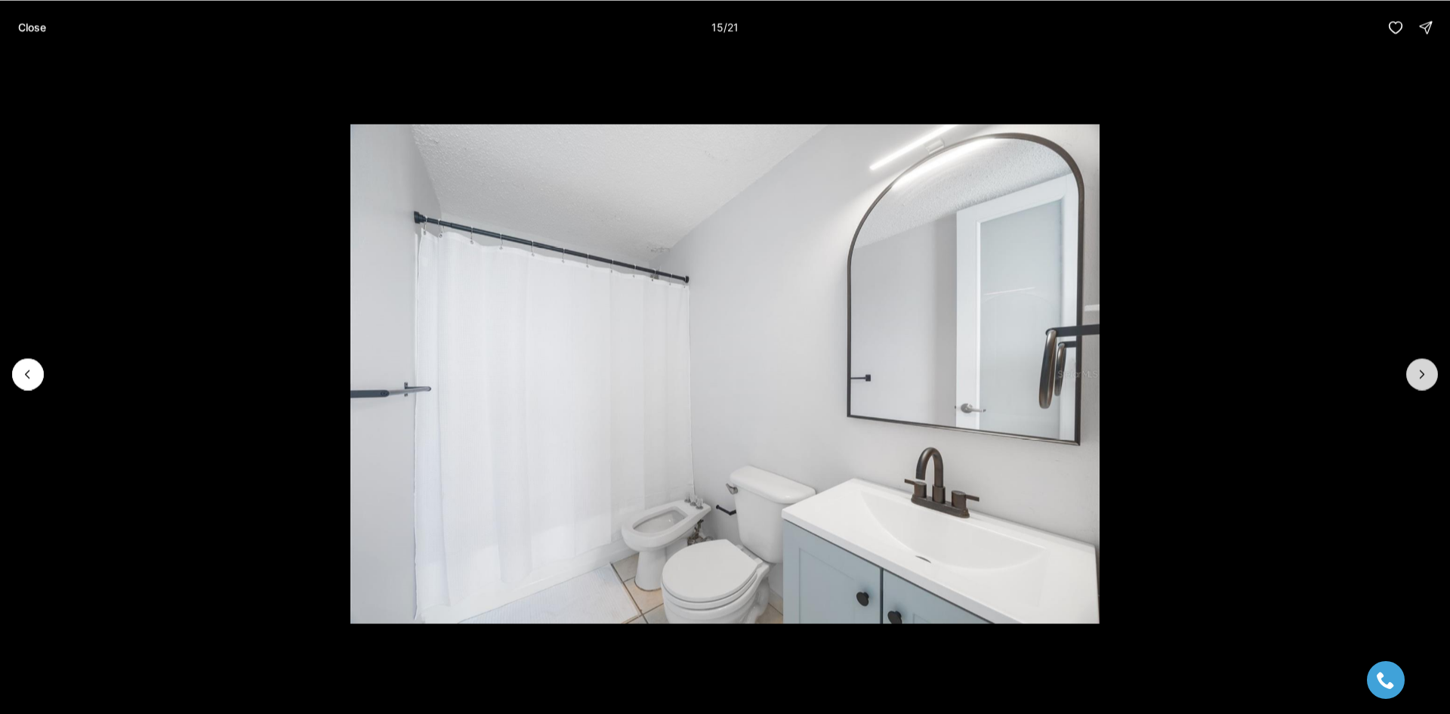
click at [1428, 363] on button "Next slide" at bounding box center [1422, 374] width 32 height 32
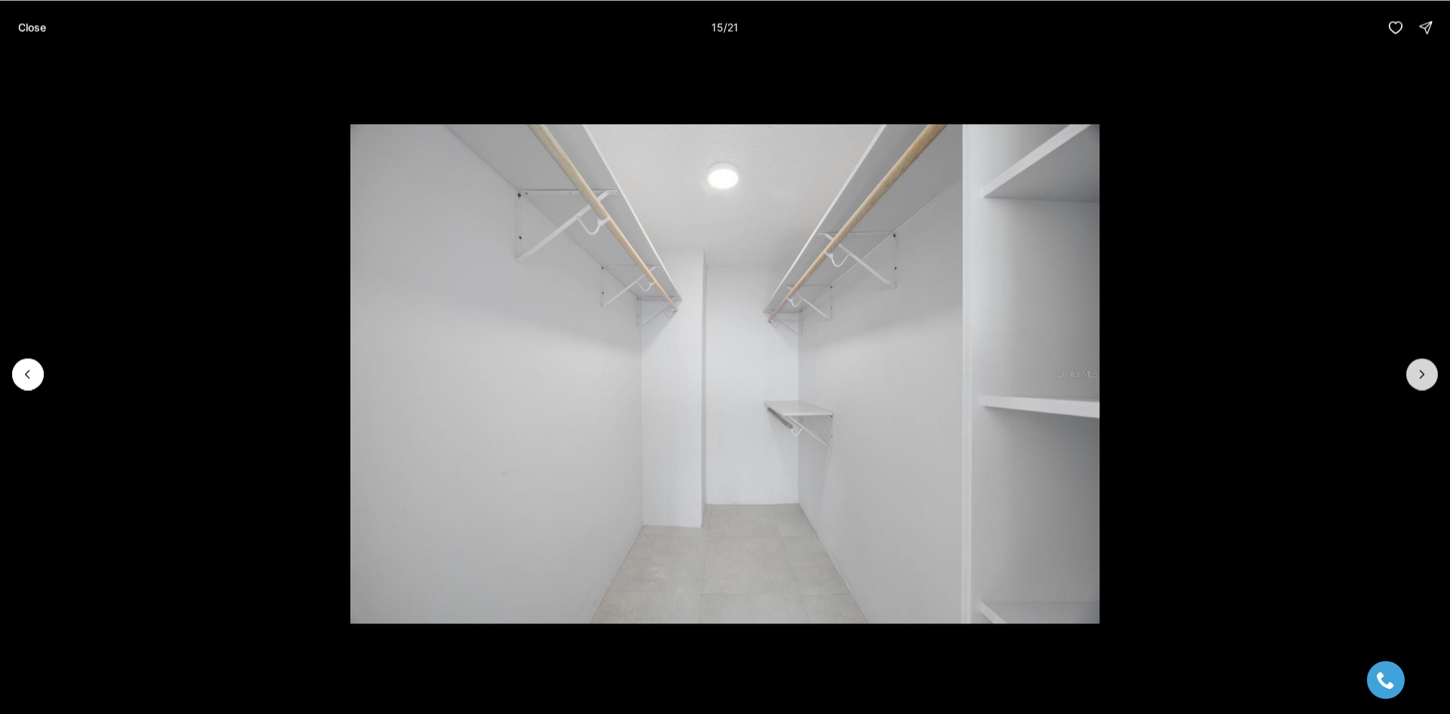
click at [1428, 363] on button "Next slide" at bounding box center [1422, 374] width 32 height 32
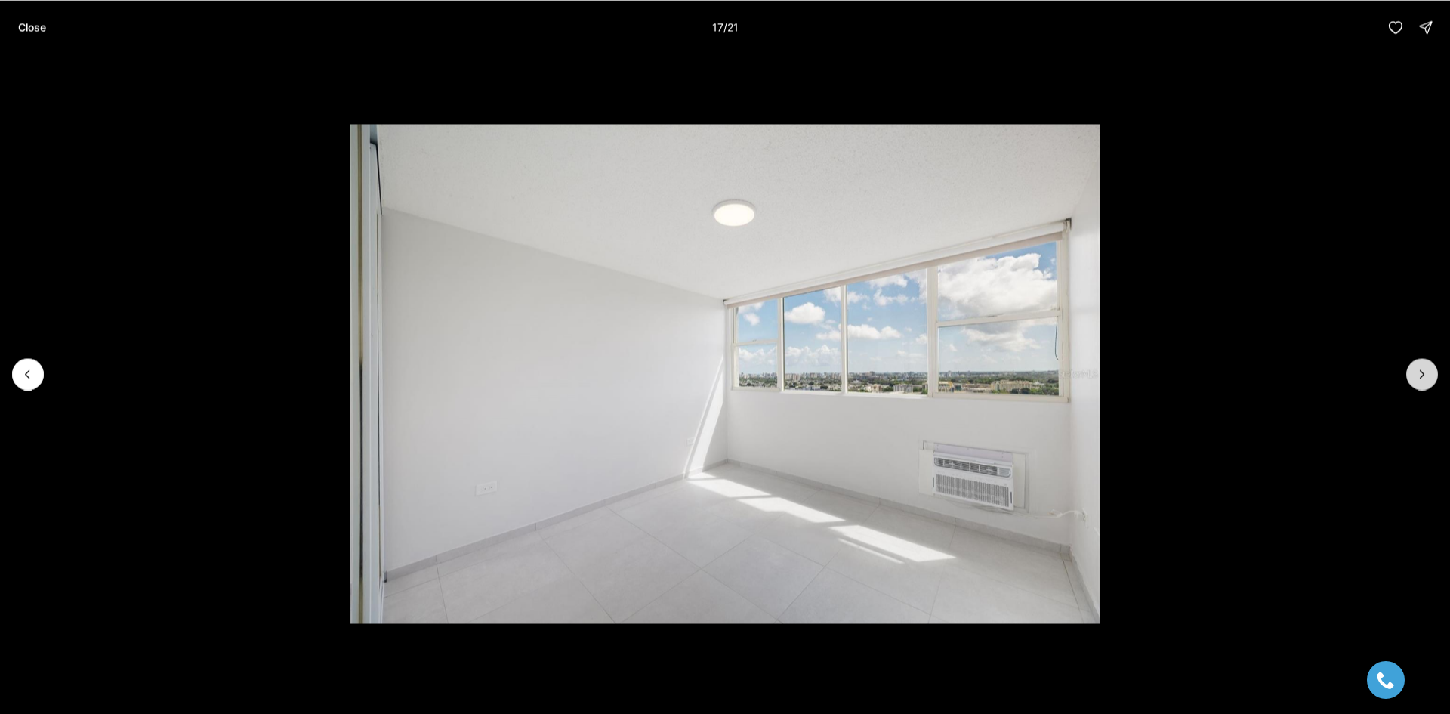
click at [1428, 363] on button "Next slide" at bounding box center [1422, 374] width 32 height 32
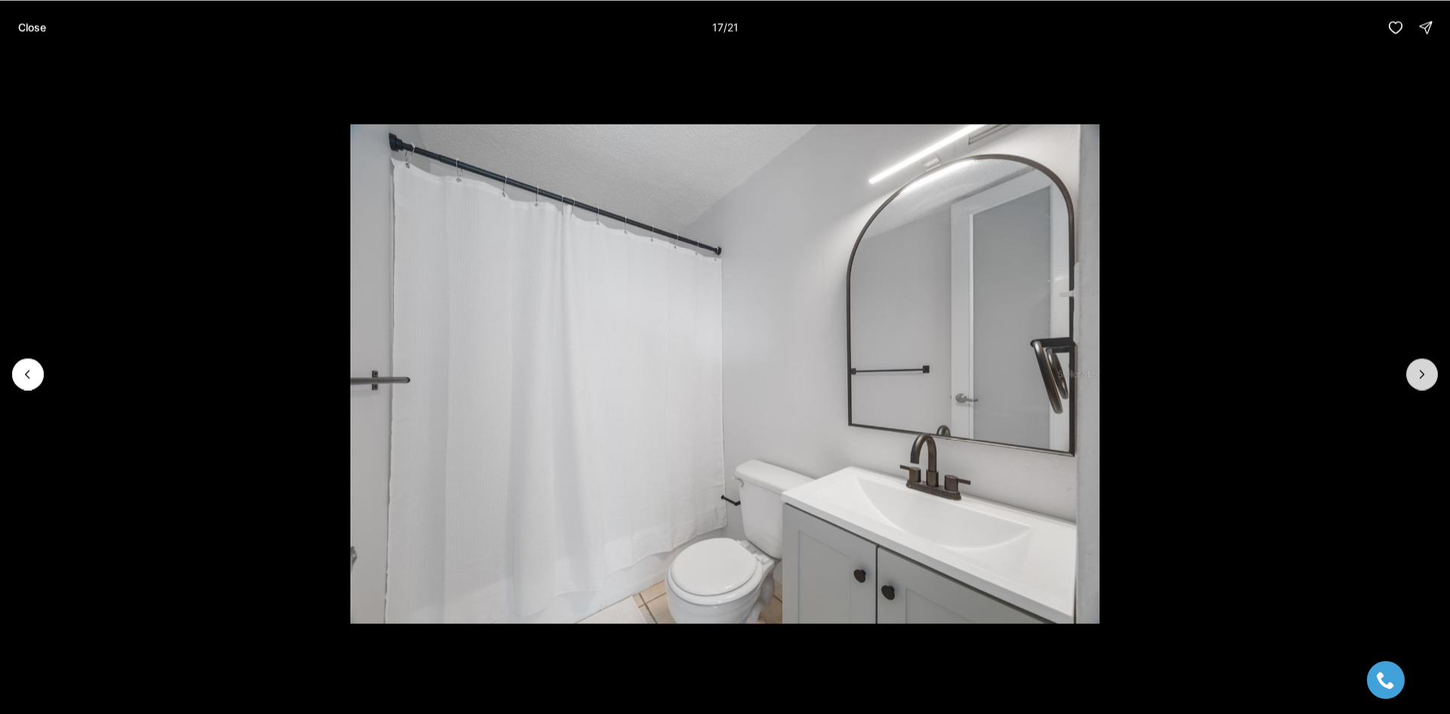
click at [1428, 363] on button "Next slide" at bounding box center [1422, 374] width 32 height 32
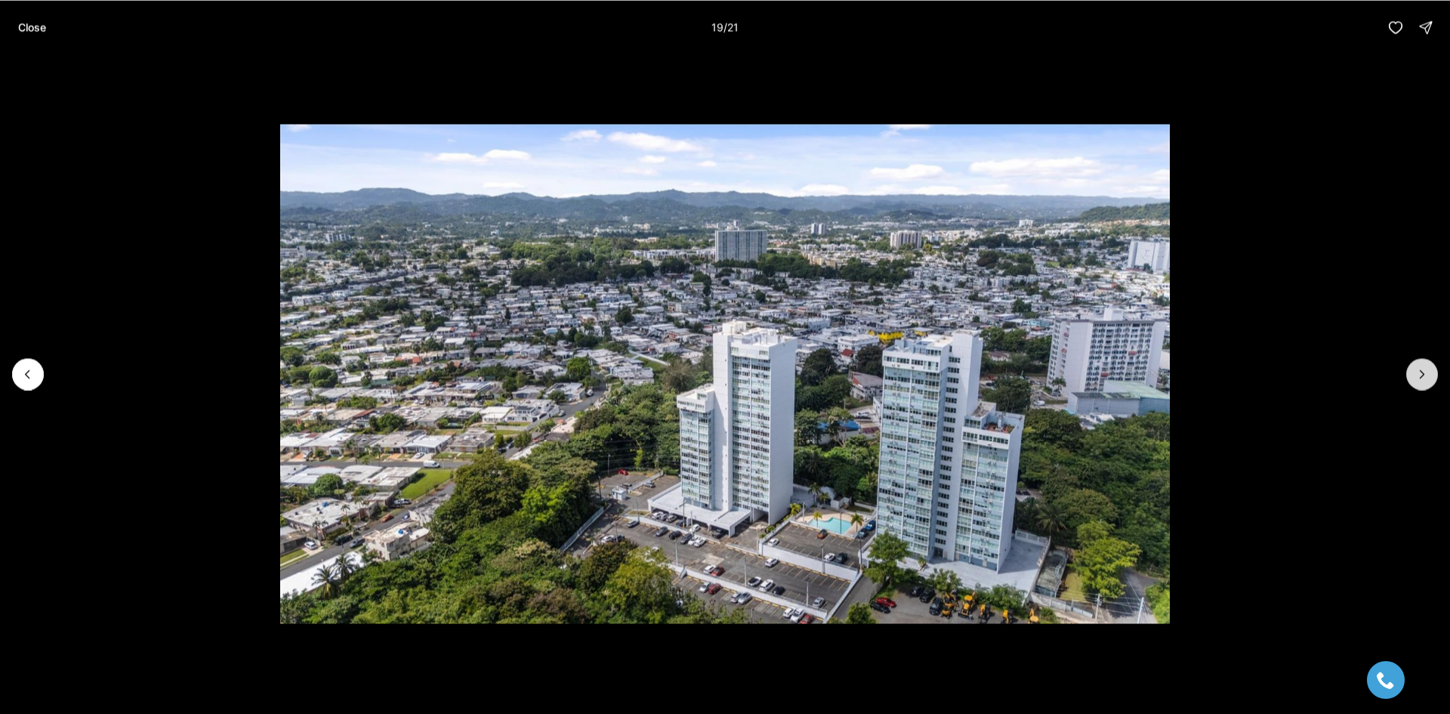
click at [1428, 363] on button "Next slide" at bounding box center [1422, 374] width 32 height 32
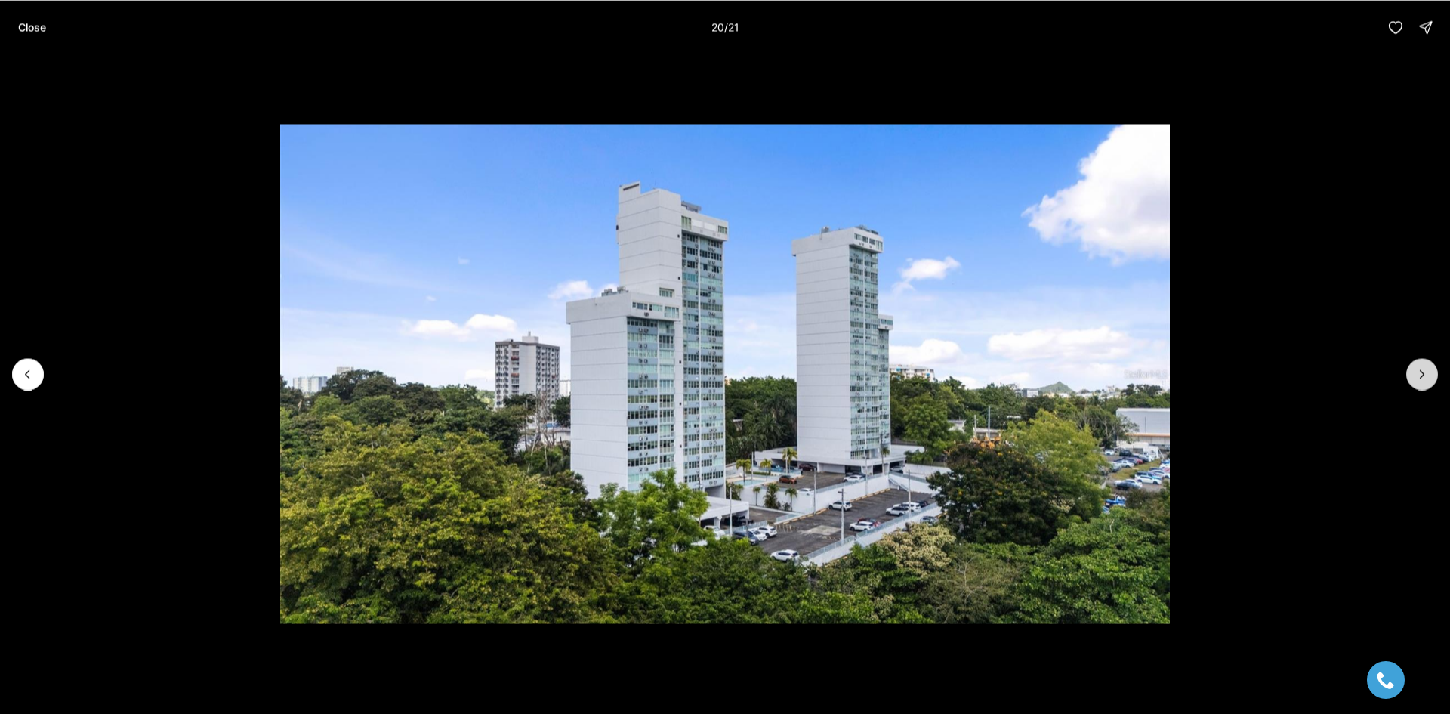
click at [1415, 369] on button "Next slide" at bounding box center [1422, 374] width 32 height 32
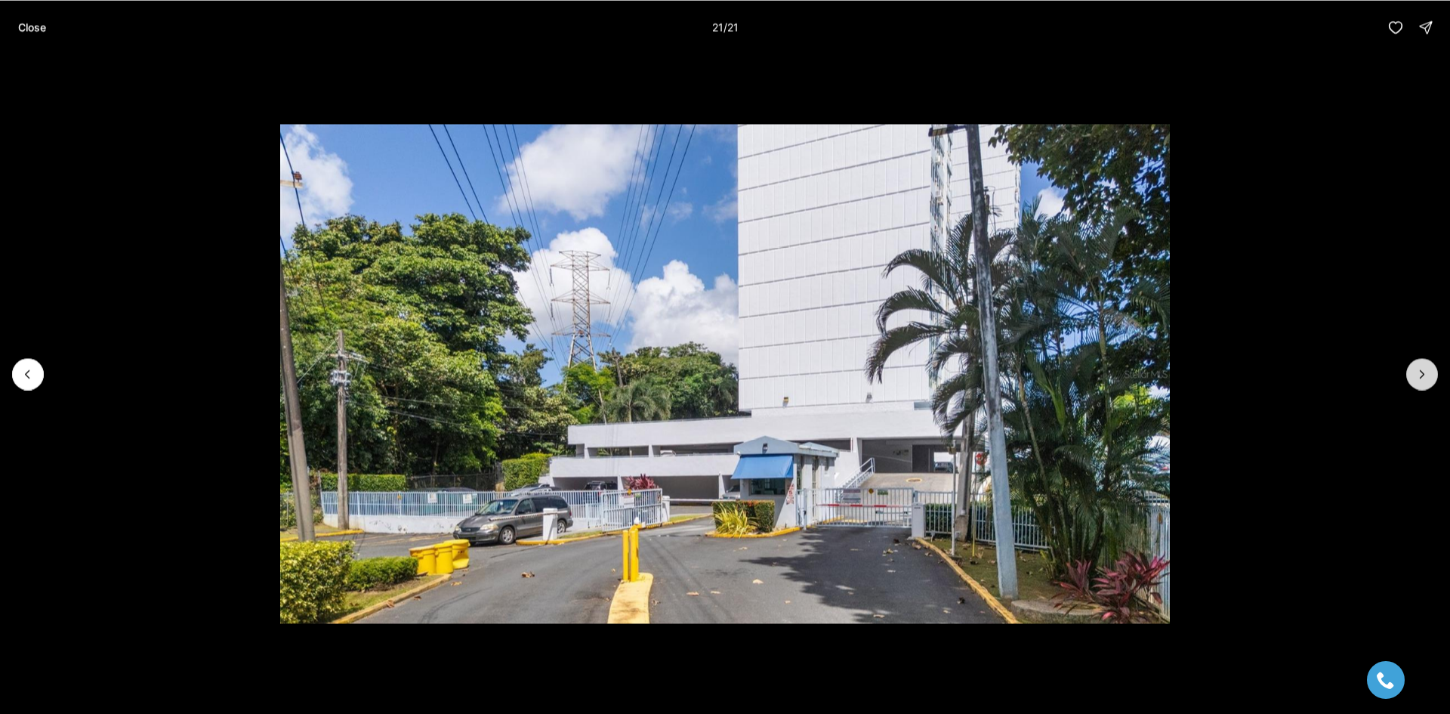
click at [1415, 369] on div at bounding box center [1422, 374] width 32 height 32
click at [1424, 372] on div at bounding box center [1422, 374] width 32 height 32
click at [34, 32] on p "Close" at bounding box center [32, 27] width 28 height 12
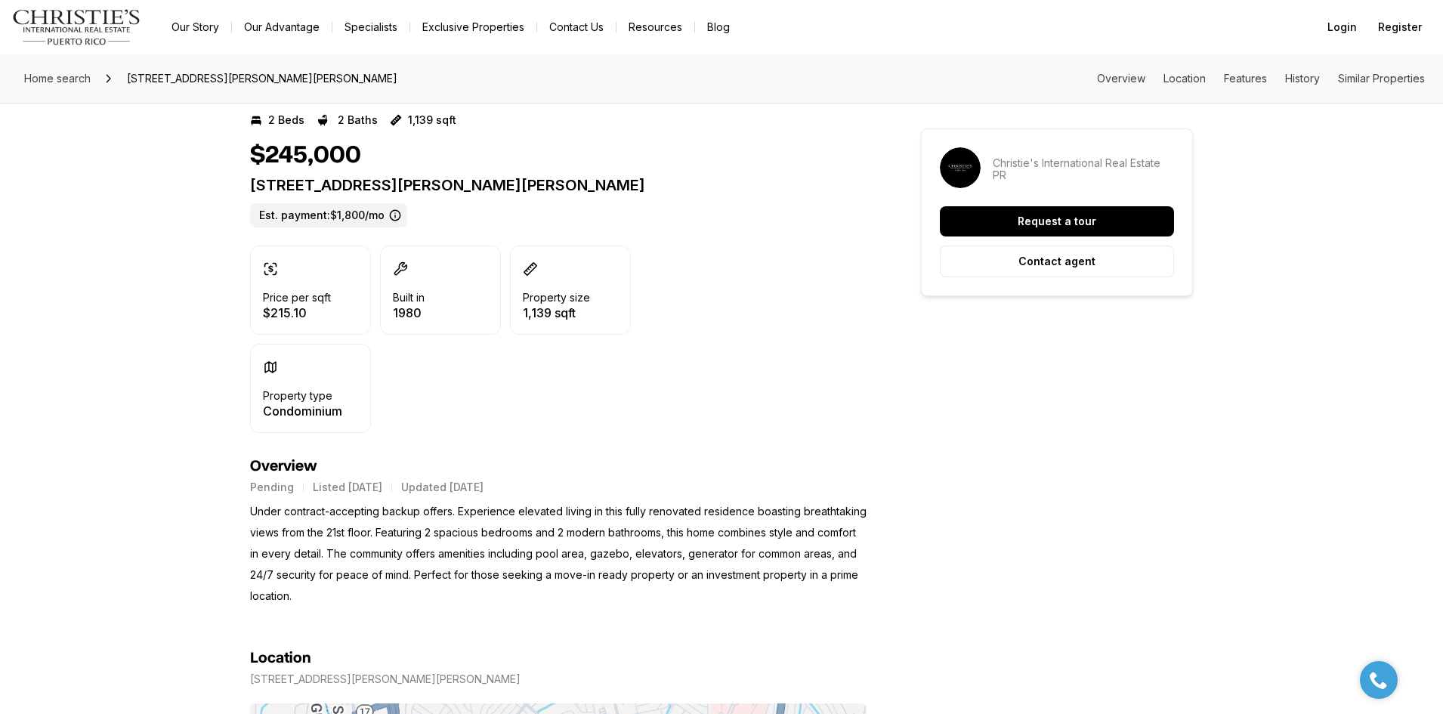
scroll to position [378, 0]
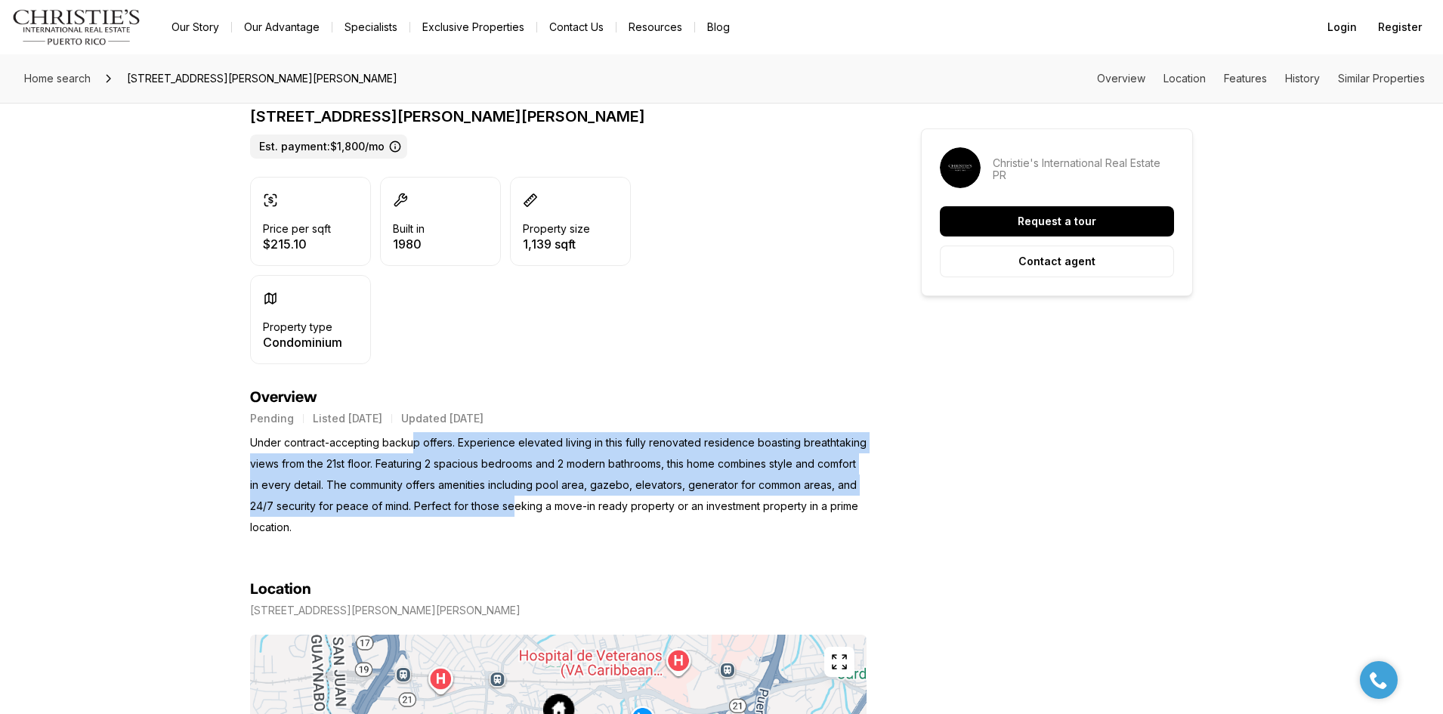
drag, startPoint x: 415, startPoint y: 440, endPoint x: 515, endPoint y: 512, distance: 122.8
click at [515, 512] on p "Under contract-accepting backup offers. Experience elevated living in this full…" at bounding box center [558, 485] width 616 height 106
drag, startPoint x: 476, startPoint y: 442, endPoint x: 687, endPoint y: 505, distance: 220.6
click at [687, 505] on p "Under contract-accepting backup offers. Experience elevated living in this full…" at bounding box center [558, 485] width 616 height 106
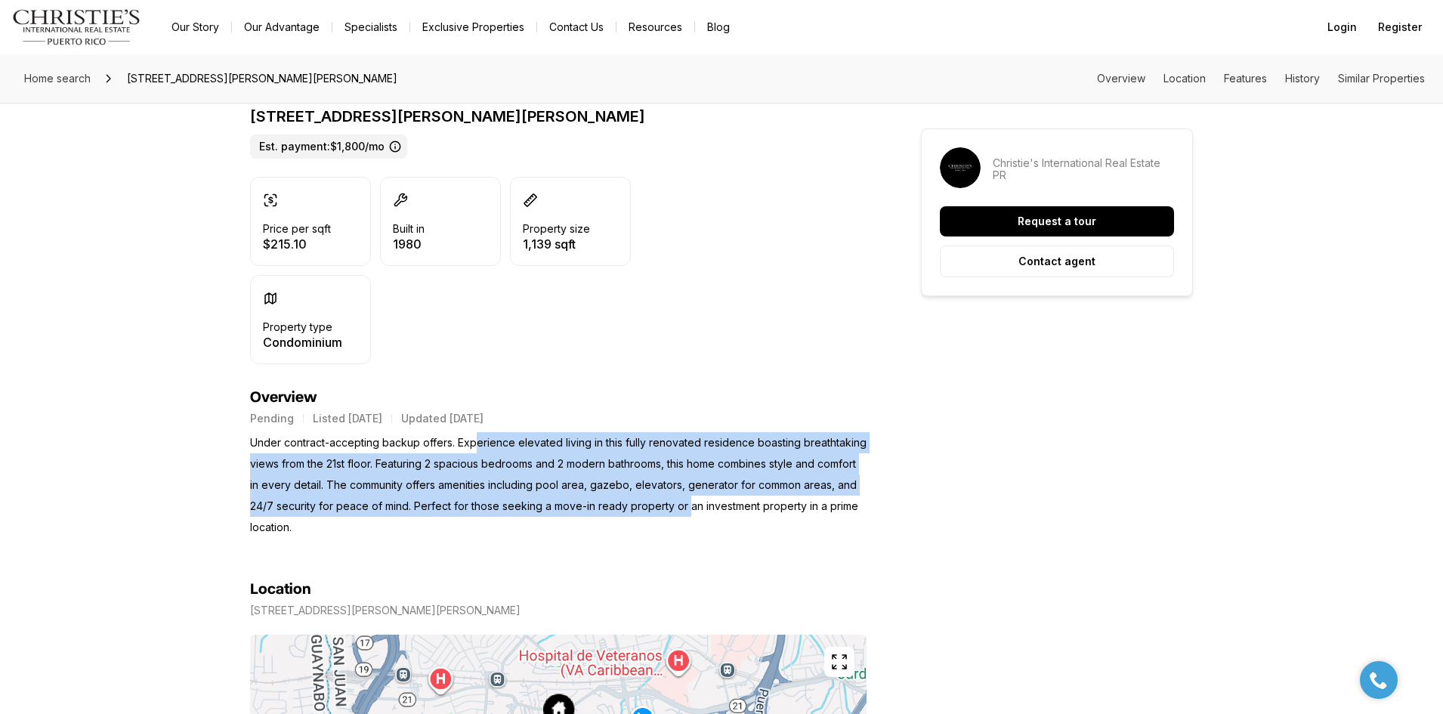
click at [687, 505] on p "Under contract-accepting backup offers. Experience elevated living in this full…" at bounding box center [558, 485] width 616 height 106
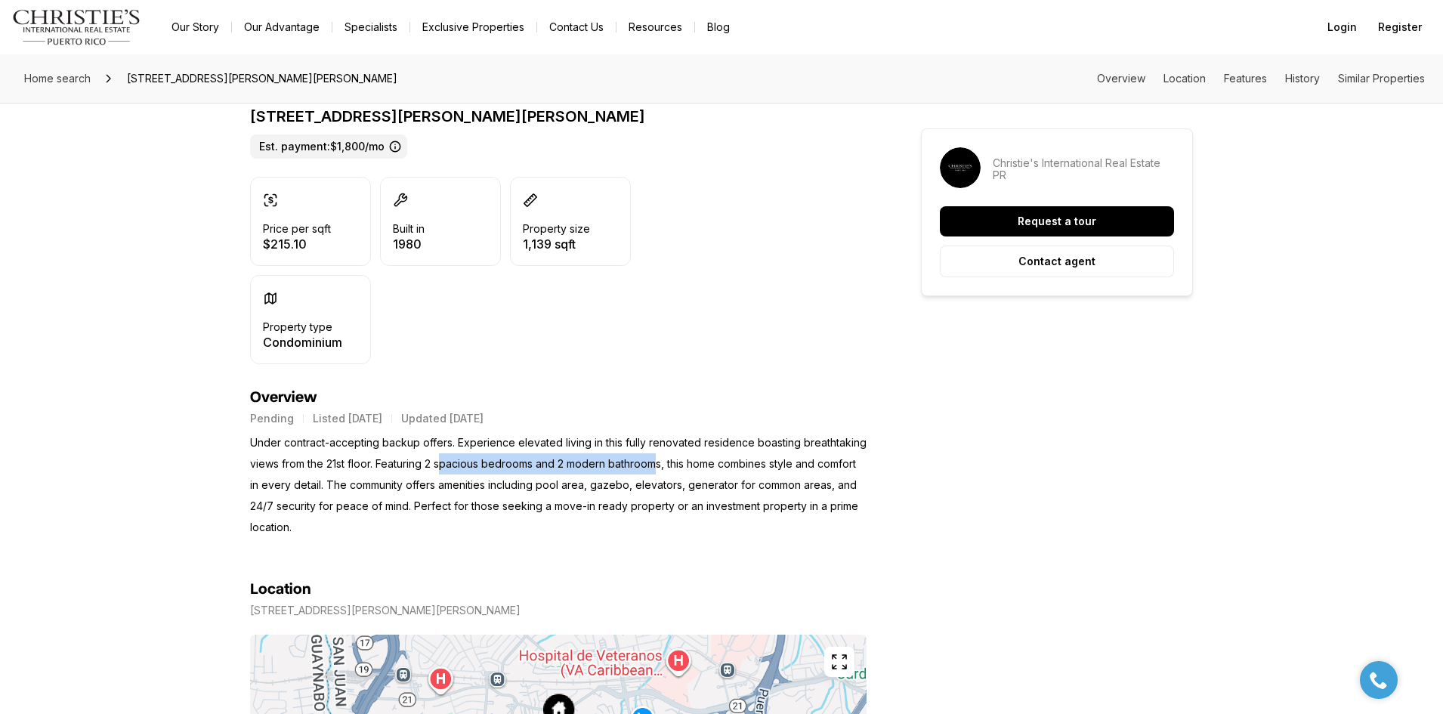
drag, startPoint x: 445, startPoint y: 471, endPoint x: 657, endPoint y: 462, distance: 212.4
click at [657, 462] on p "Under contract-accepting backup offers. Experience elevated living in this full…" at bounding box center [558, 485] width 616 height 106
click at [657, 477] on p "Under contract-accepting backup offers. Experience elevated living in this full…" at bounding box center [558, 485] width 616 height 106
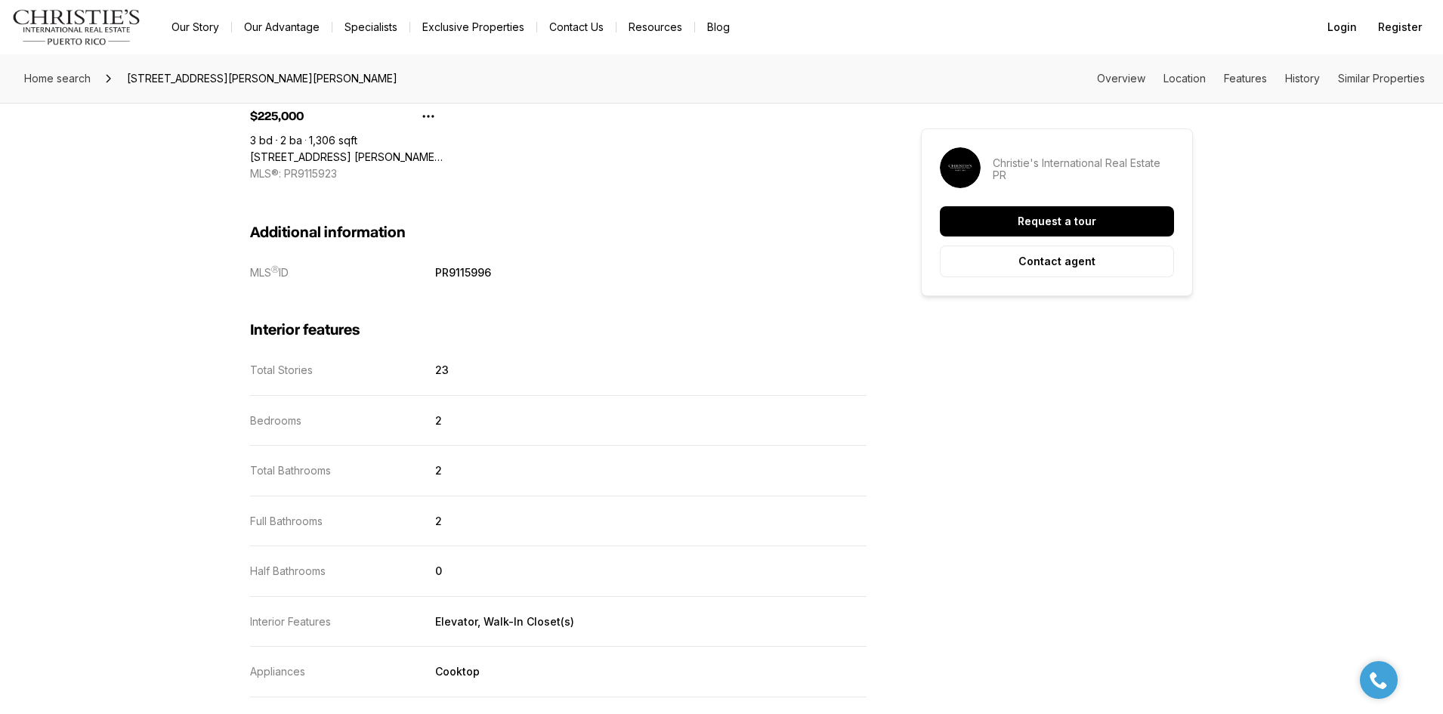
scroll to position [1888, 0]
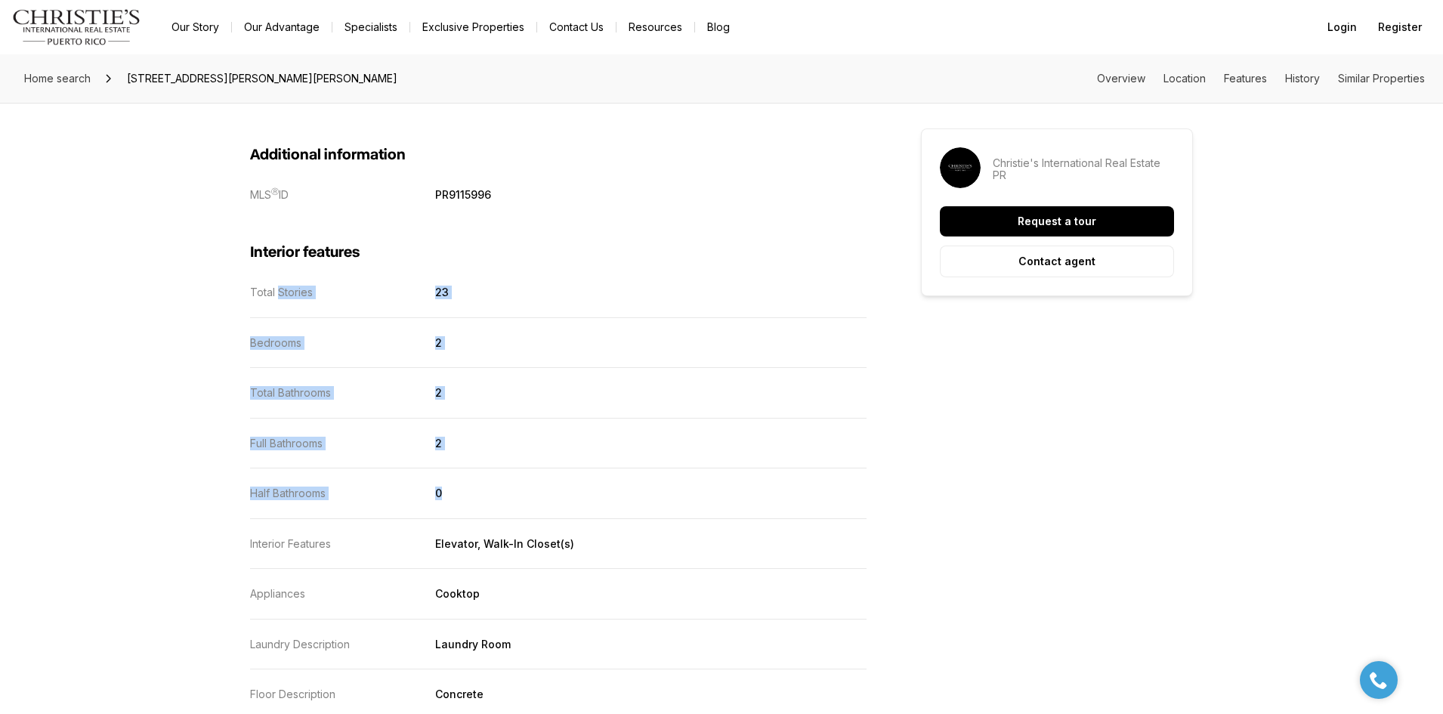
drag, startPoint x: 280, startPoint y: 297, endPoint x: 372, endPoint y: 459, distance: 186.3
click at [477, 502] on dl "Total Stories 23 Bedrooms 2 Total Bathrooms 2 Full Bathrooms 2 Half Bathrooms 0…" at bounding box center [558, 644] width 616 height 717
click at [215, 418] on div "Home search [STREET_ADDRESS][PERSON_NAME][PERSON_NAME] Overview Location Featur…" at bounding box center [721, 381] width 1443 height 4430
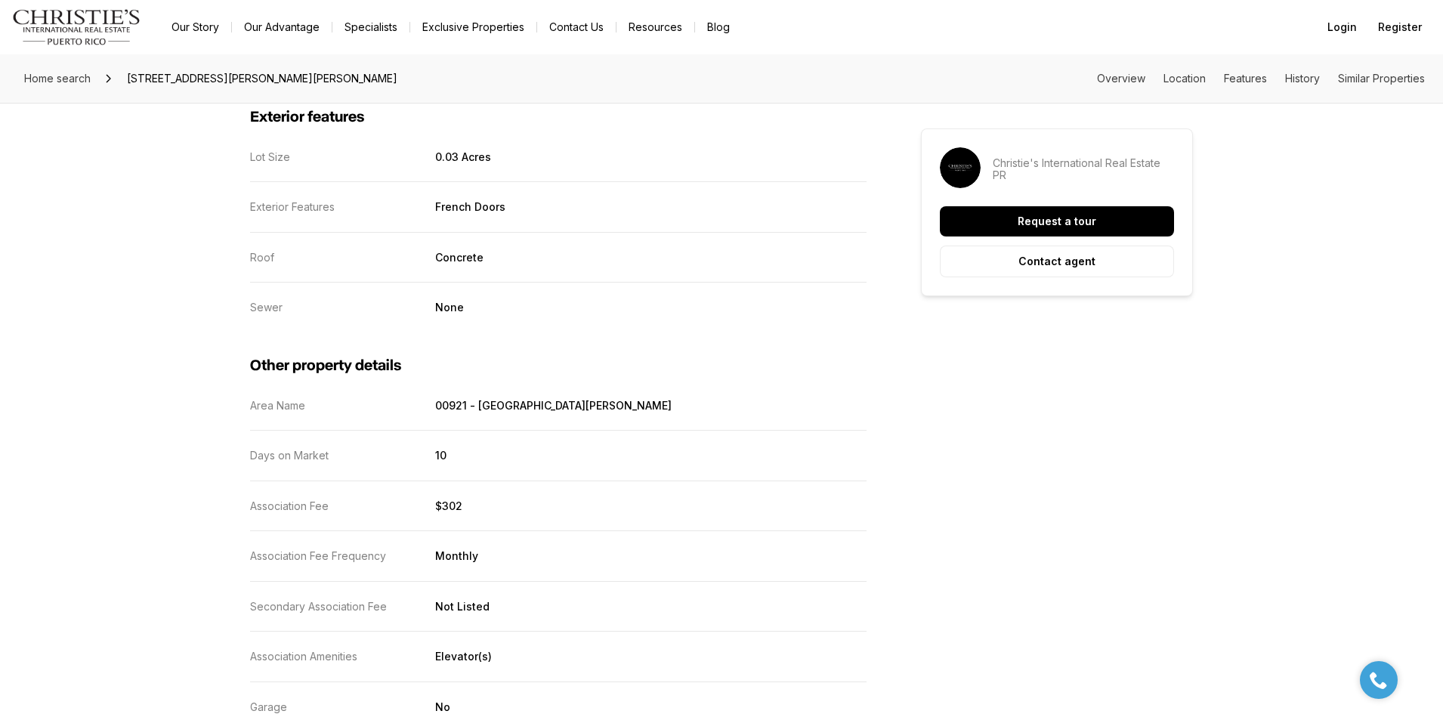
scroll to position [2946, 0]
